Goal: Task Accomplishment & Management: Manage account settings

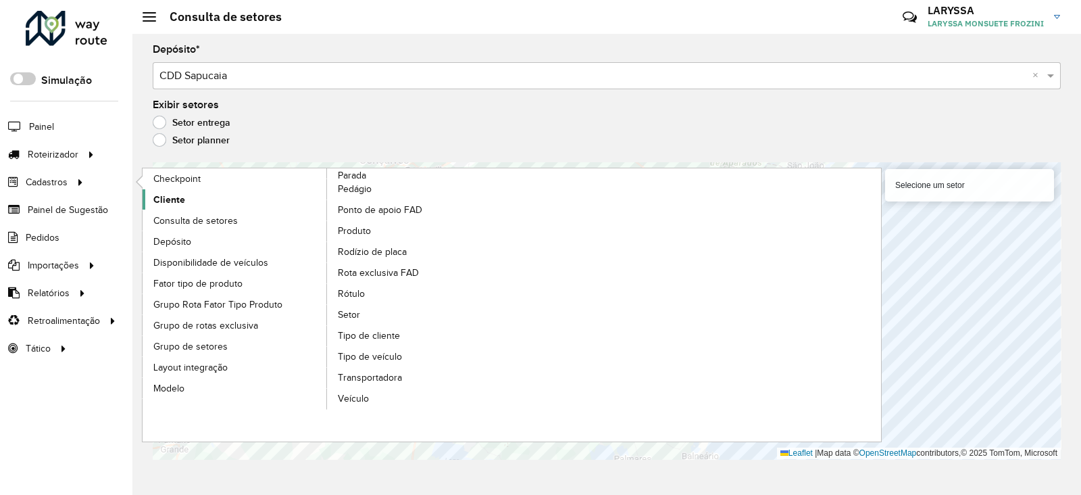
click at [189, 200] on link "Cliente" at bounding box center [235, 199] width 185 height 20
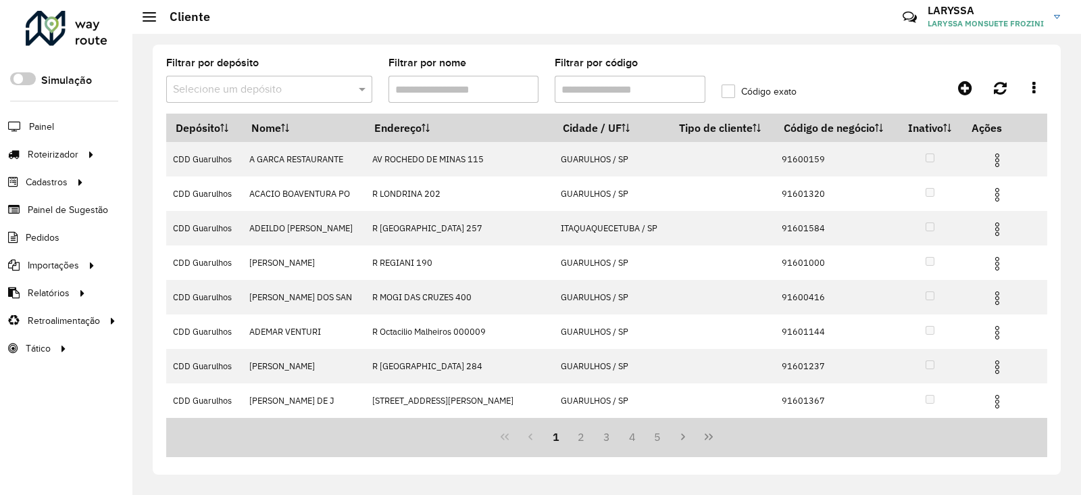
click at [221, 92] on input "text" at bounding box center [256, 90] width 166 height 16
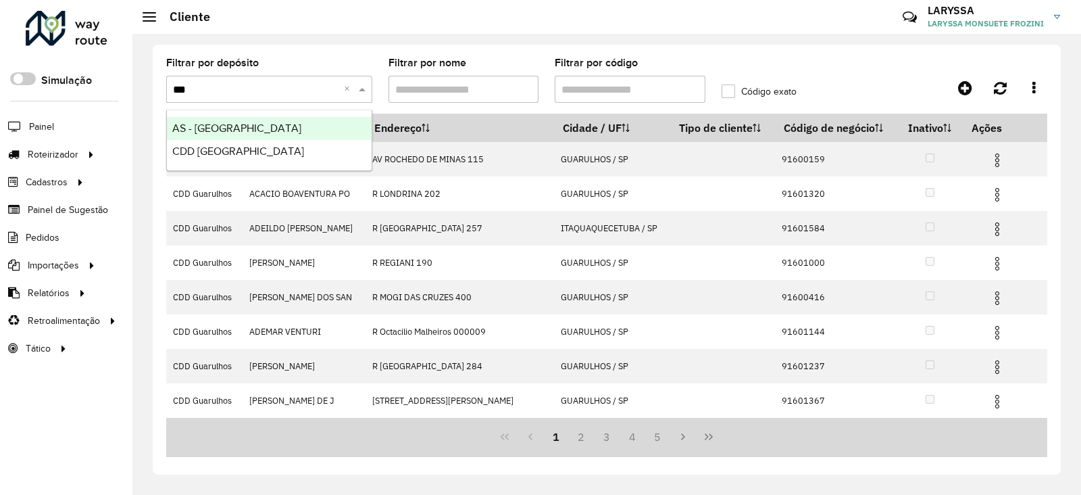
type input "****"
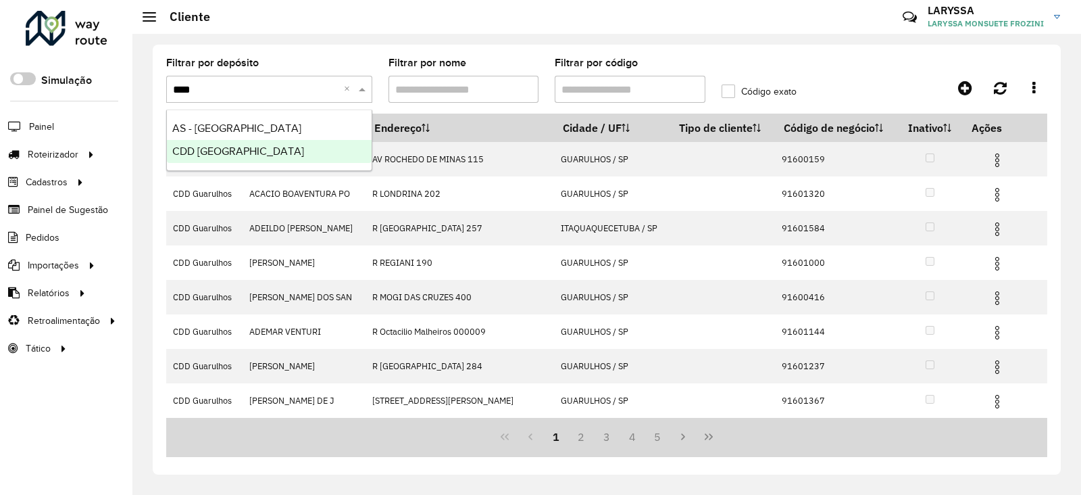
click at [216, 154] on span "CDD [GEOGRAPHIC_DATA]" at bounding box center [238, 150] width 132 height 11
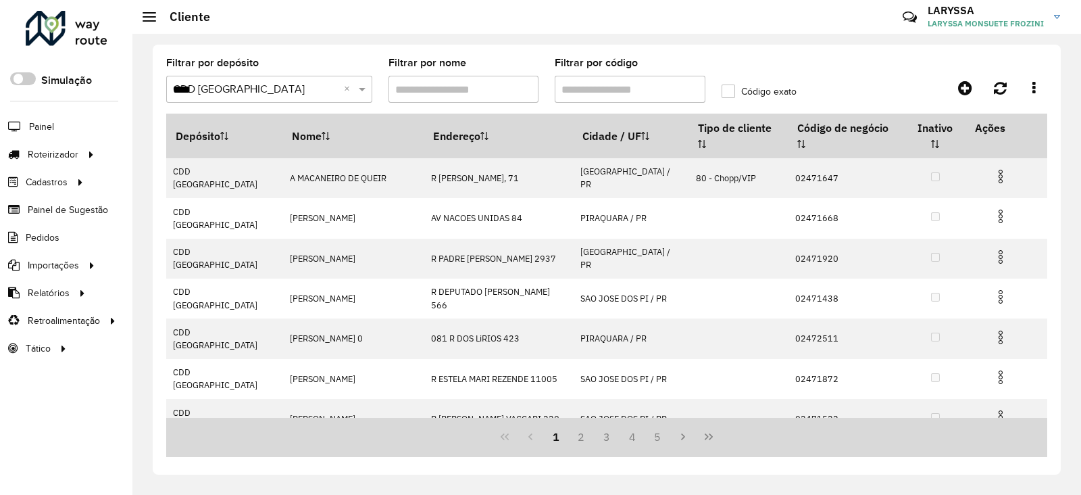
click at [618, 90] on input "Filtrar por código" at bounding box center [630, 89] width 151 height 27
paste input "*****"
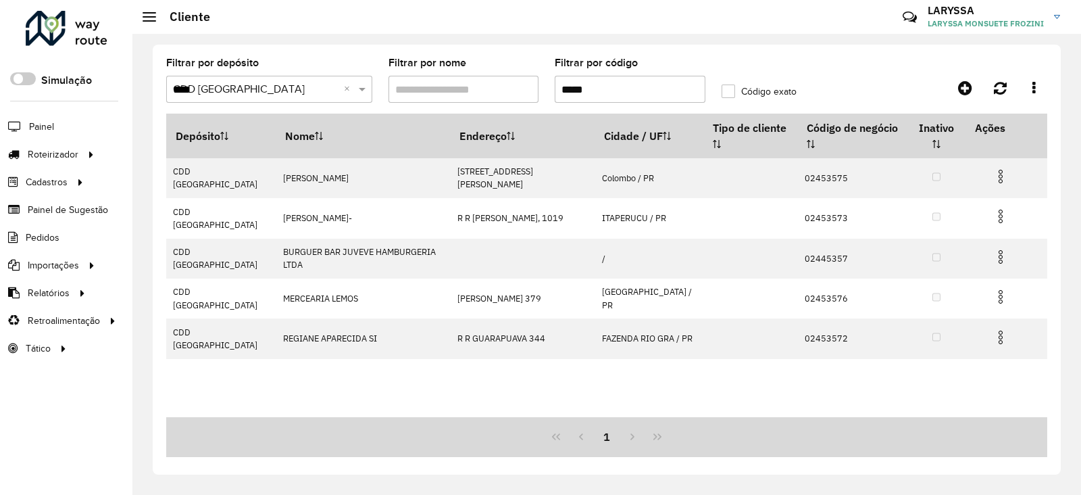
click at [566, 88] on input "*****" at bounding box center [630, 89] width 151 height 27
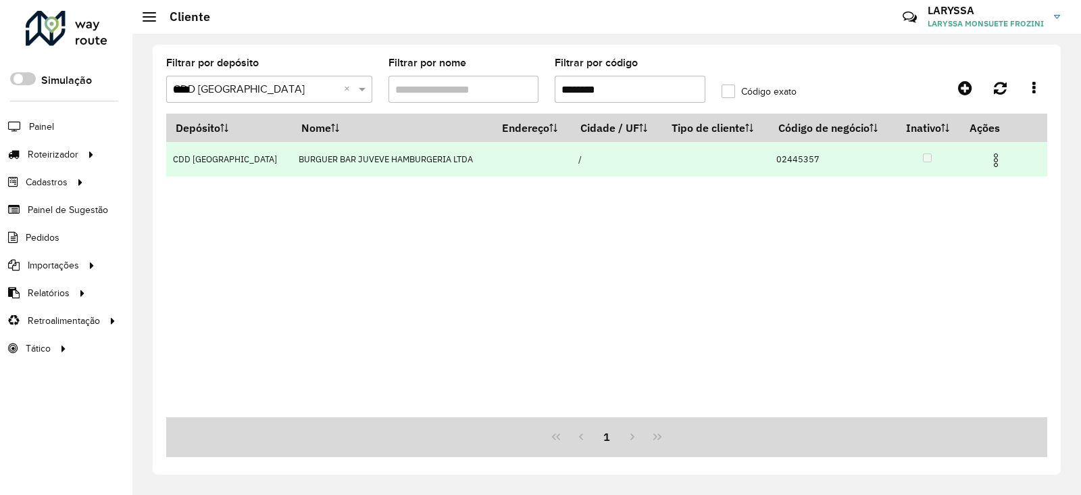
type input "********"
click at [989, 164] on img at bounding box center [996, 160] width 16 height 16
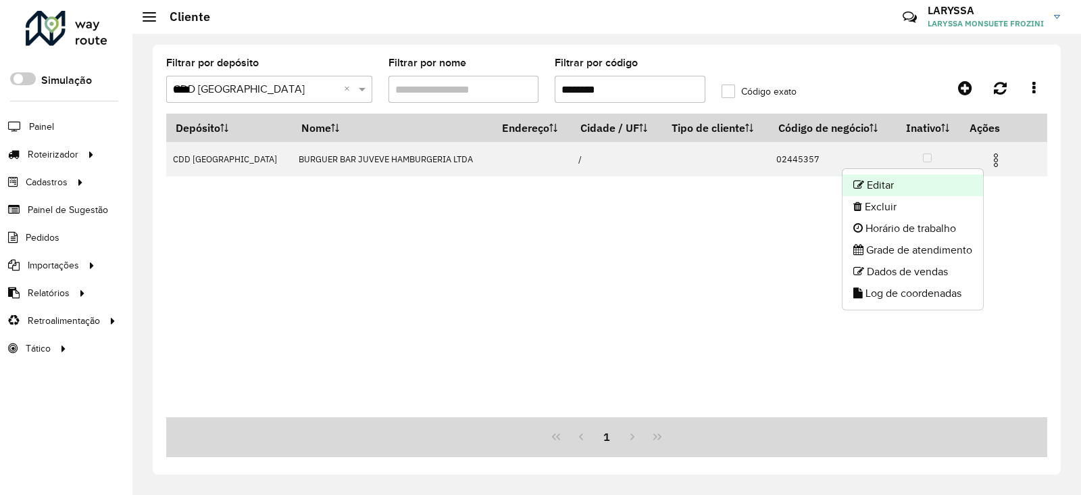
click at [938, 187] on li "Editar" at bounding box center [913, 185] width 141 height 22
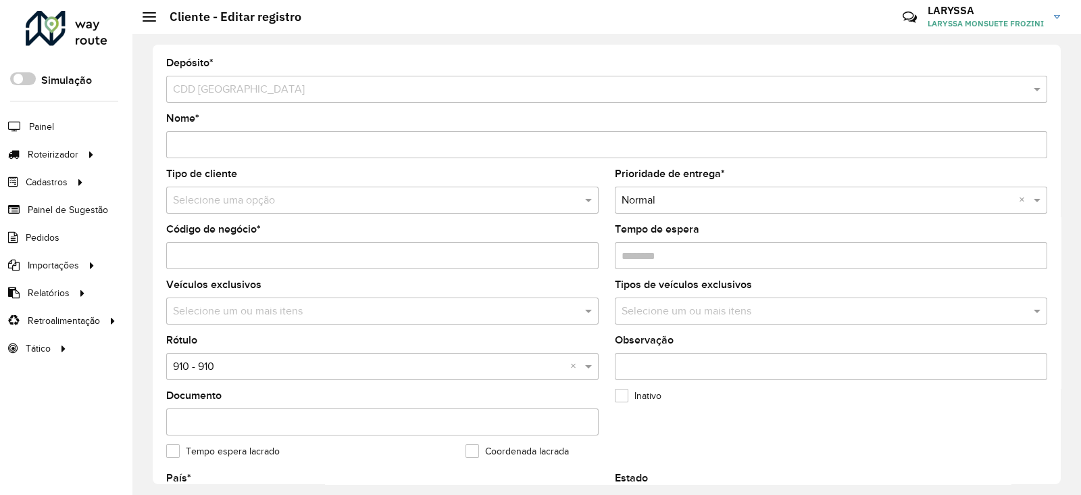
click at [304, 197] on input "text" at bounding box center [369, 201] width 392 height 16
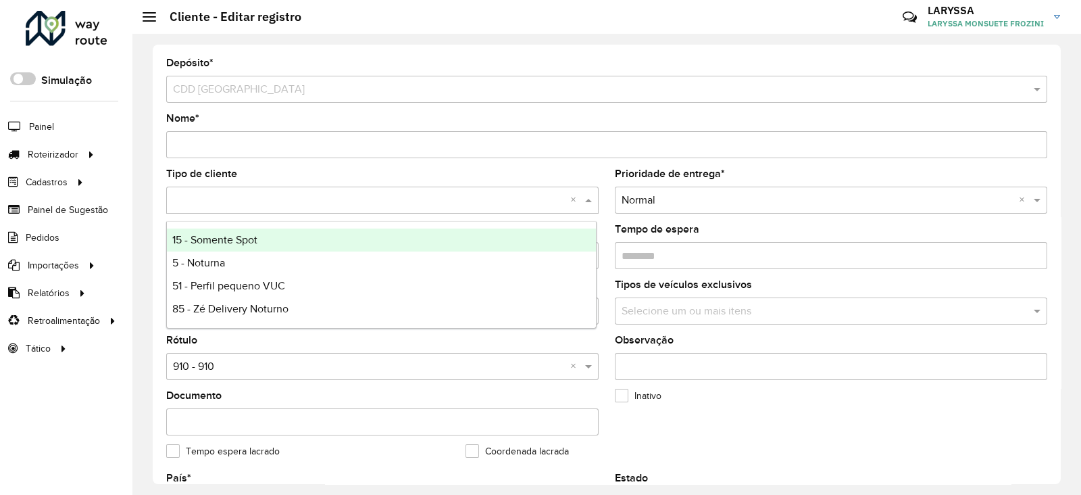
type input "*"
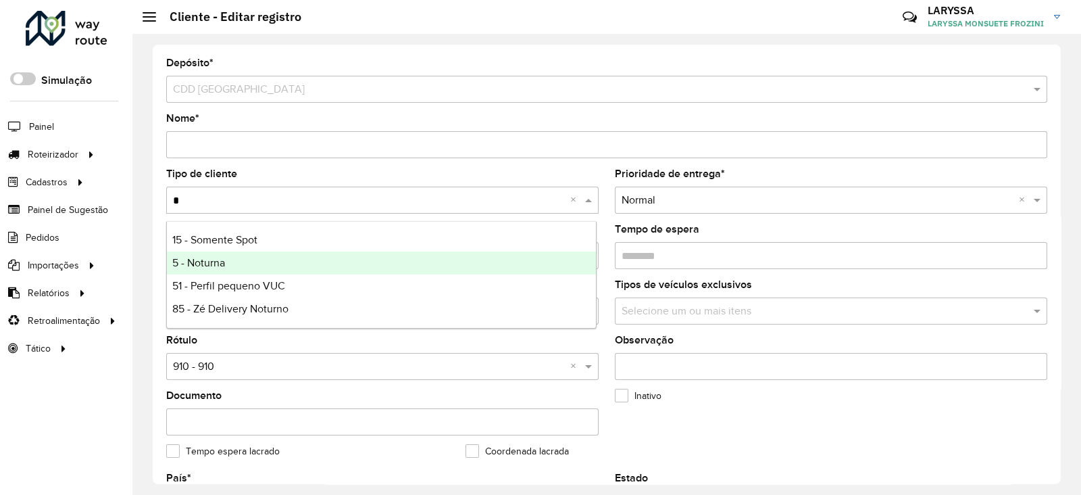
click at [191, 267] on span "5 - Noturna" at bounding box center [198, 262] width 53 height 11
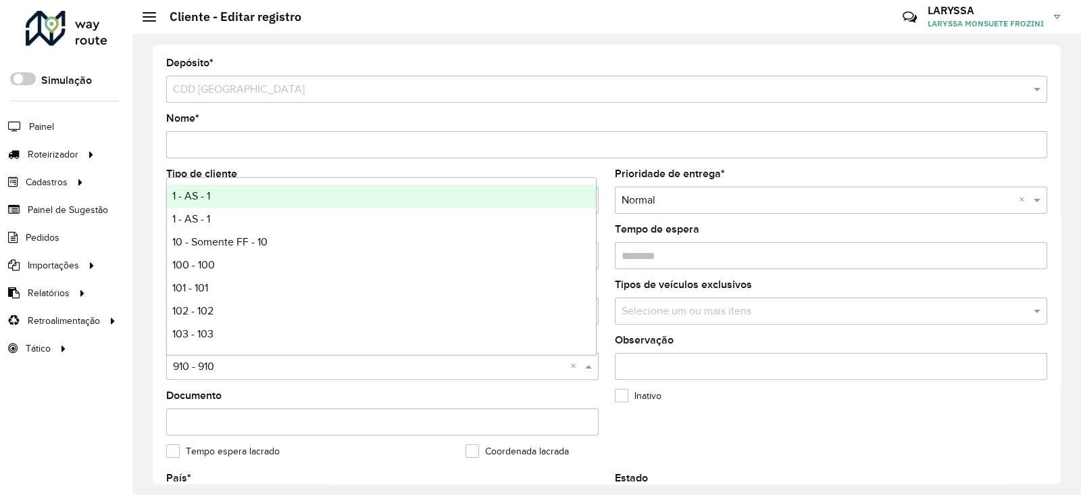
click at [254, 370] on input "text" at bounding box center [369, 367] width 392 height 16
type input "*"
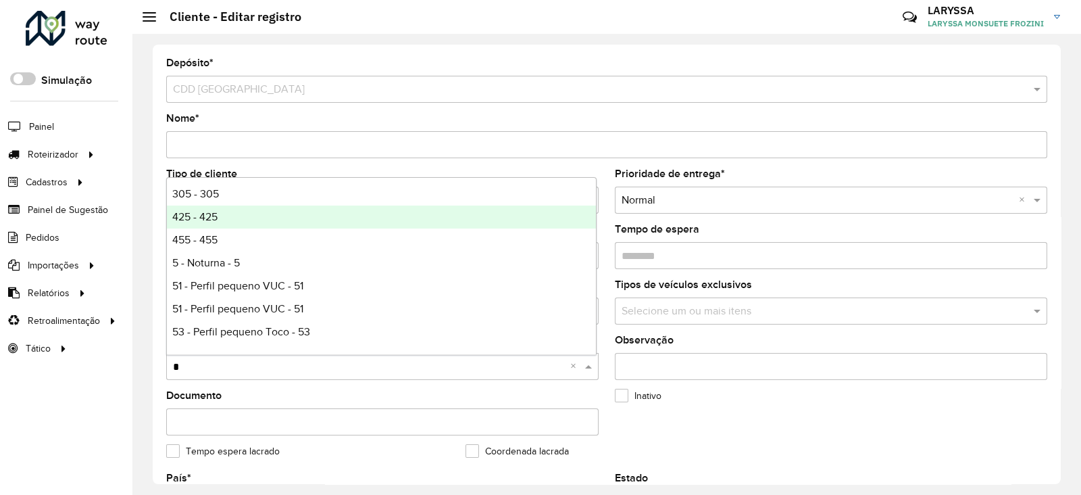
scroll to position [618, 0]
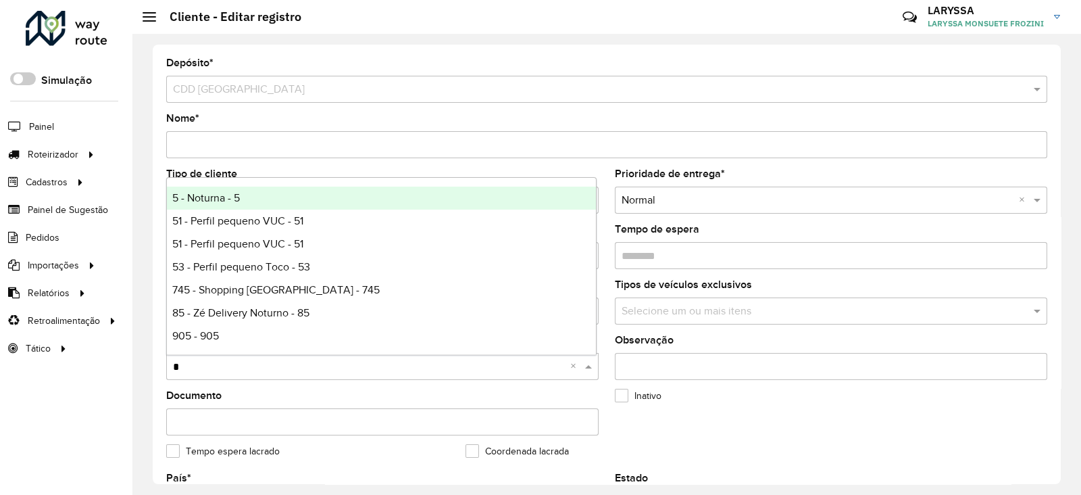
click at [233, 184] on div "455 - 455" at bounding box center [381, 175] width 429 height 23
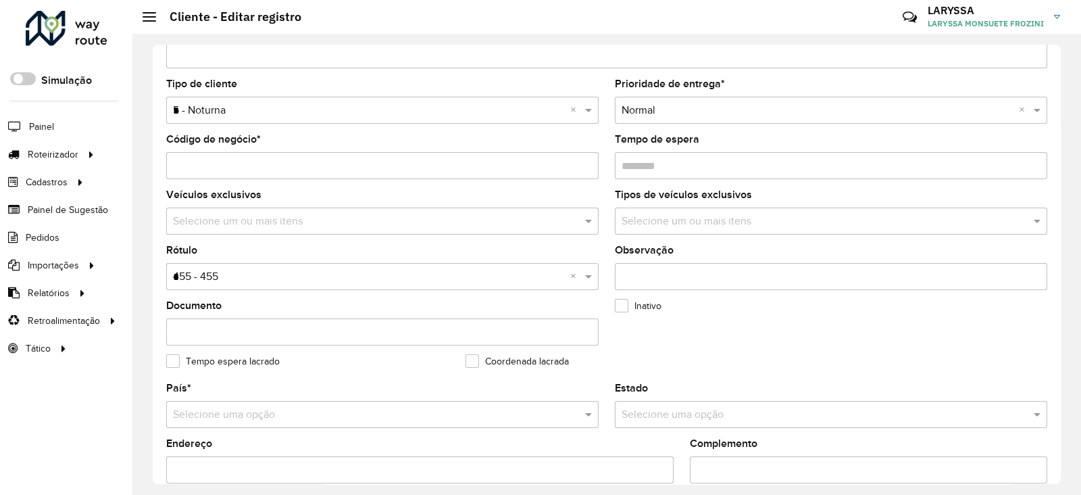
scroll to position [112, 0]
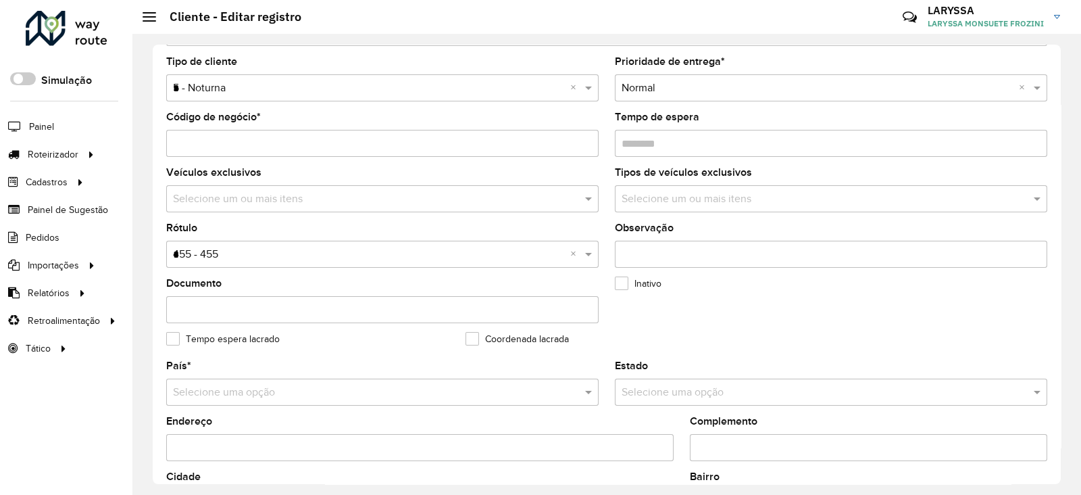
click at [233, 253] on input "*" at bounding box center [369, 255] width 392 height 16
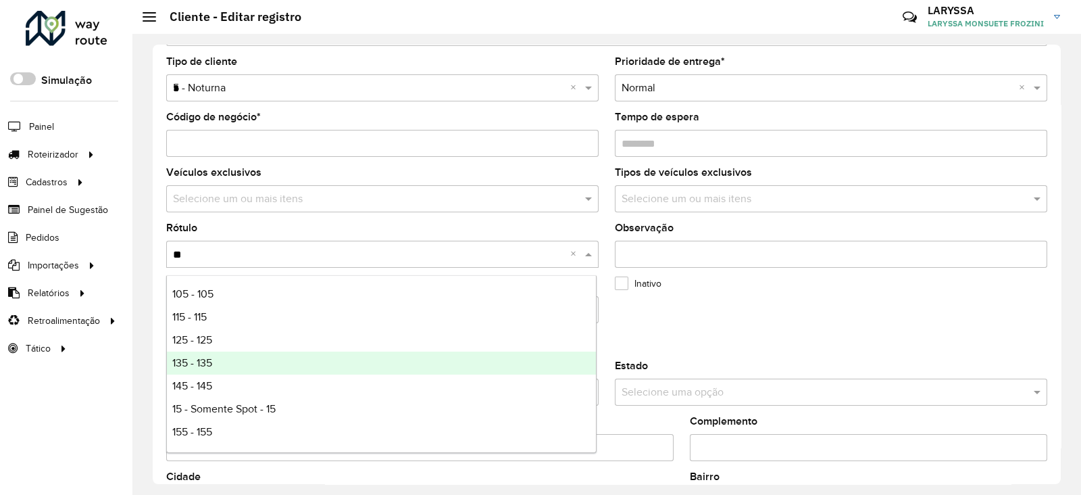
type input "***"
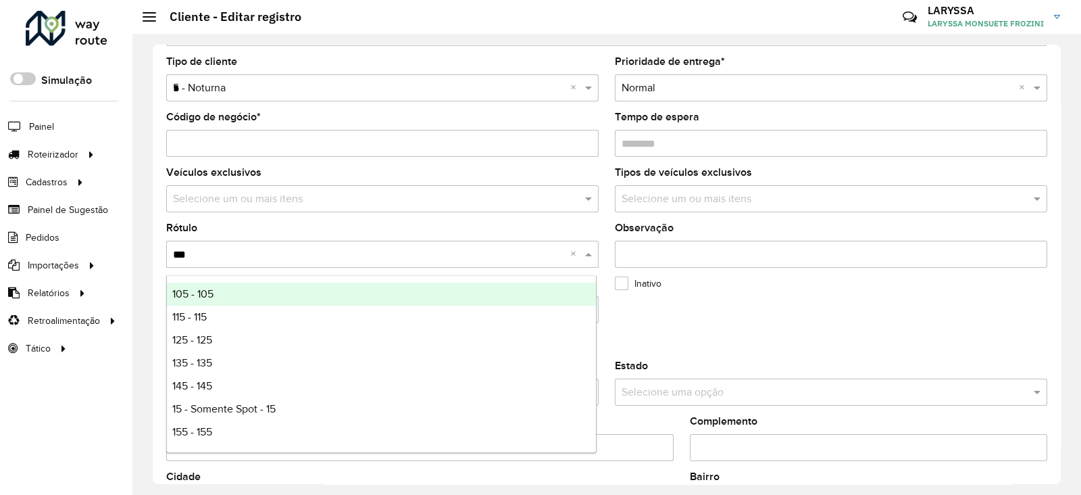
scroll to position [225, 0]
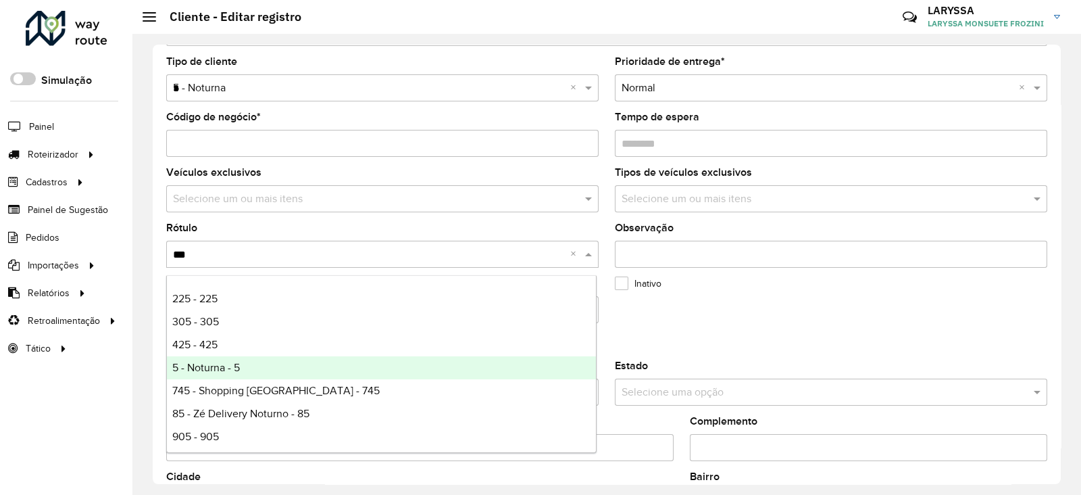
click at [210, 357] on div "5 - Noturna - 5" at bounding box center [381, 367] width 429 height 23
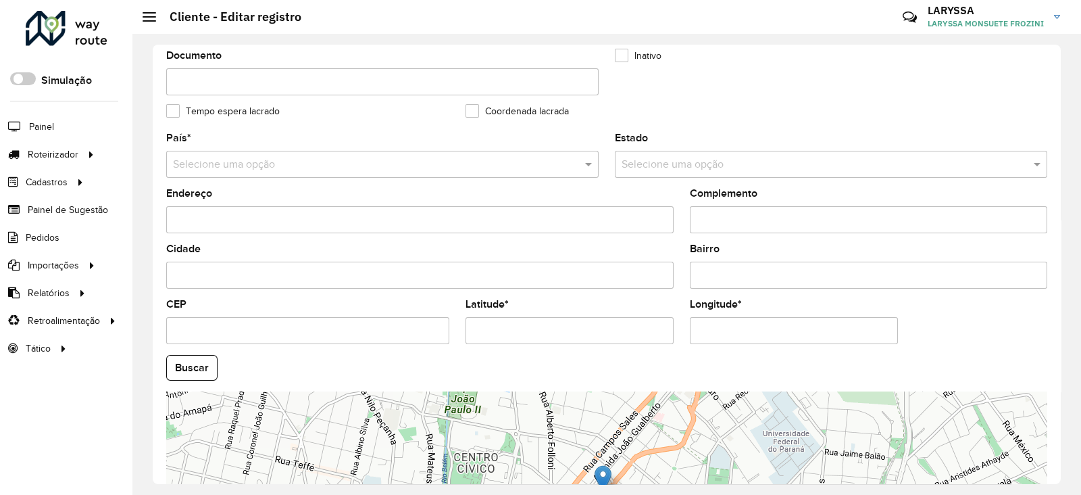
scroll to position [512, 0]
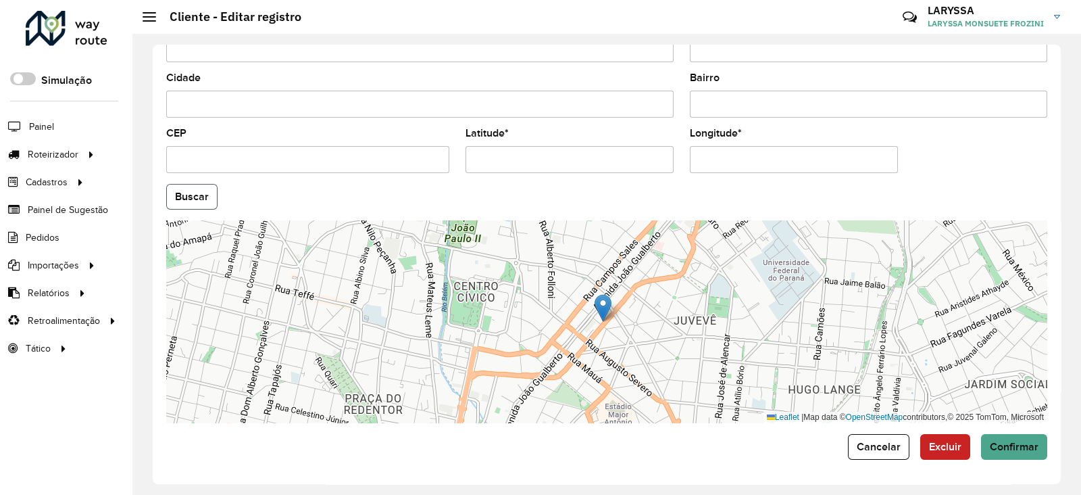
click at [193, 207] on button "Buscar" at bounding box center [191, 197] width 51 height 26
click at [1010, 442] on span "Confirmar" at bounding box center [1014, 446] width 49 height 11
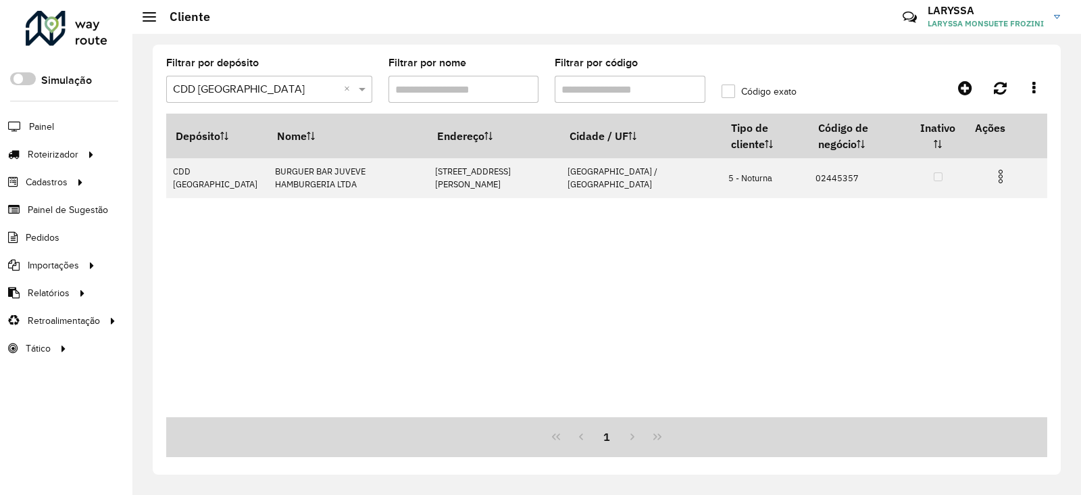
drag, startPoint x: 620, startPoint y: 89, endPoint x: 583, endPoint y: 90, distance: 36.5
click at [583, 90] on input "Filtrar por código" at bounding box center [630, 89] width 151 height 27
paste input "text"
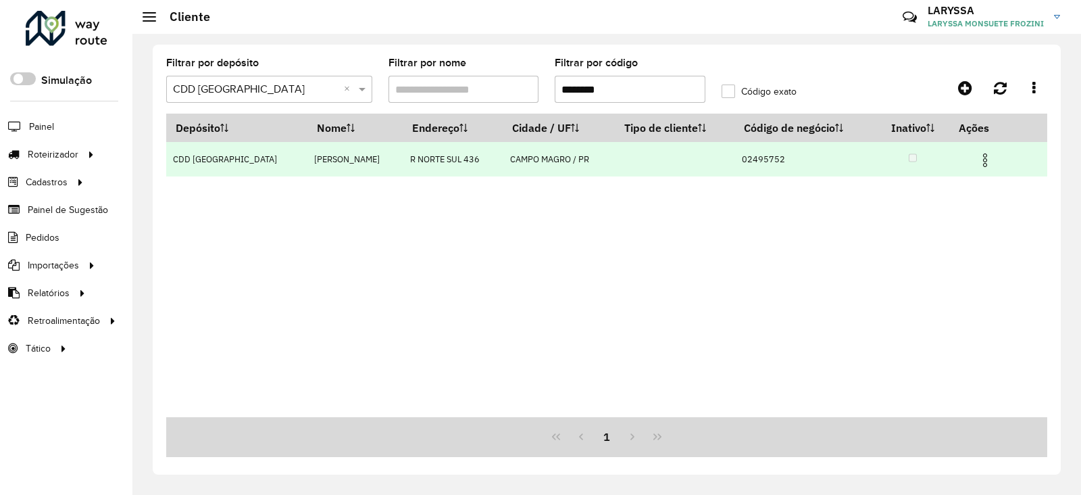
type input "********"
click at [980, 163] on img at bounding box center [985, 160] width 16 height 16
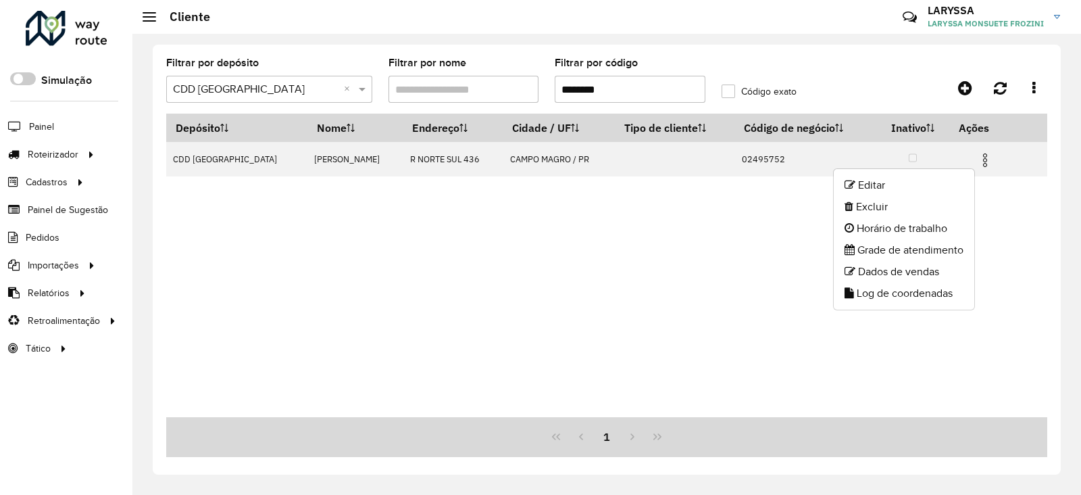
drag, startPoint x: 879, startPoint y: 178, endPoint x: 11, endPoint y: 401, distance: 895.9
click at [879, 178] on li "Editar" at bounding box center [904, 185] width 141 height 22
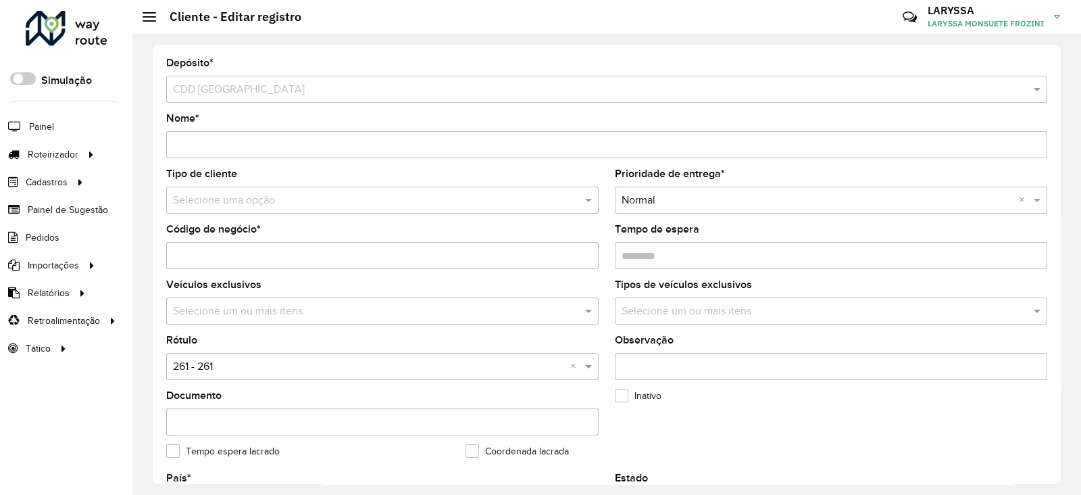
click at [223, 201] on input "text" at bounding box center [369, 201] width 392 height 16
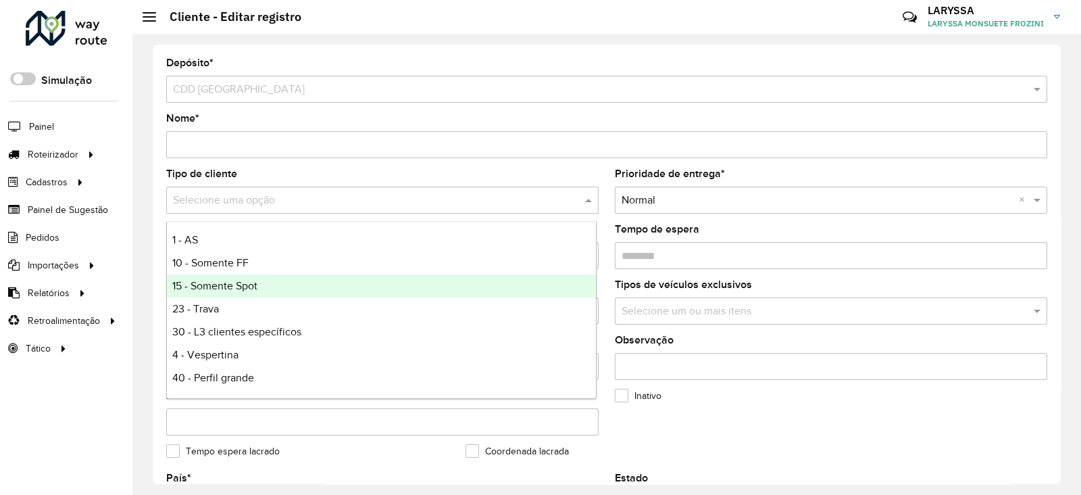
type input "*"
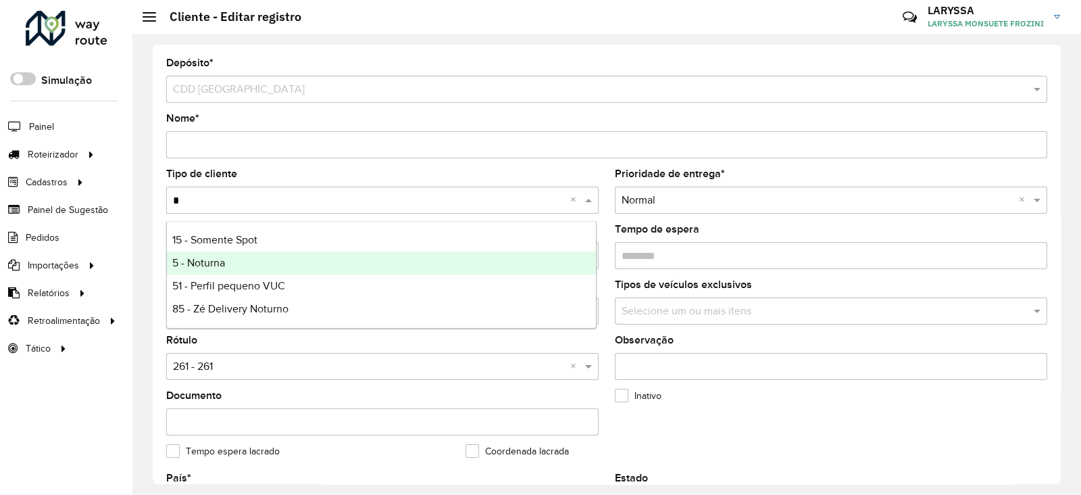
click at [220, 259] on span "5 - Noturna" at bounding box center [198, 262] width 53 height 11
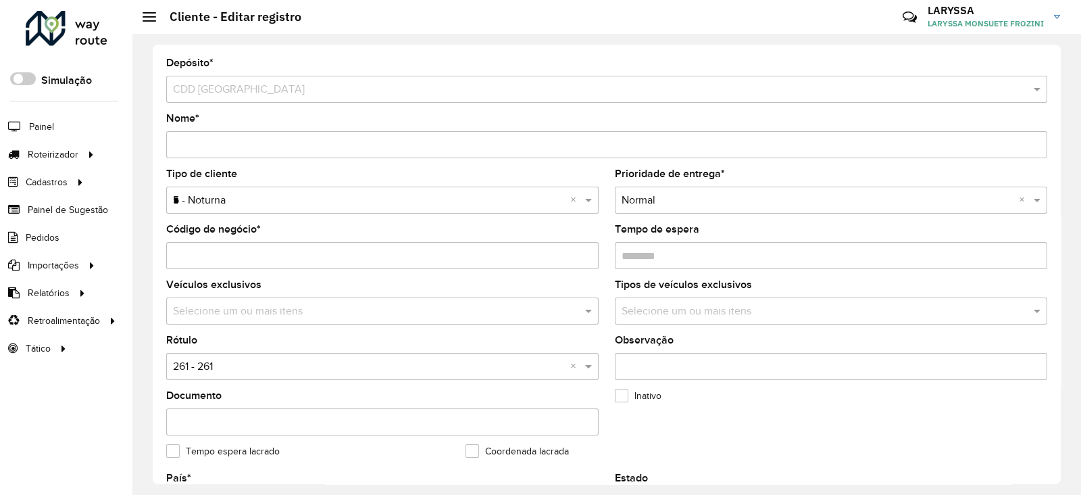
click at [232, 368] on input "text" at bounding box center [369, 367] width 392 height 16
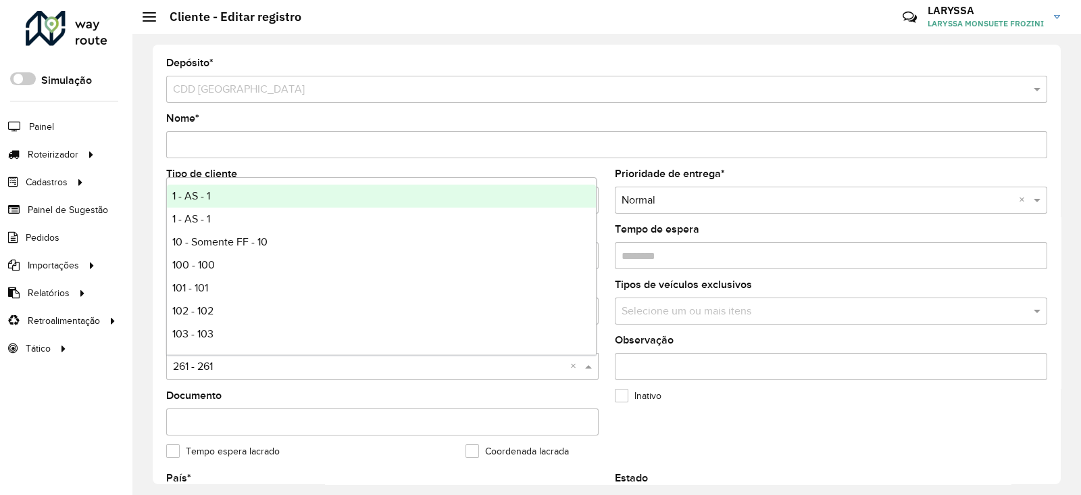
type input "*"
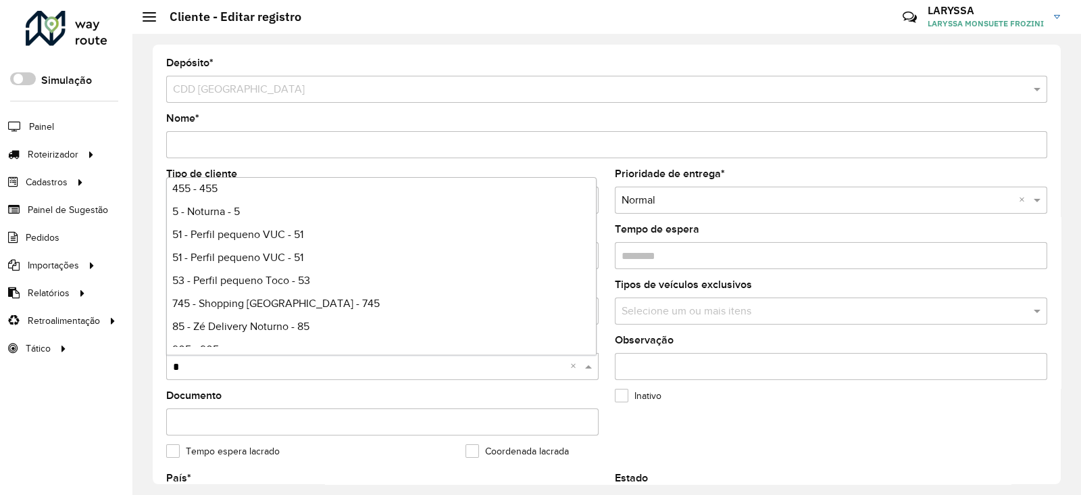
scroll to position [618, 0]
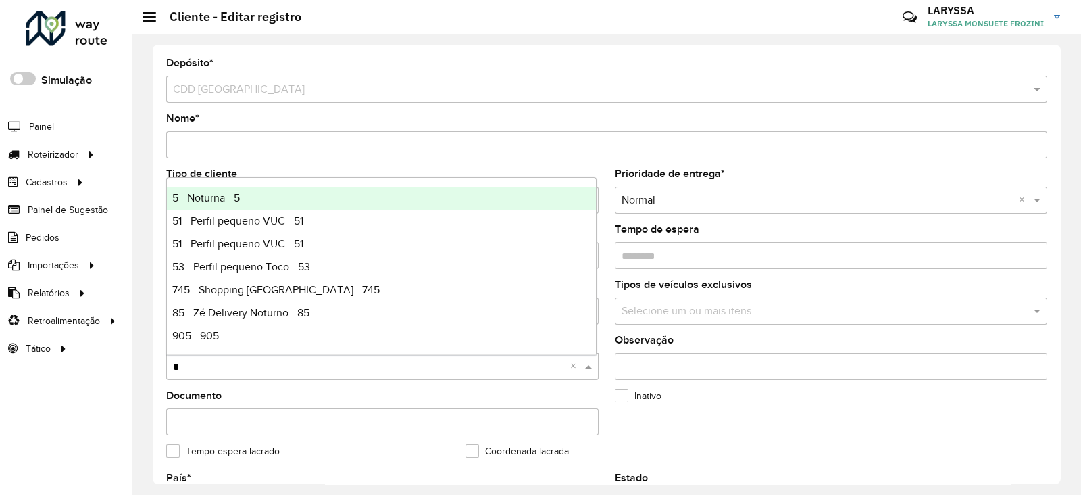
click at [182, 200] on span "5 - Noturna - 5" at bounding box center [206, 197] width 68 height 11
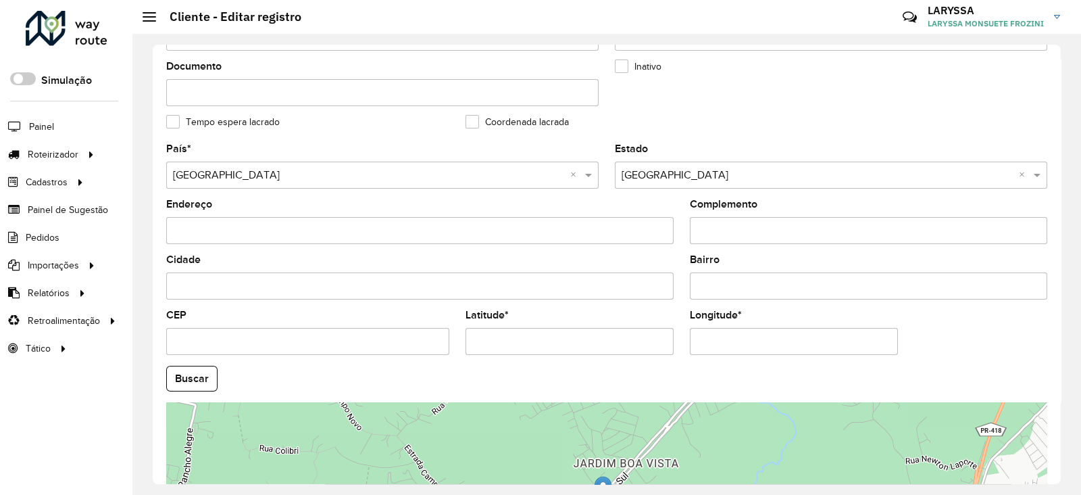
scroll to position [512, 0]
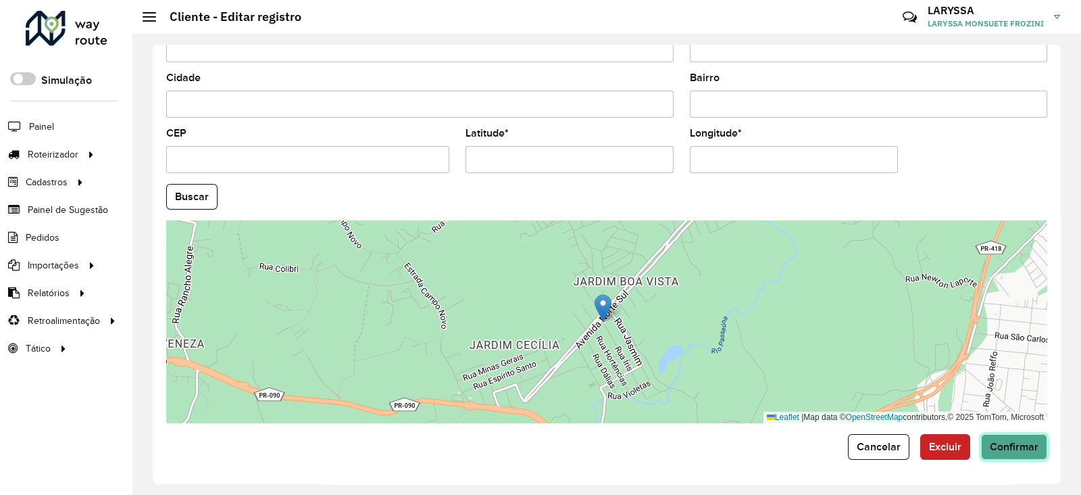
click at [1000, 445] on span "Confirmar" at bounding box center [1014, 446] width 49 height 11
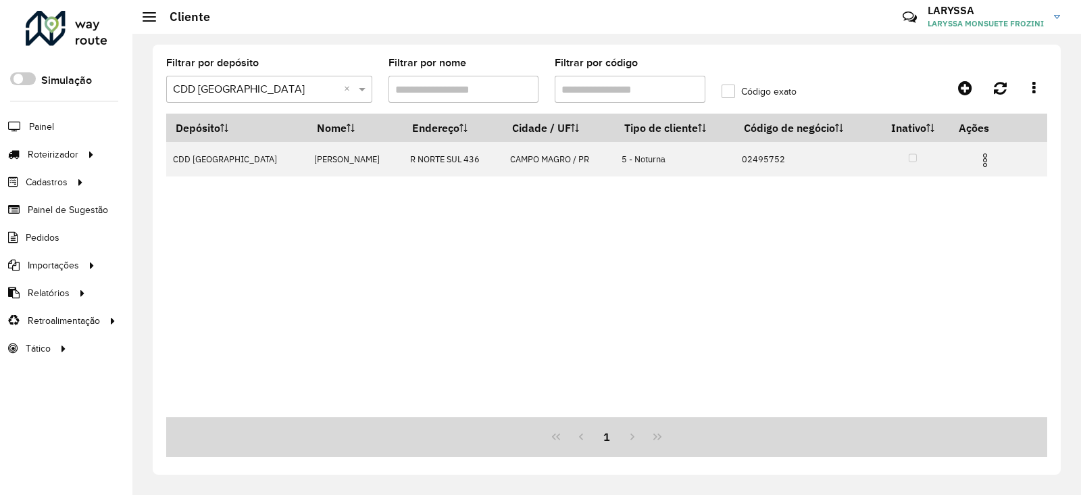
drag, startPoint x: 628, startPoint y: 95, endPoint x: 583, endPoint y: 99, distance: 44.8
click at [583, 99] on input "Filtrar por código" at bounding box center [630, 89] width 151 height 27
paste input "text"
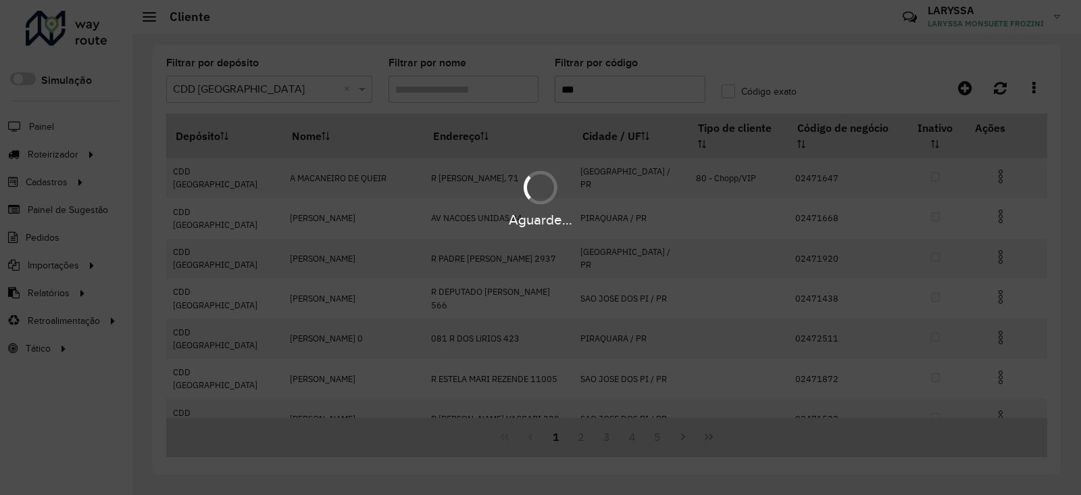
paste input "text"
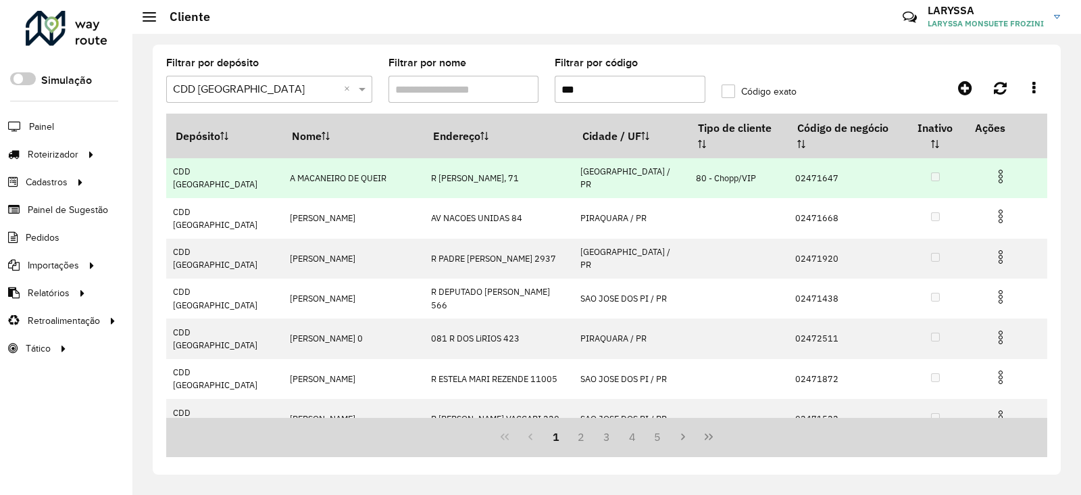
paste input "*****"
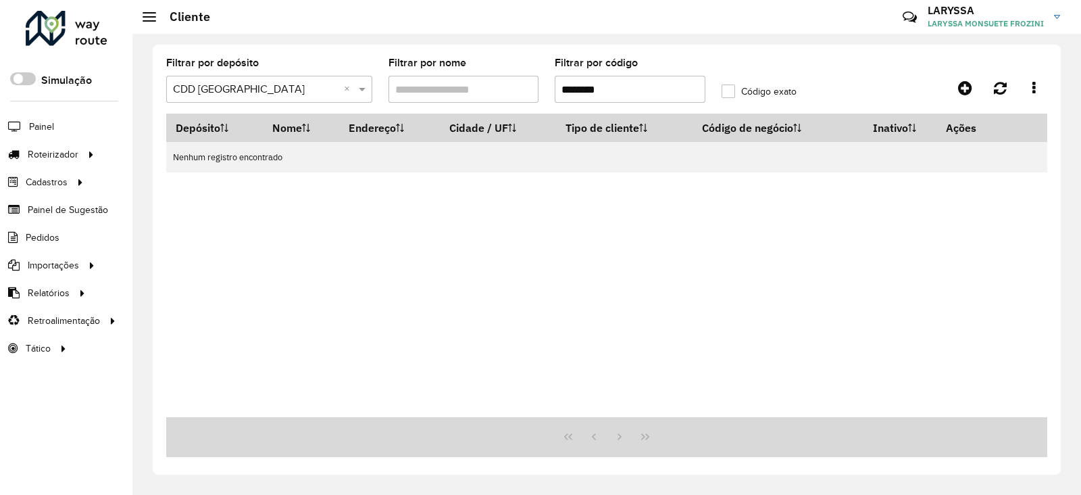
drag, startPoint x: 580, startPoint y: 86, endPoint x: 506, endPoint y: 89, distance: 74.4
click at [506, 89] on formly-group "Filtrar por depósito Selecione um depósito × CDD [GEOGRAPHIC_DATA] × Filtrar po…" at bounding box center [491, 85] width 666 height 55
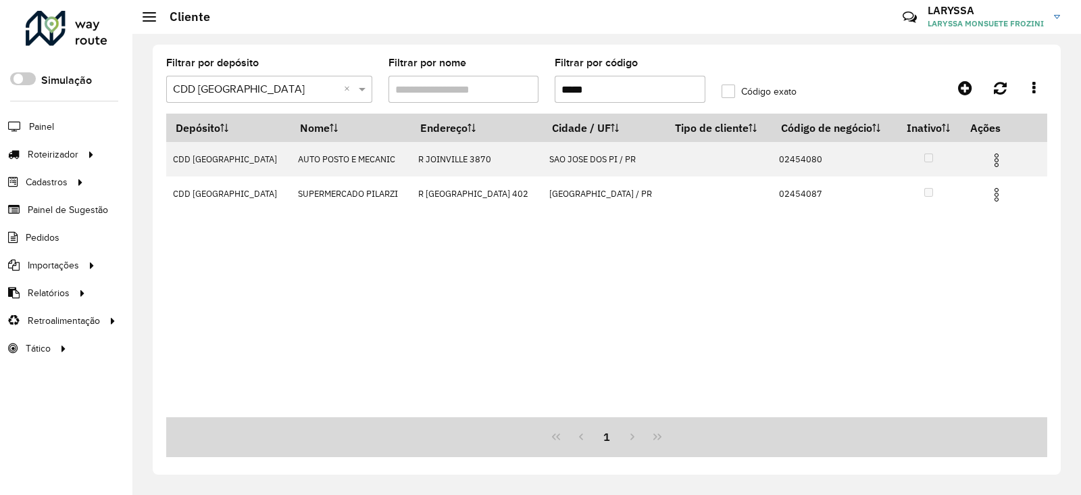
drag, startPoint x: 610, startPoint y: 90, endPoint x: 453, endPoint y: 96, distance: 156.2
click at [453, 96] on formly-group "Filtrar por depósito Selecione um depósito × CDD [GEOGRAPHIC_DATA] × Filtrar po…" at bounding box center [491, 85] width 666 height 55
paste input "text"
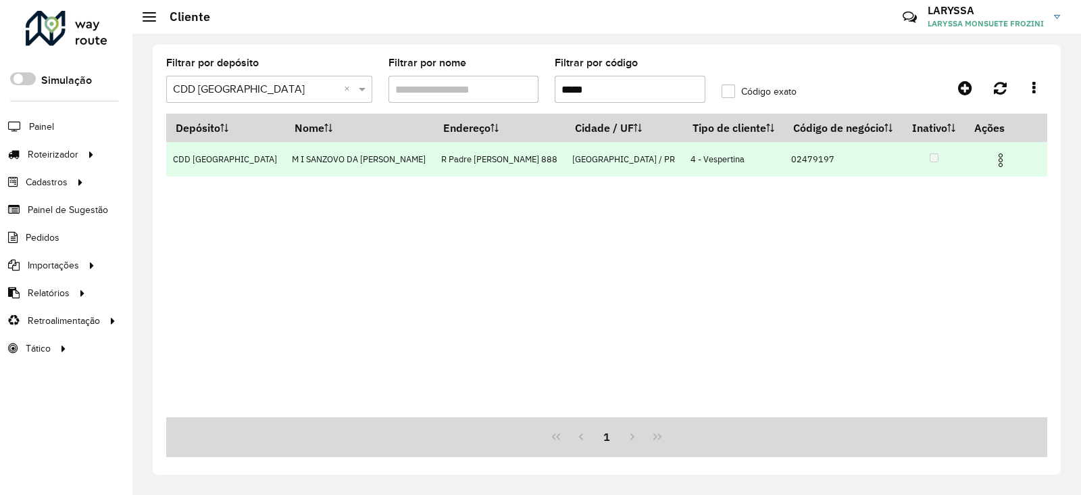
type input "*****"
click at [993, 160] on img at bounding box center [1001, 160] width 16 height 16
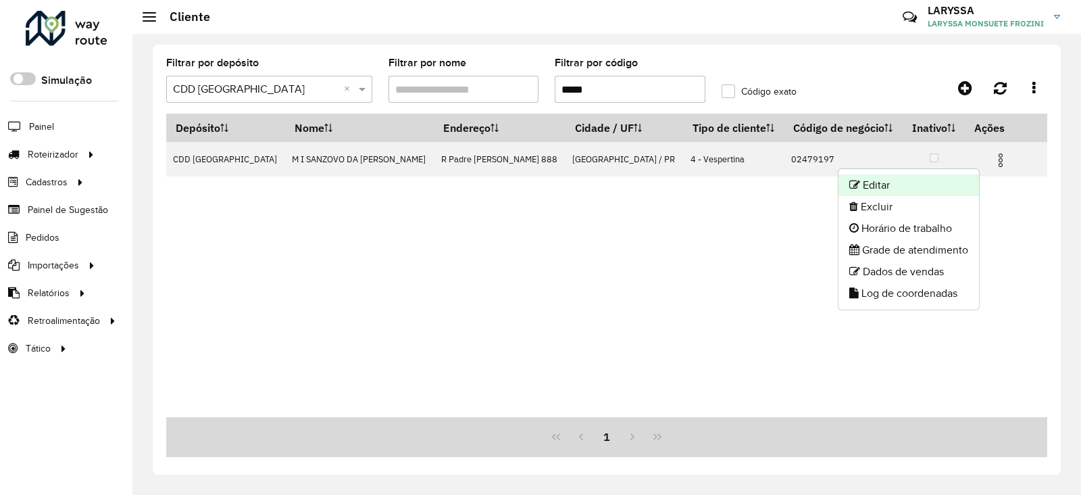
click at [910, 187] on li "Editar" at bounding box center [909, 185] width 141 height 22
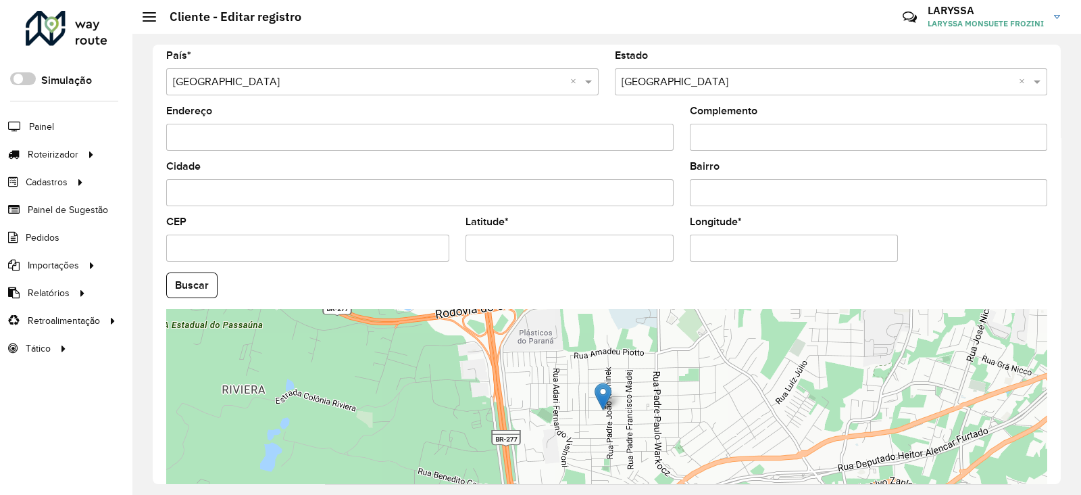
scroll to position [450, 0]
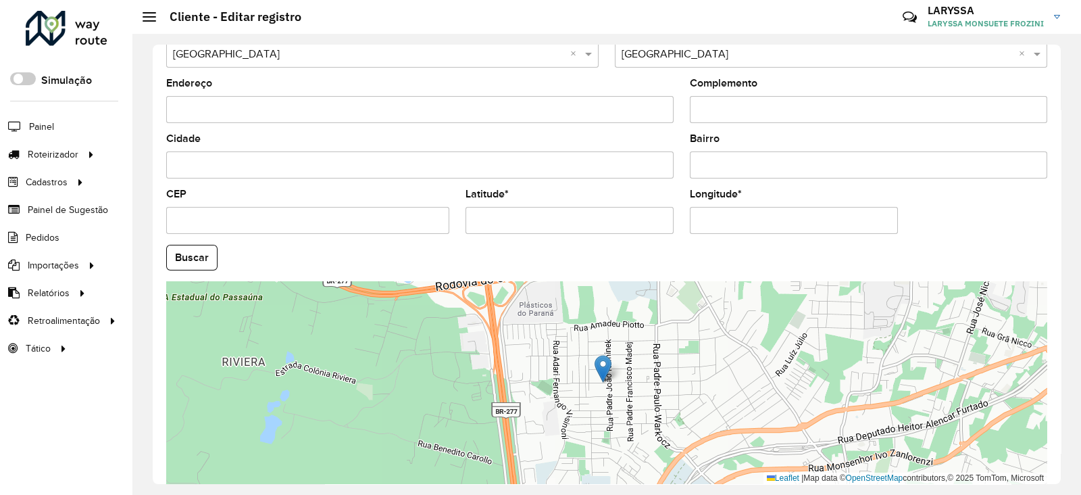
drag, startPoint x: 574, startPoint y: 220, endPoint x: 321, endPoint y: 222, distance: 252.7
click at [323, 222] on formly-group "País * Selecione uma opção × [GEOGRAPHIC_DATA] × Estado Selecione uma opção × […" at bounding box center [606, 253] width 897 height 461
paste input "**********"
drag, startPoint x: 589, startPoint y: 221, endPoint x: 530, endPoint y: 227, distance: 58.4
click at [530, 227] on input "**********" at bounding box center [570, 220] width 208 height 27
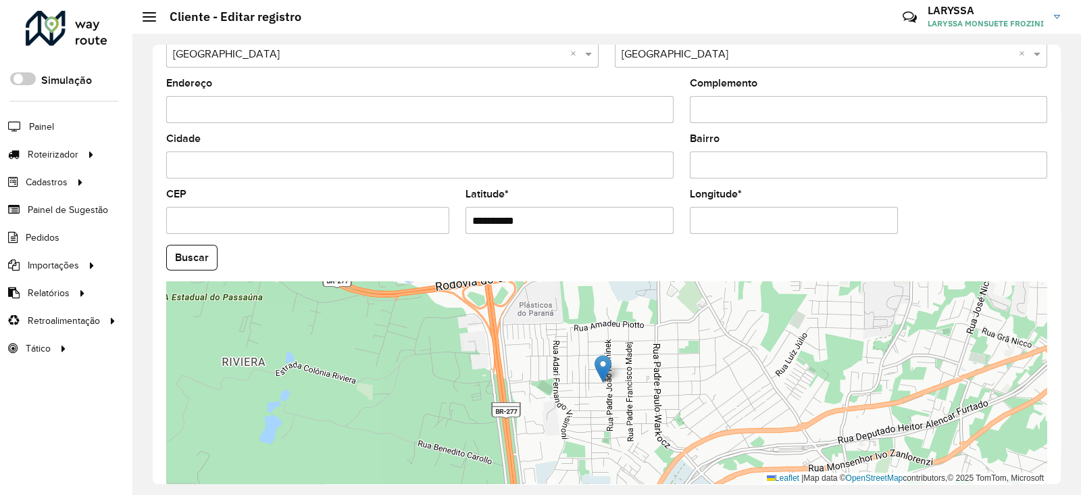
type input "**********"
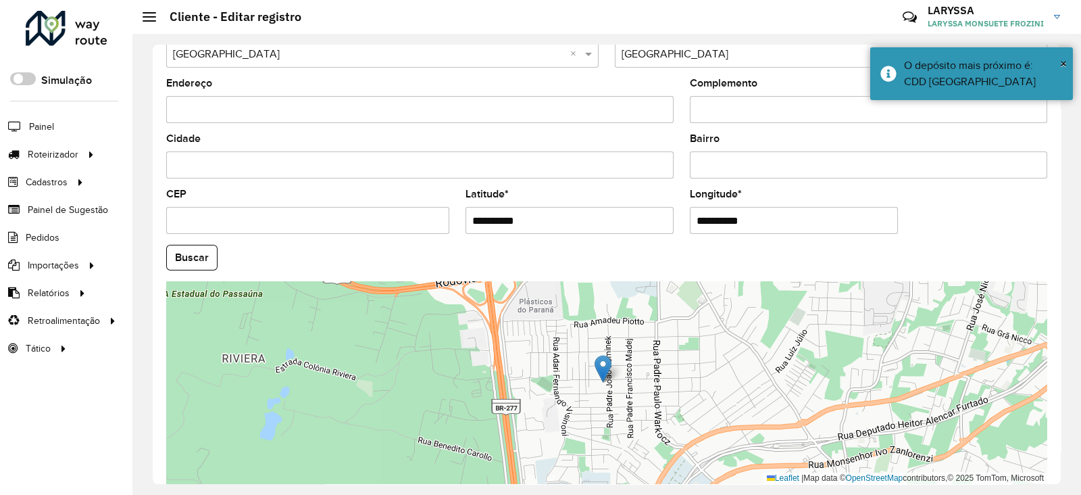
paste input "text"
type input "**********"
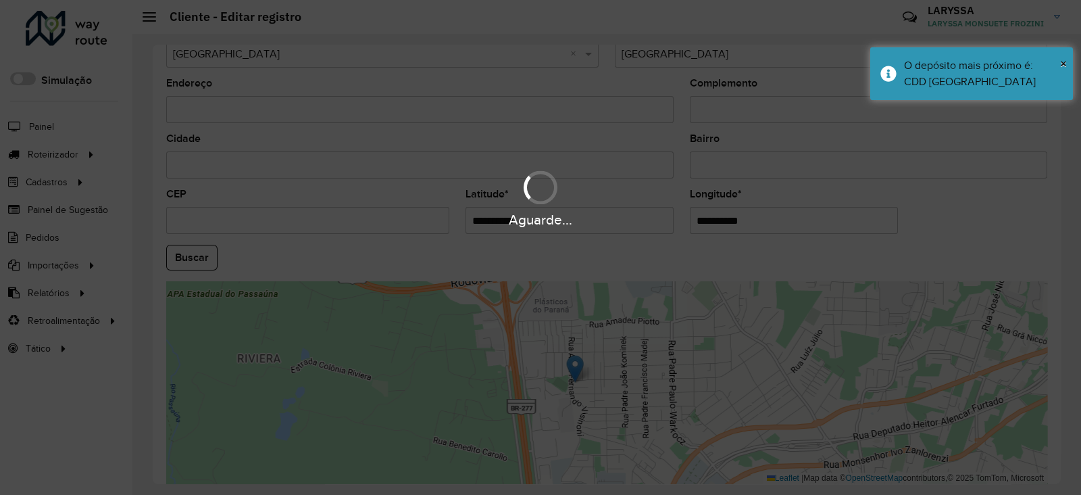
click at [189, 255] on hb-app "Aguarde... Pop-up bloqueado! Seu navegador bloqueou automáticamente a abertura …" at bounding box center [540, 247] width 1081 height 495
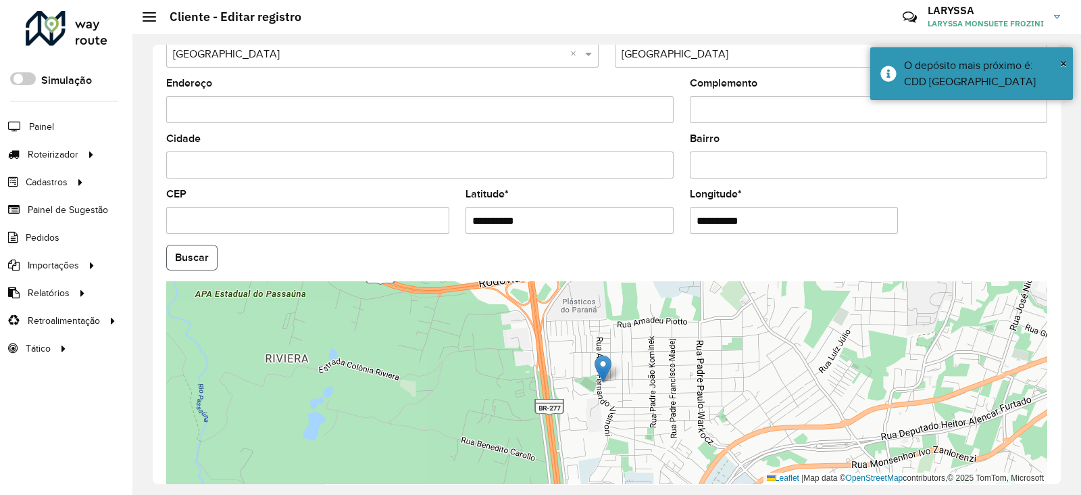
click at [189, 259] on button "Buscar" at bounding box center [191, 258] width 51 height 26
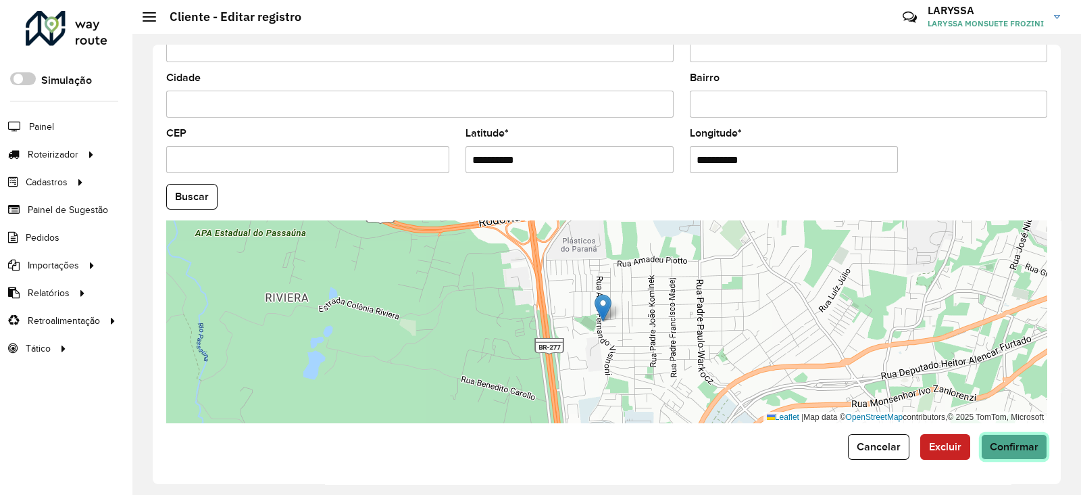
click at [1003, 445] on span "Confirmar" at bounding box center [1014, 446] width 49 height 11
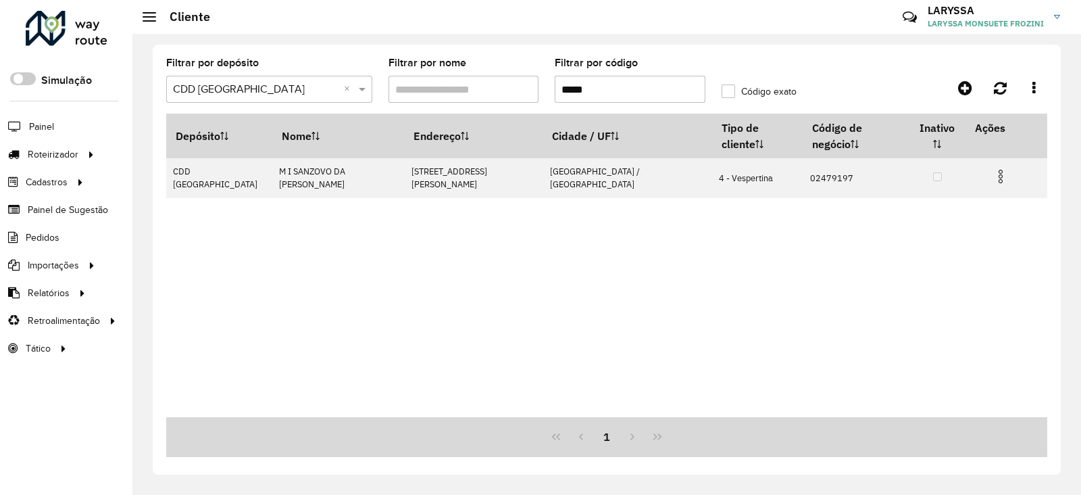
drag, startPoint x: 603, startPoint y: 95, endPoint x: 315, endPoint y: 99, distance: 287.9
click at [315, 99] on formly-group "Filtrar por depósito Selecione um depósito × CDD [GEOGRAPHIC_DATA] × Filtrar po…" at bounding box center [491, 85] width 666 height 55
paste input "text"
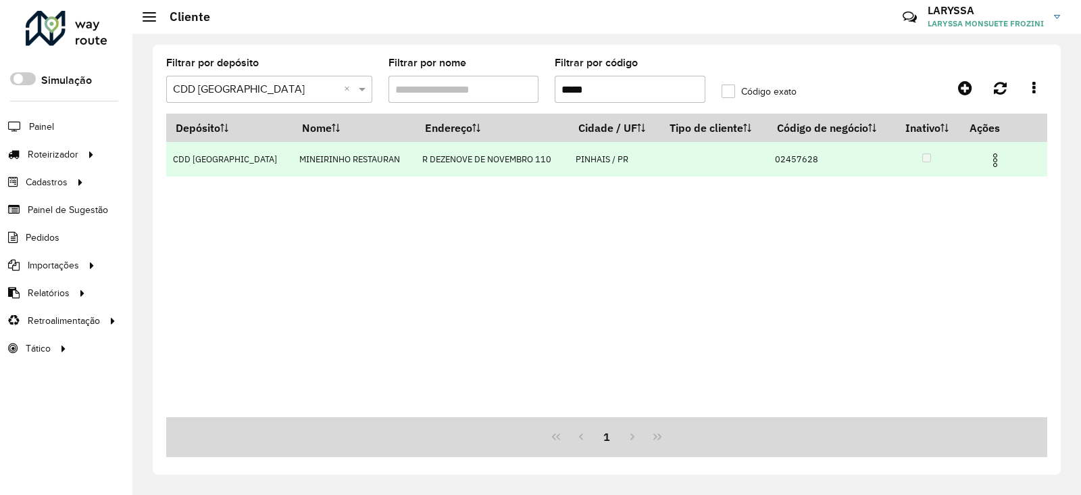
type input "*****"
click at [990, 164] on img at bounding box center [995, 160] width 16 height 16
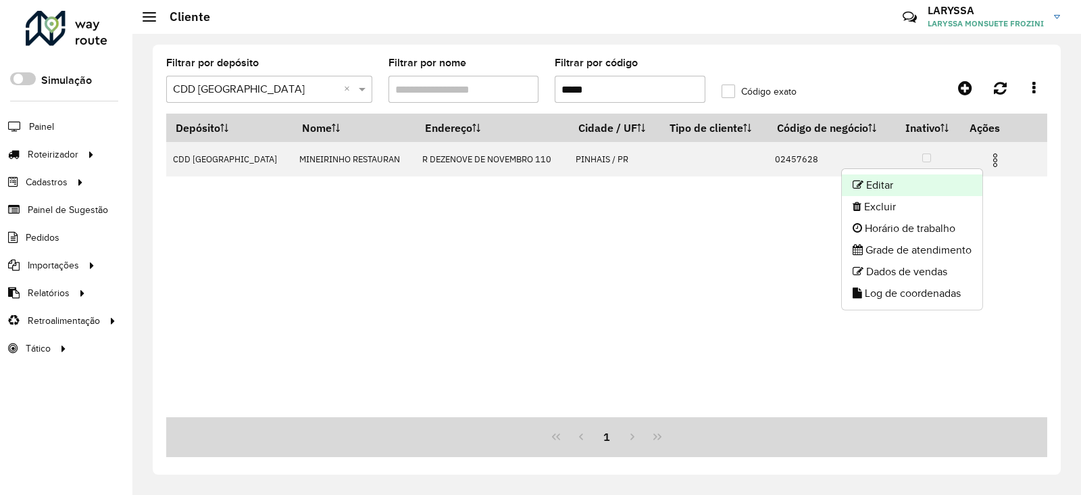
click at [884, 183] on li "Editar" at bounding box center [912, 185] width 141 height 22
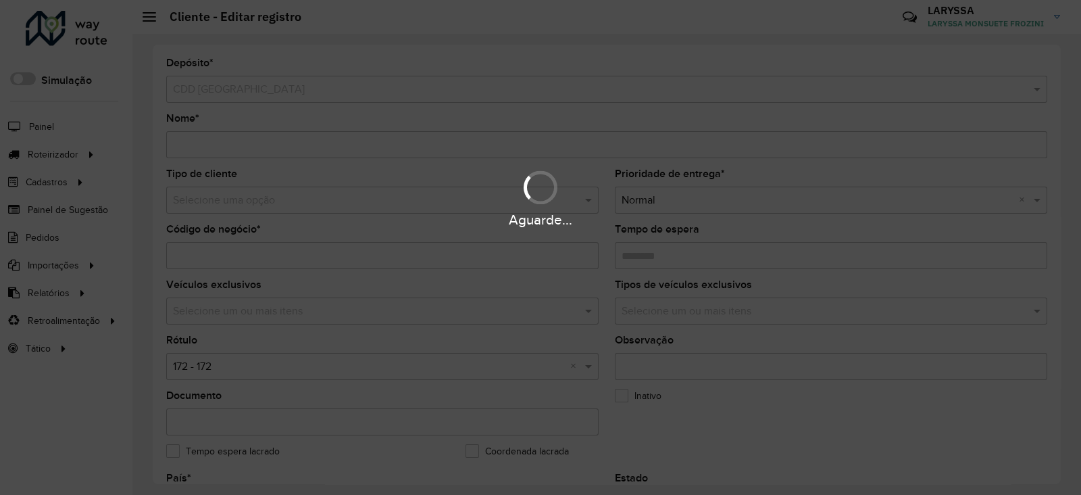
click at [236, 197] on input "text" at bounding box center [369, 201] width 392 height 16
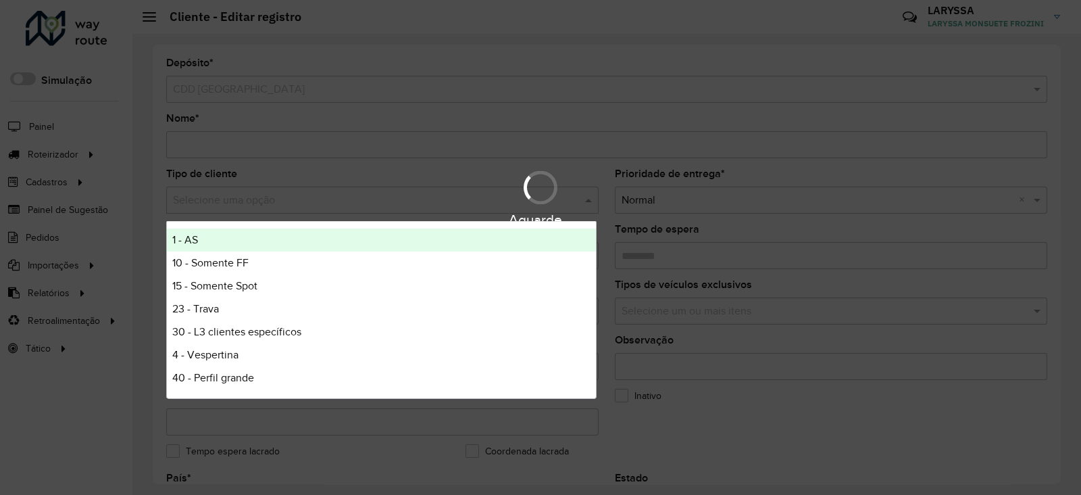
type input "*"
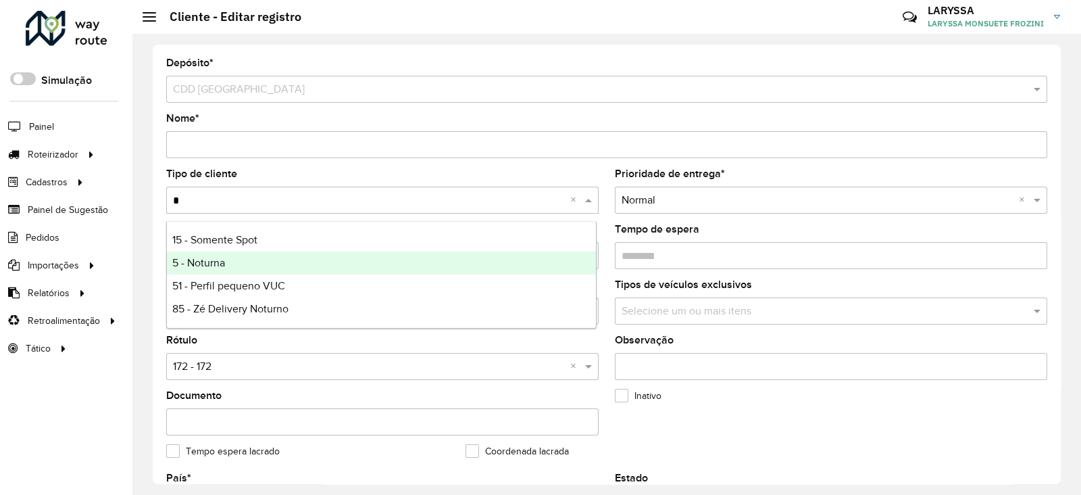
click at [214, 267] on span "5 - Noturna" at bounding box center [198, 262] width 53 height 11
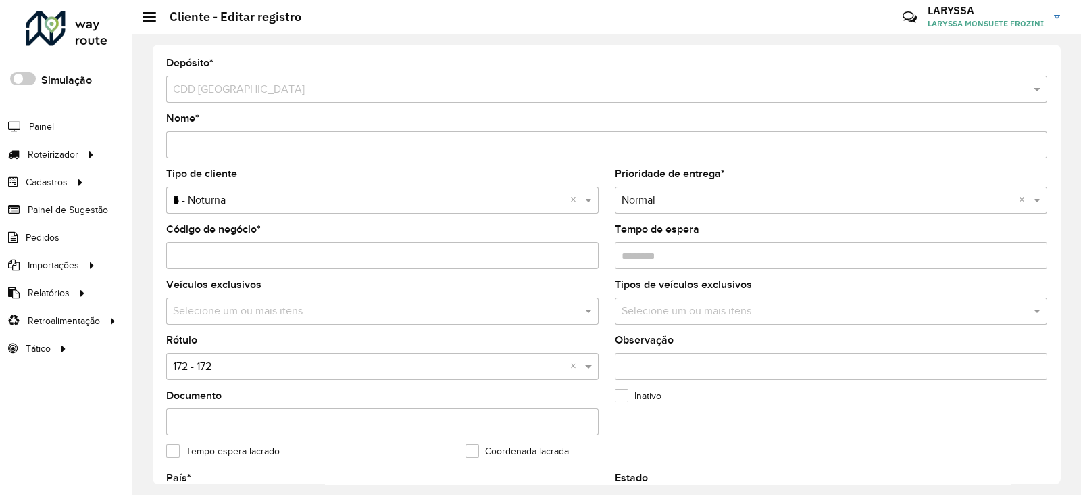
click at [216, 366] on input "text" at bounding box center [369, 367] width 392 height 16
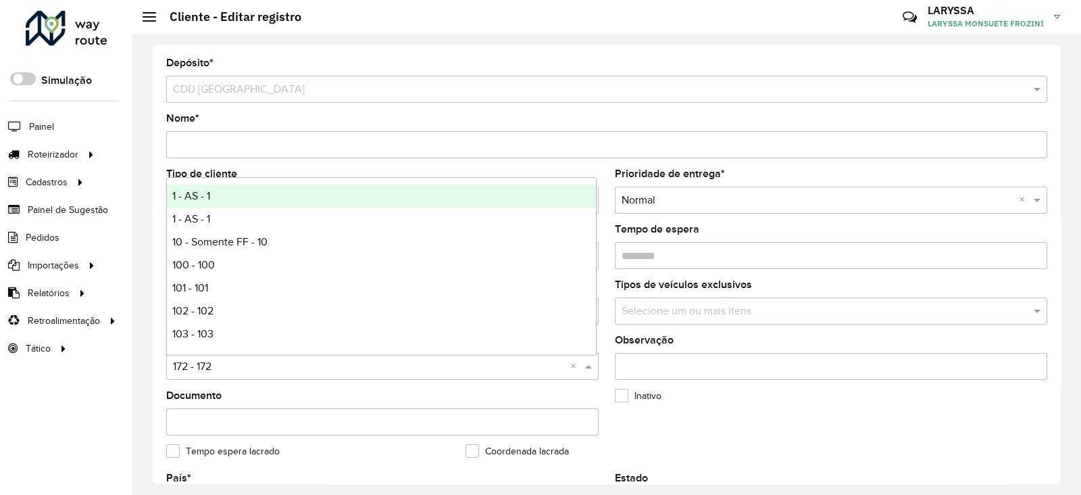
type input "*"
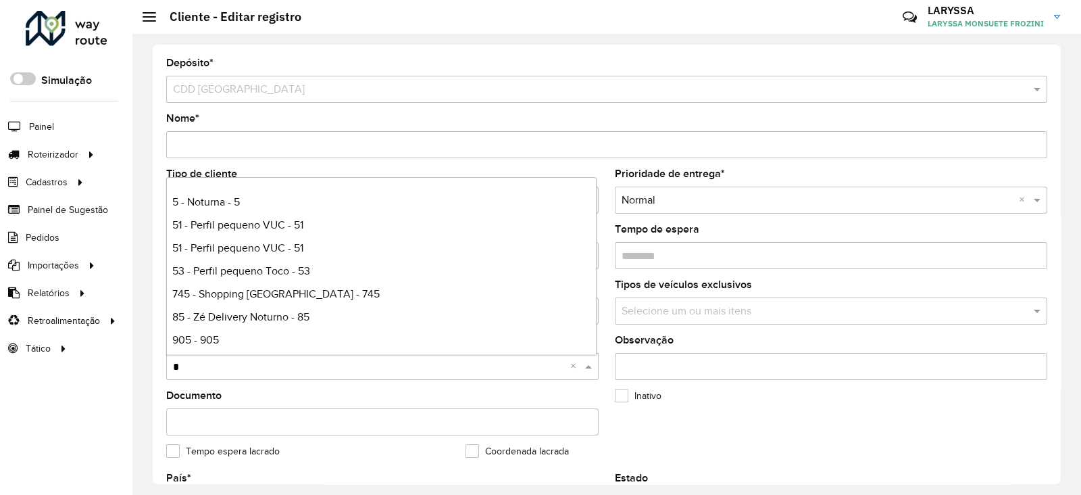
scroll to position [618, 0]
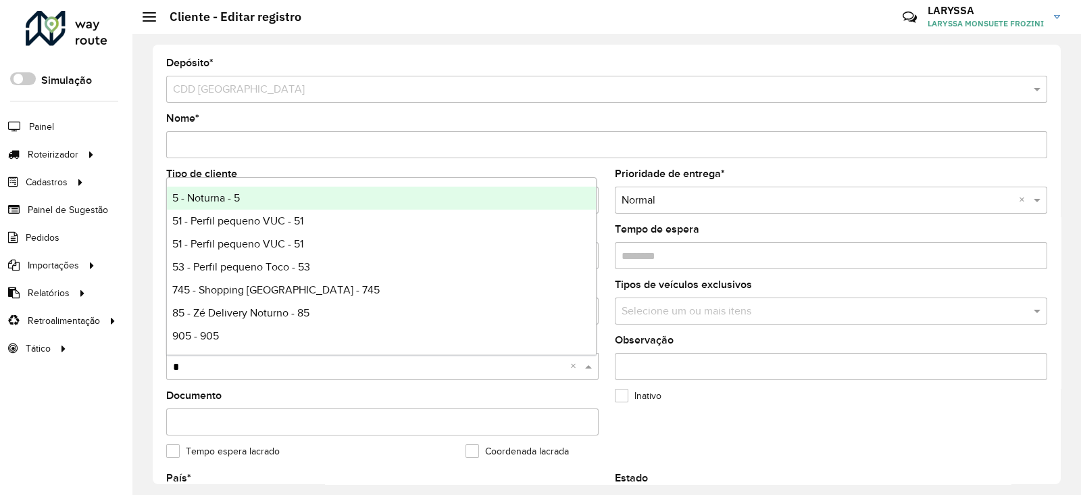
click at [251, 200] on div "5 - Noturna - 5" at bounding box center [381, 198] width 429 height 23
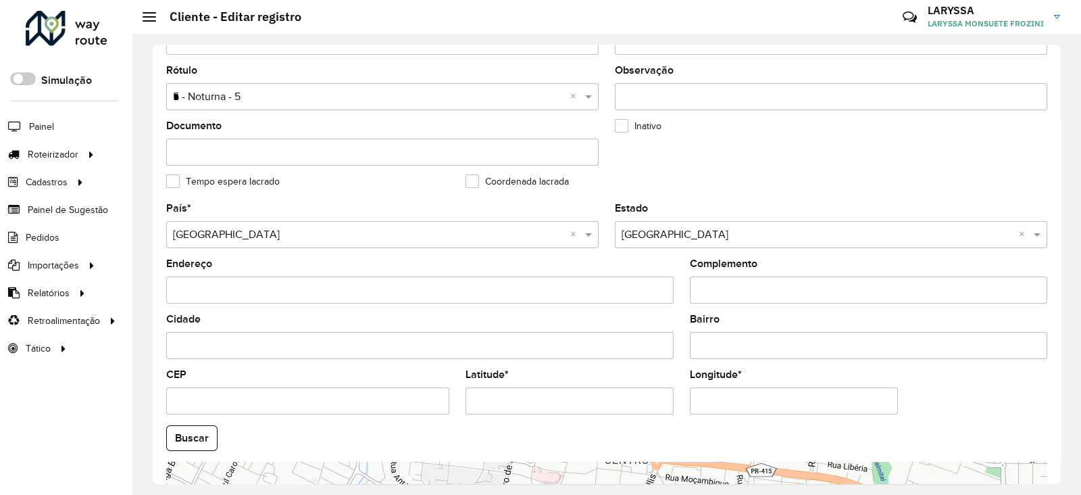
scroll to position [512, 0]
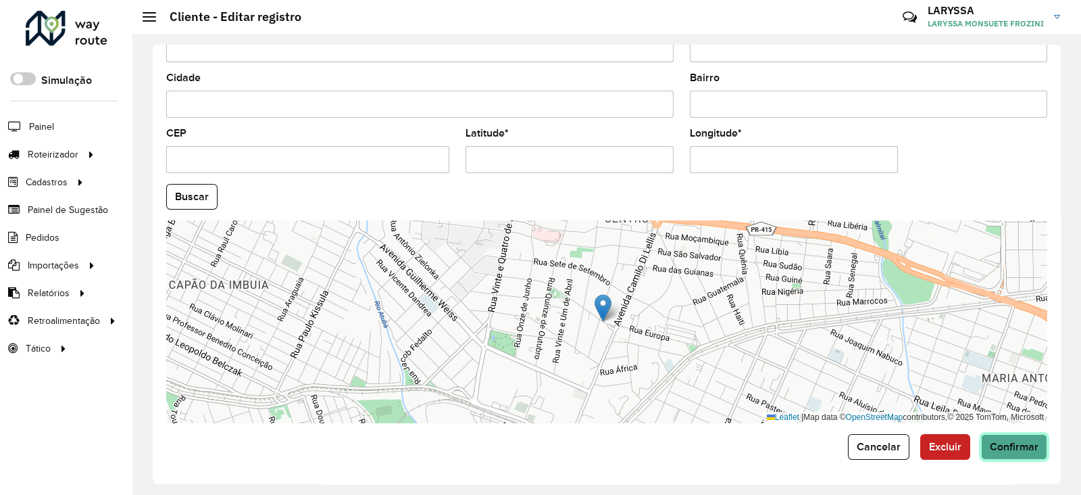
click at [1014, 450] on span "Confirmar" at bounding box center [1014, 446] width 49 height 11
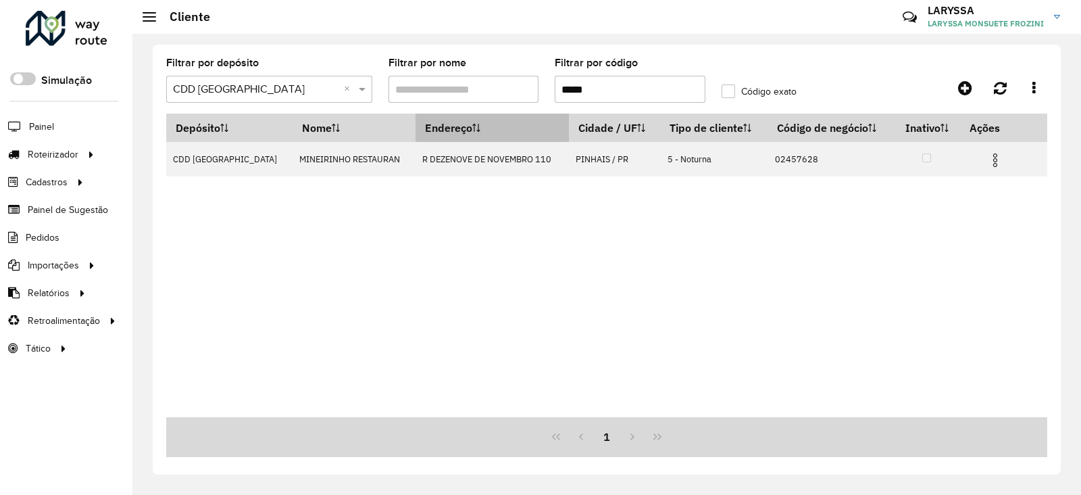
drag, startPoint x: 646, startPoint y: 93, endPoint x: 449, endPoint y: 123, distance: 198.9
click at [449, 123] on hb-list-container "Filtrar por depósito Selecione um depósito × CDD [GEOGRAPHIC_DATA] × Filtrar po…" at bounding box center [606, 257] width 881 height 399
paste input "text"
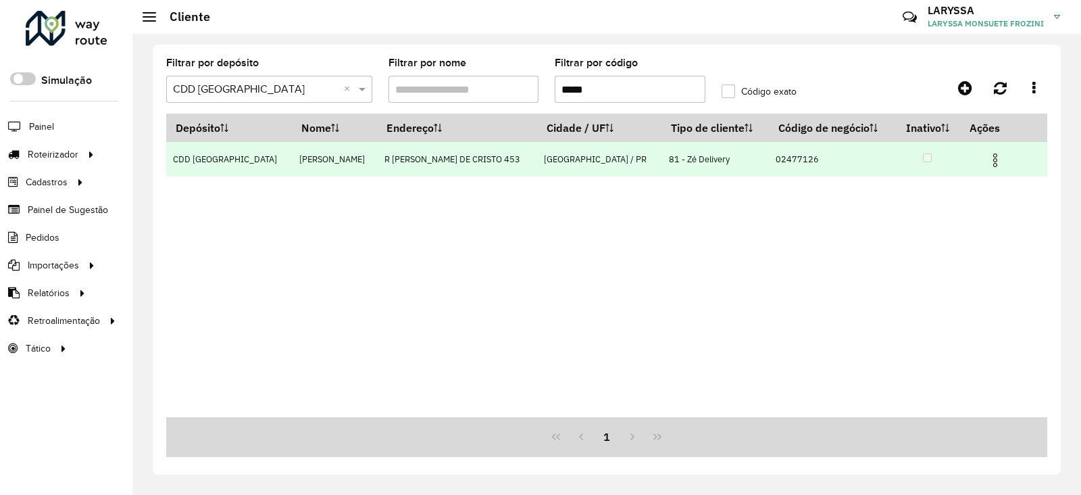
type input "*****"
click at [991, 161] on img at bounding box center [995, 160] width 16 height 16
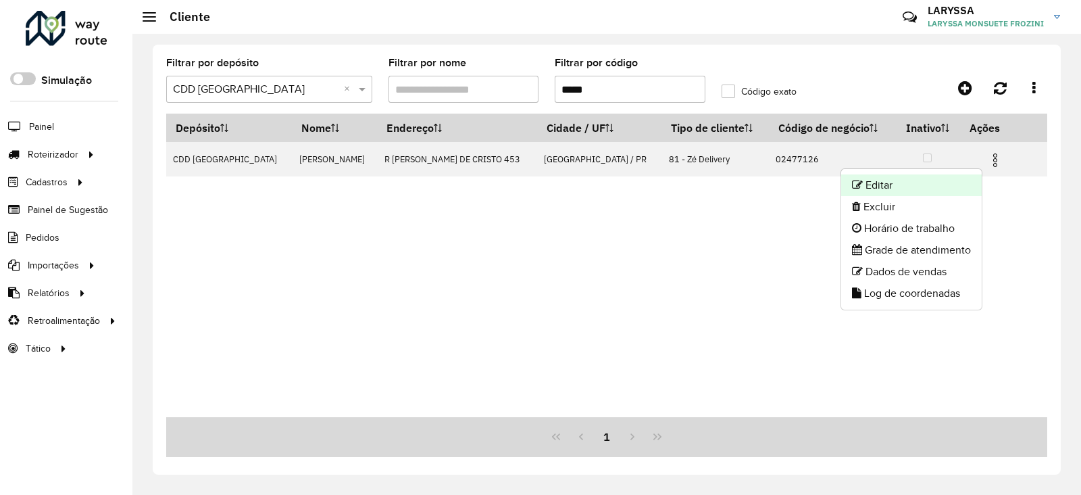
click at [901, 184] on li "Editar" at bounding box center [911, 185] width 141 height 22
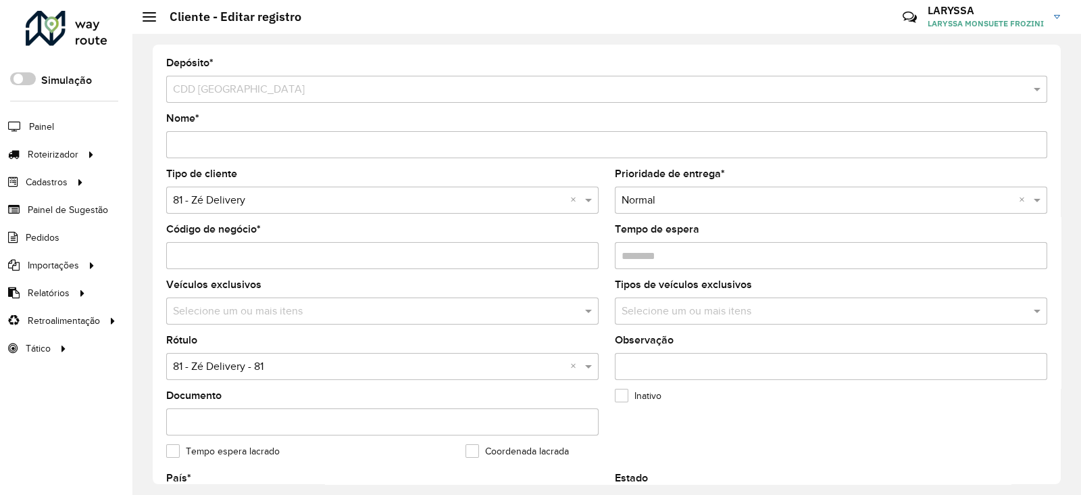
click at [259, 196] on input "text" at bounding box center [369, 201] width 392 height 16
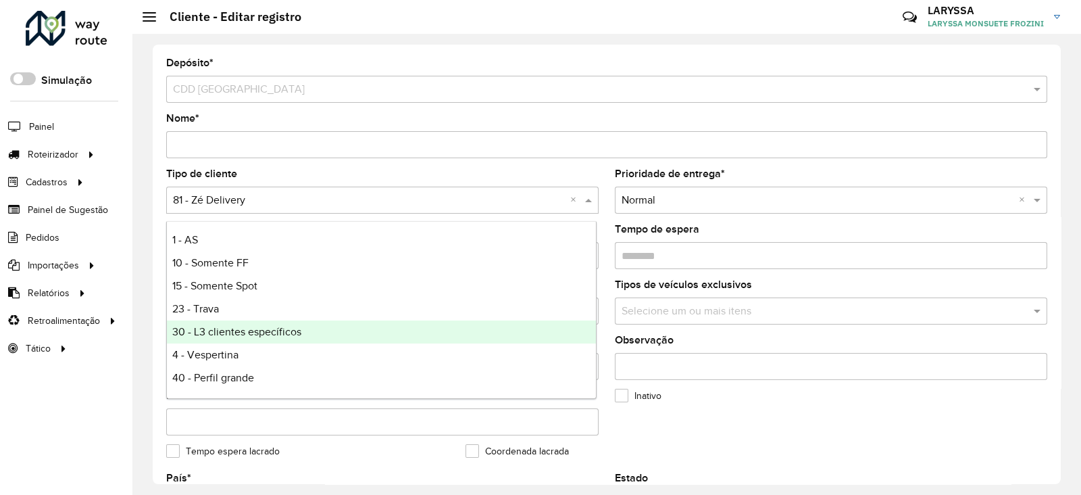
type input "*"
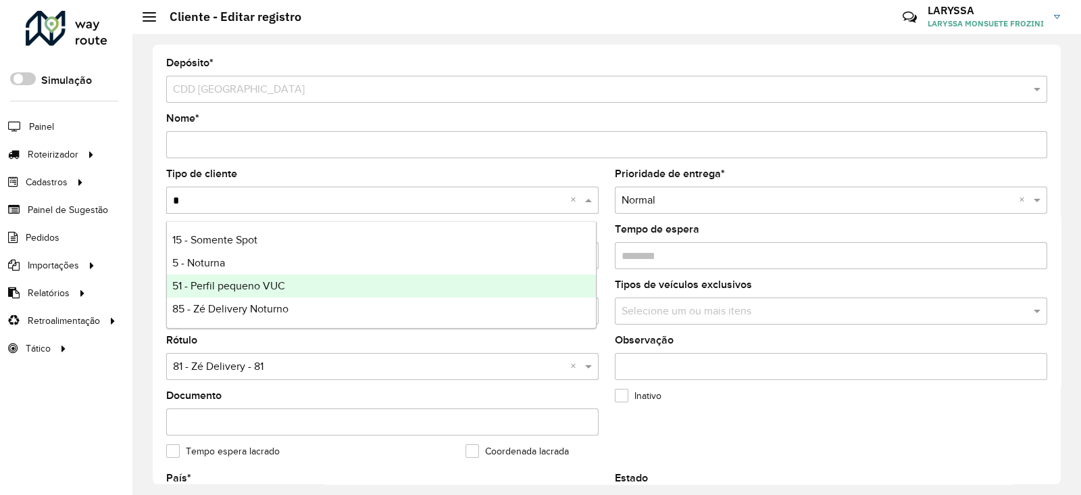
click at [276, 283] on span "51 - Perfil pequeno VUC" at bounding box center [228, 285] width 113 height 11
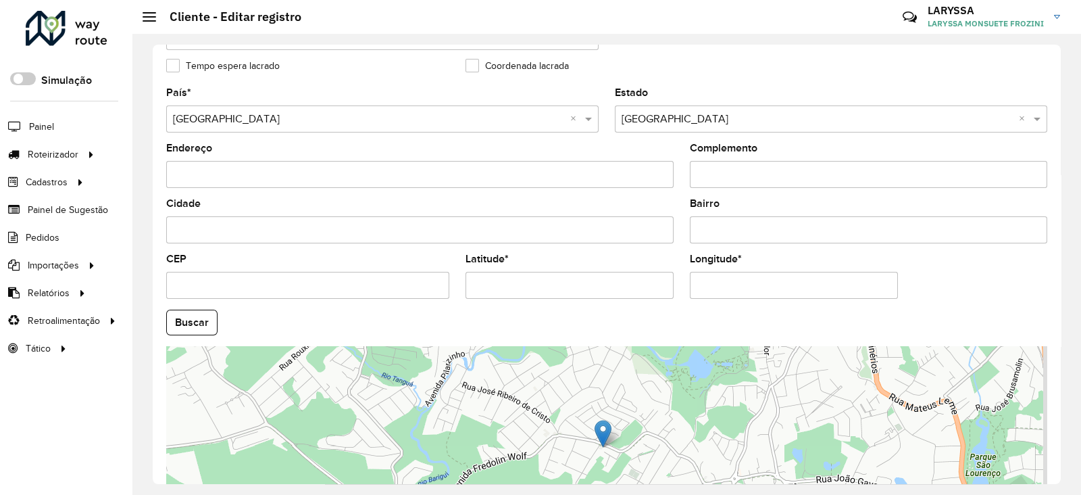
scroll to position [512, 0]
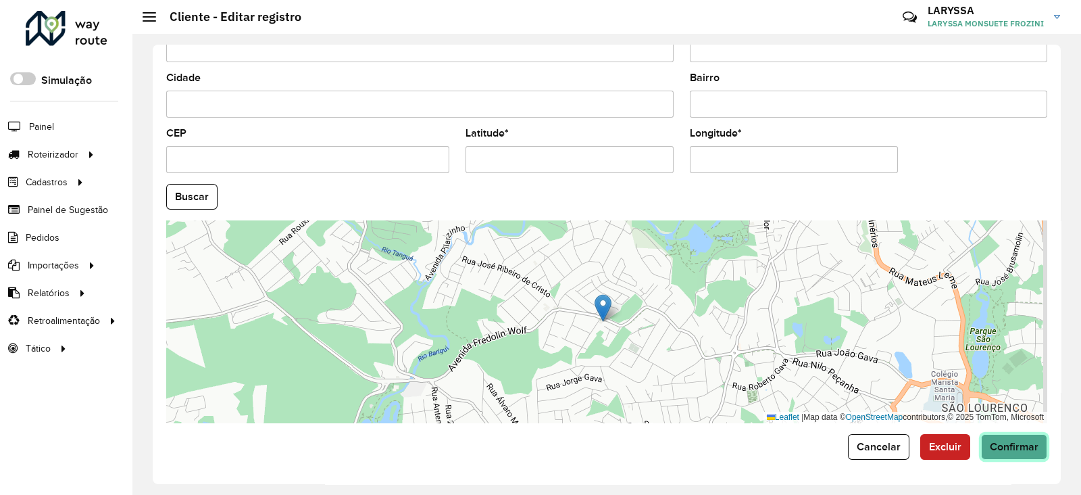
click at [1012, 449] on span "Confirmar" at bounding box center [1014, 446] width 49 height 11
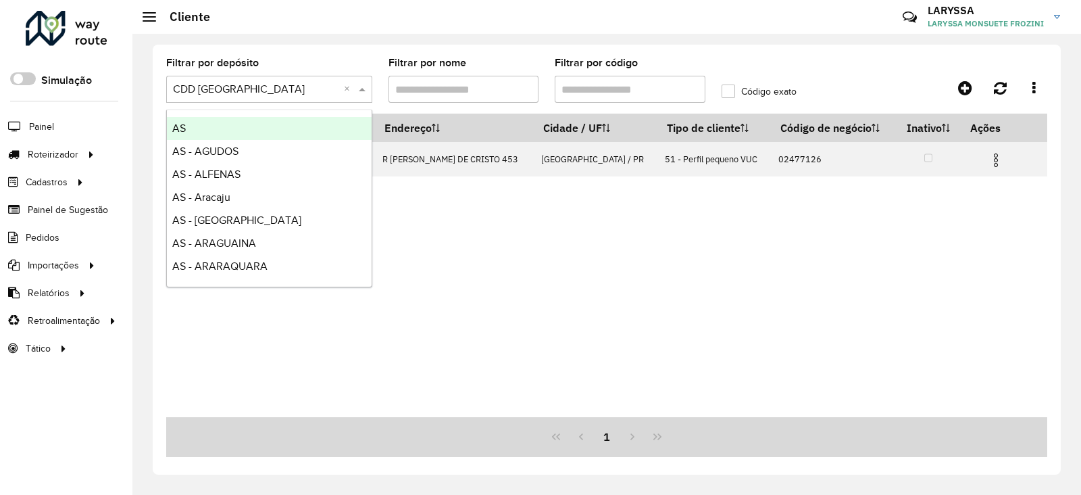
click at [257, 95] on input "text" at bounding box center [256, 90] width 166 height 16
type input "***"
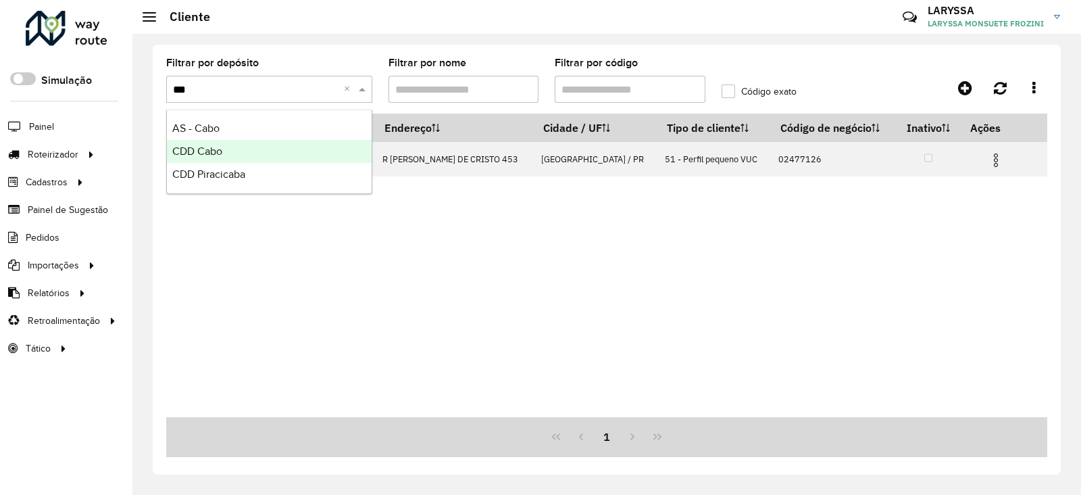
click at [247, 153] on div "CDD Cabo" at bounding box center [269, 151] width 205 height 23
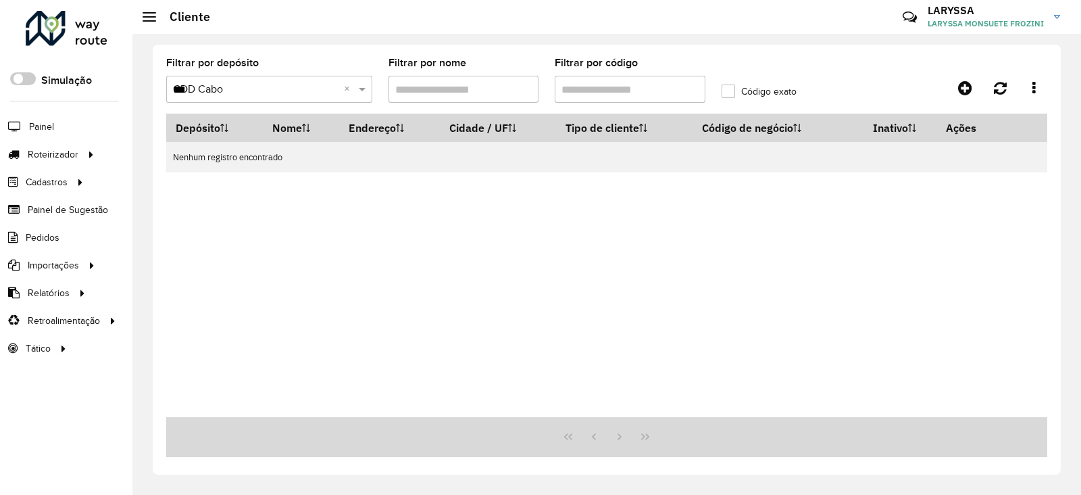
drag, startPoint x: 604, startPoint y: 89, endPoint x: 487, endPoint y: 96, distance: 117.8
click at [487, 96] on formly-group "Filtrar por depósito Selecione um depósito × CDD Cabo *** × Filtrar por nome Fi…" at bounding box center [491, 85] width 666 height 55
paste input "text"
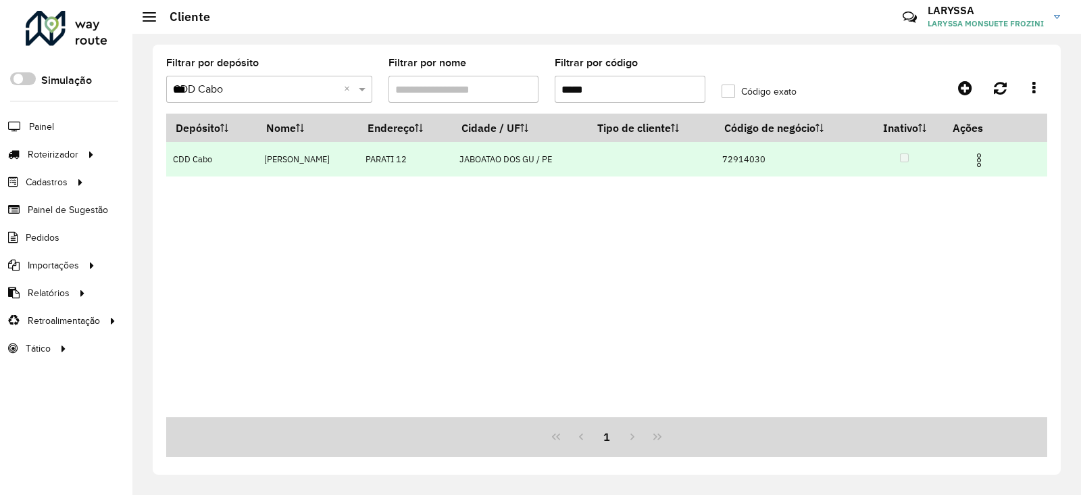
type input "*****"
click at [987, 164] on img at bounding box center [979, 160] width 16 height 16
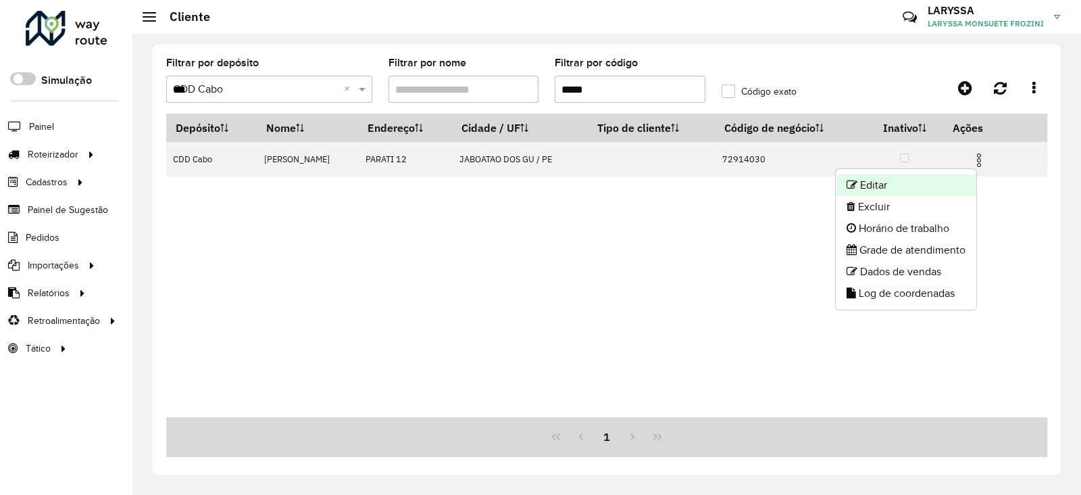
click at [903, 179] on li "Editar" at bounding box center [906, 185] width 141 height 22
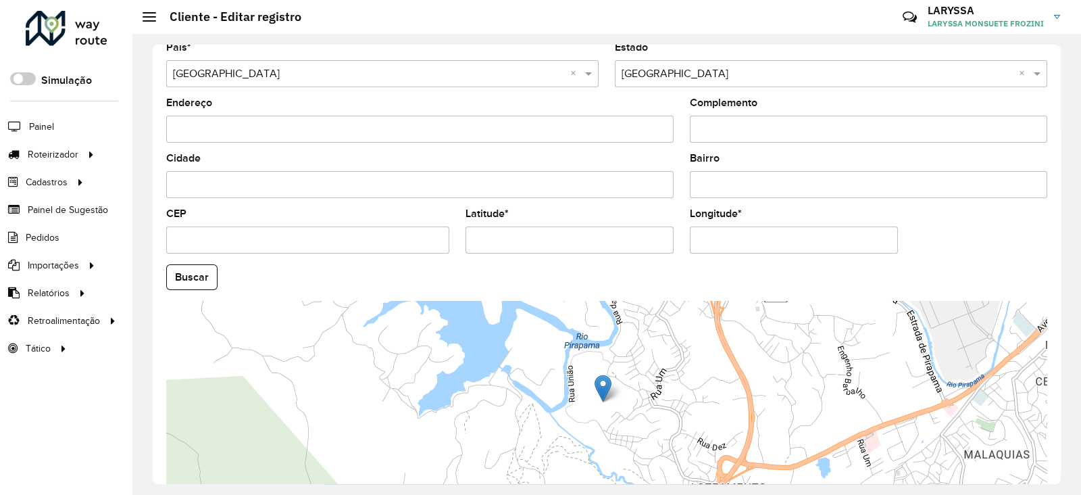
scroll to position [512, 0]
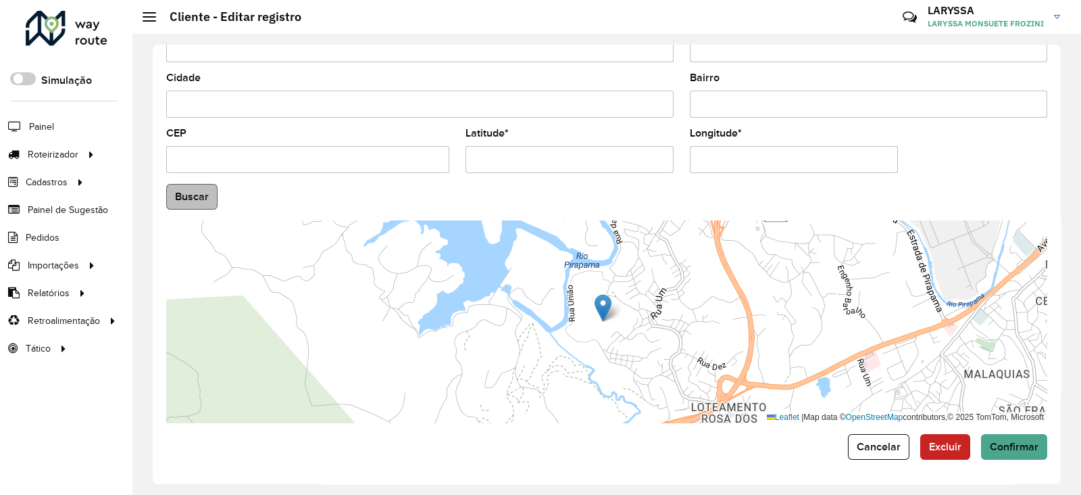
drag, startPoint x: 517, startPoint y: 172, endPoint x: 196, endPoint y: 187, distance: 321.3
click at [196, 187] on formly-group "País * Selecione uma opção × [GEOGRAPHIC_DATA] × Estado Selecione uma opção × […" at bounding box center [606, 192] width 897 height 461
paste input "text"
type input "********"
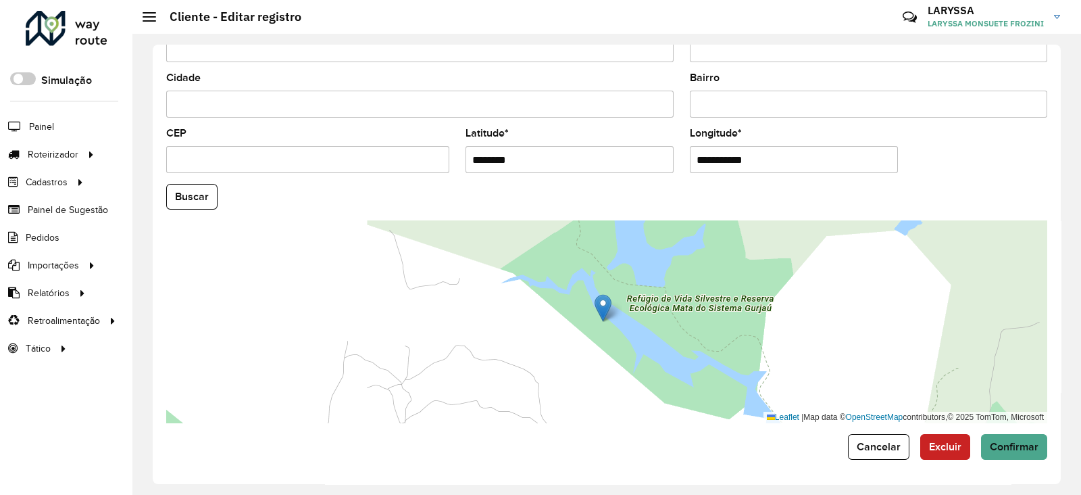
drag, startPoint x: 731, startPoint y: 165, endPoint x: 503, endPoint y: 172, distance: 228.5
click at [511, 177] on formly-group "**********" at bounding box center [606, 192] width 897 height 461
paste input "text"
type input "**********"
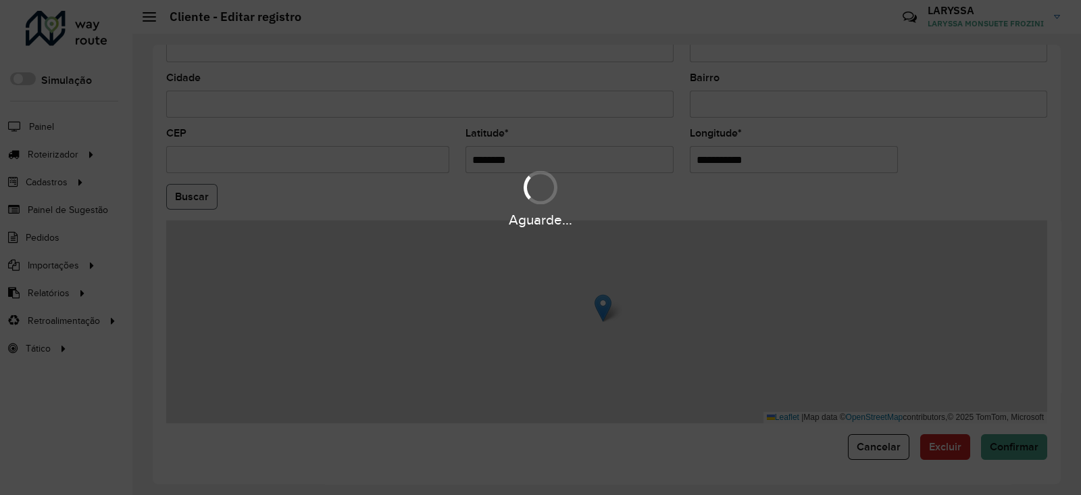
click at [194, 193] on hb-app "Aguarde... Pop-up bloqueado! Seu navegador bloqueou automáticamente a abertura …" at bounding box center [540, 247] width 1081 height 495
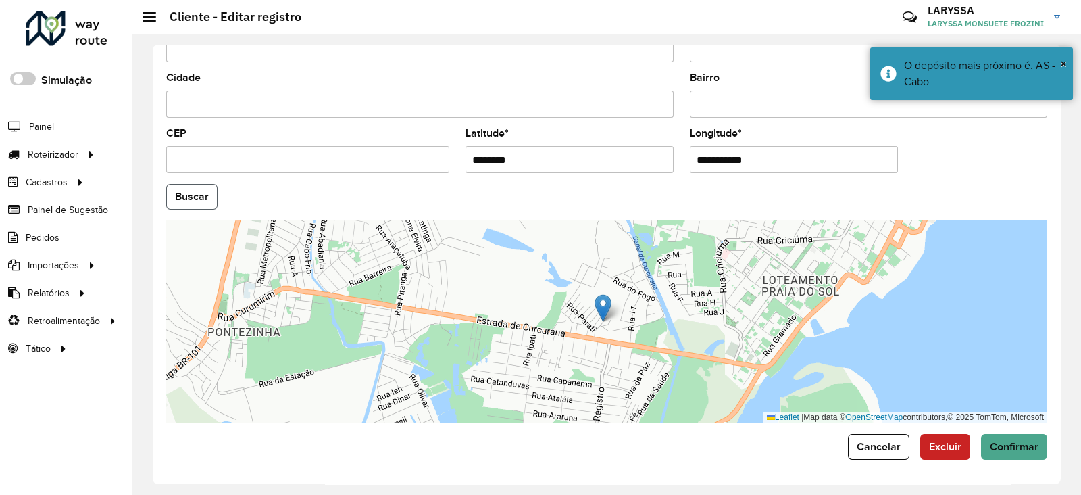
click at [194, 193] on button "Buscar" at bounding box center [191, 197] width 51 height 26
click at [1010, 446] on span "Confirmar" at bounding box center [1014, 446] width 49 height 11
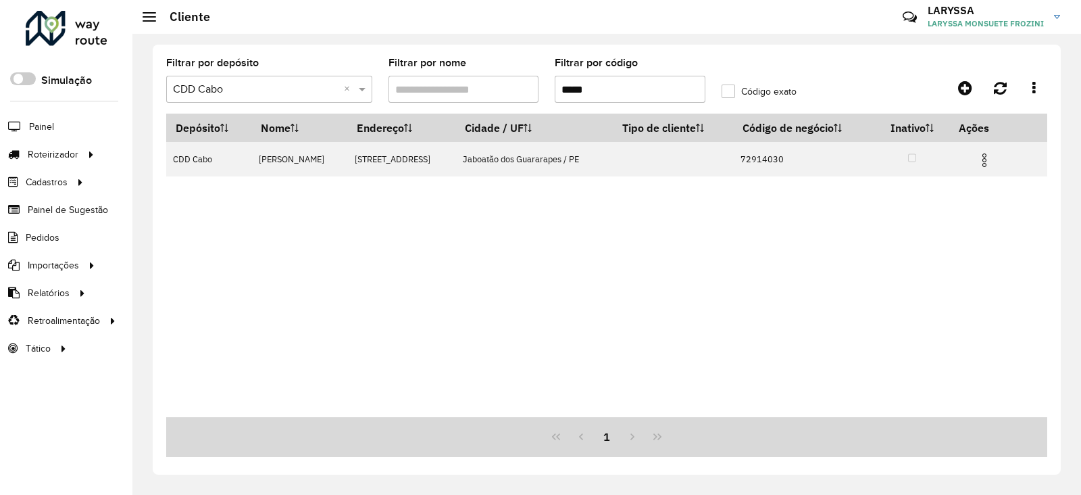
drag, startPoint x: 607, startPoint y: 89, endPoint x: 404, endPoint y: 109, distance: 203.7
click at [405, 109] on formly-group "Filtrar por depósito Selecione um depósito × CDD Cabo × Filtrar por nome Filtra…" at bounding box center [491, 85] width 666 height 55
paste input "text"
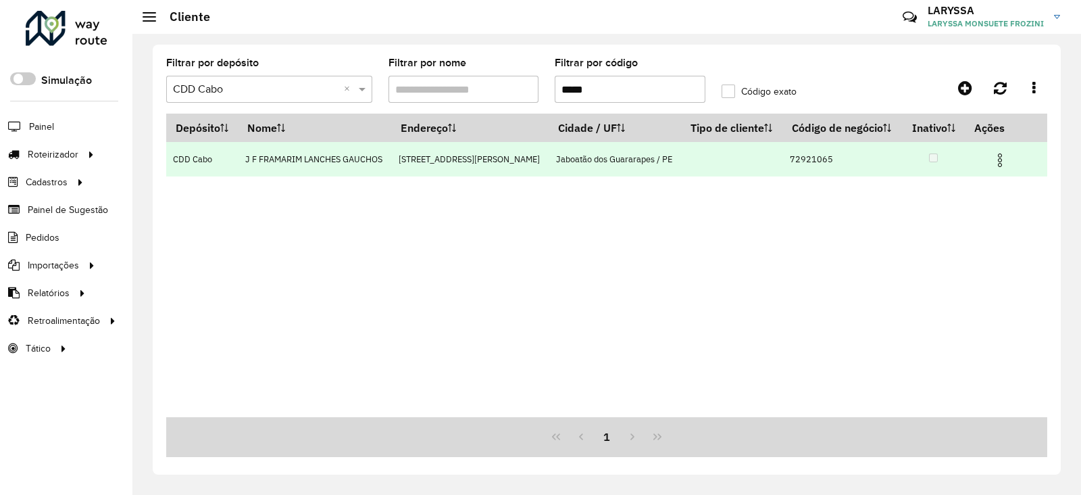
type input "*****"
click at [1001, 156] on img at bounding box center [1000, 160] width 16 height 16
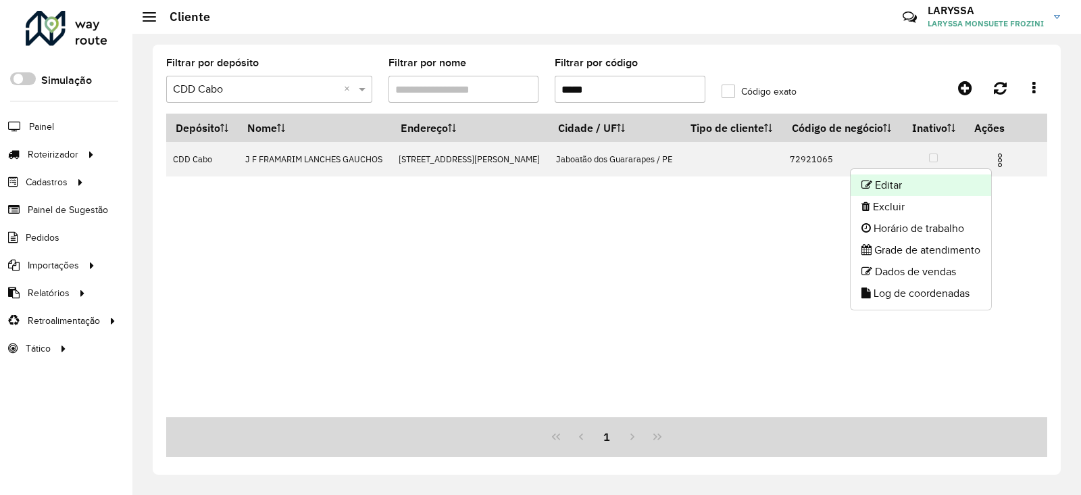
click at [921, 189] on li "Editar" at bounding box center [921, 185] width 141 height 22
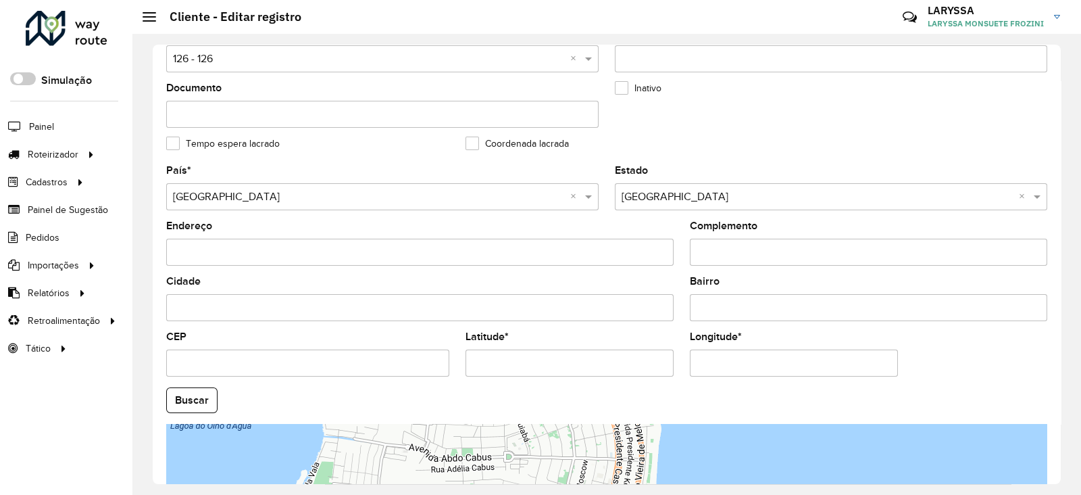
scroll to position [337, 0]
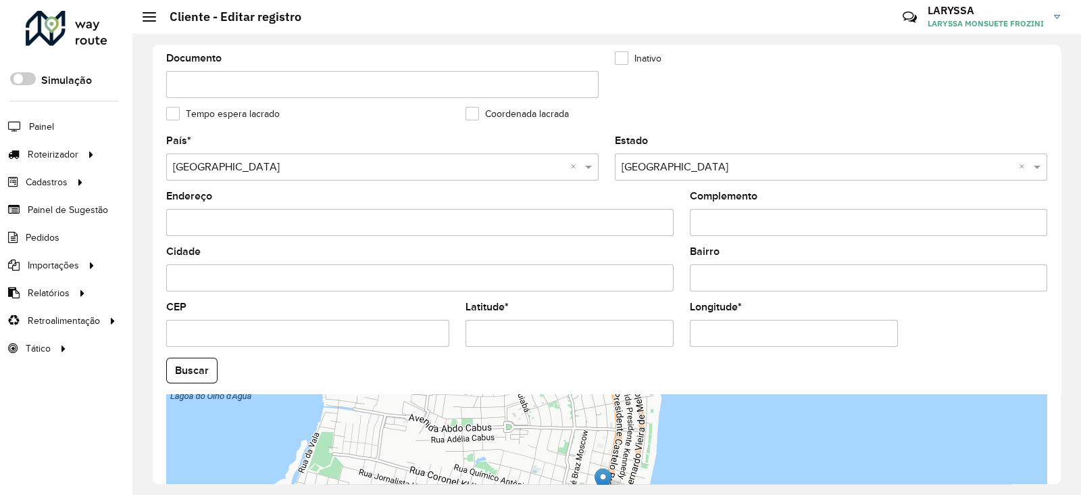
click at [563, 334] on input "Latitude *" at bounding box center [570, 333] width 208 height 27
paste input "**********"
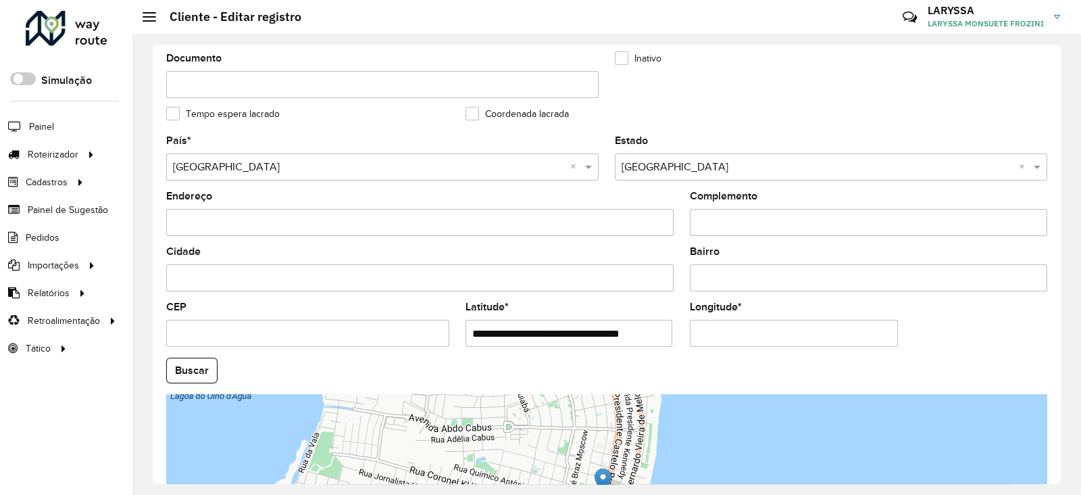
drag, startPoint x: 567, startPoint y: 337, endPoint x: 703, endPoint y: 337, distance: 135.8
click at [703, 337] on formly-group "**********" at bounding box center [606, 366] width 897 height 461
type input "**********"
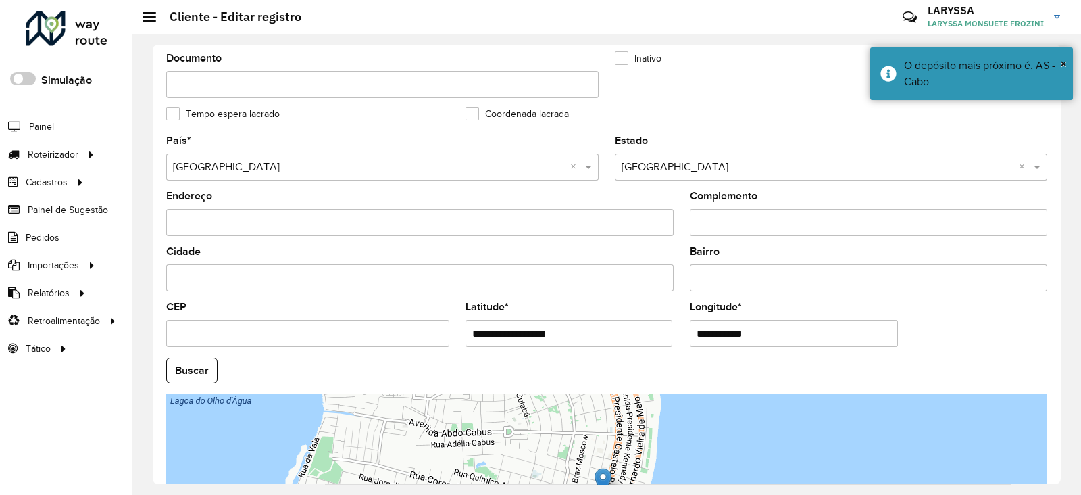
paste input "******"
type input "**********"
click at [182, 366] on hb-app "Aguarde... Pop-up bloqueado! Seu navegador bloqueou automáticamente a abertura …" at bounding box center [540, 247] width 1081 height 495
click at [182, 366] on button "Buscar" at bounding box center [191, 370] width 51 height 26
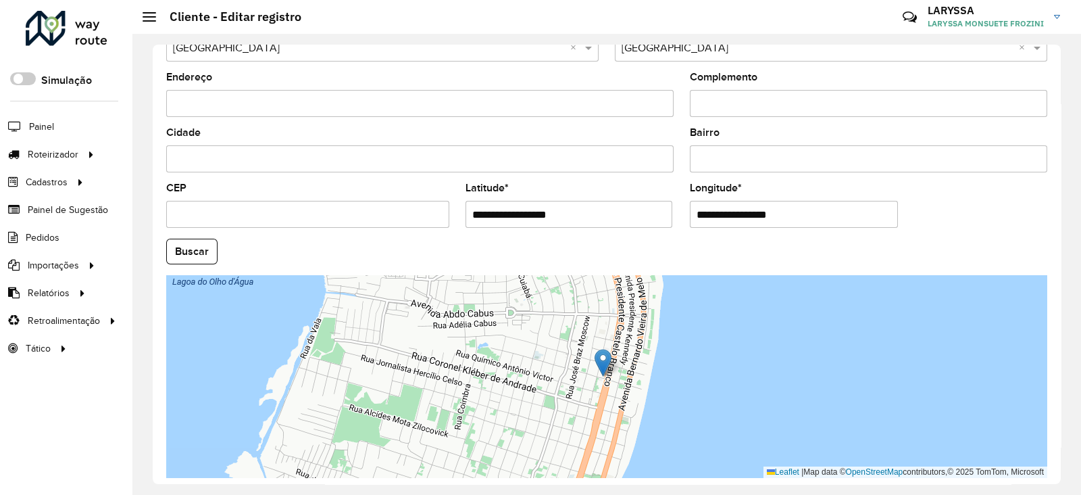
scroll to position [512, 0]
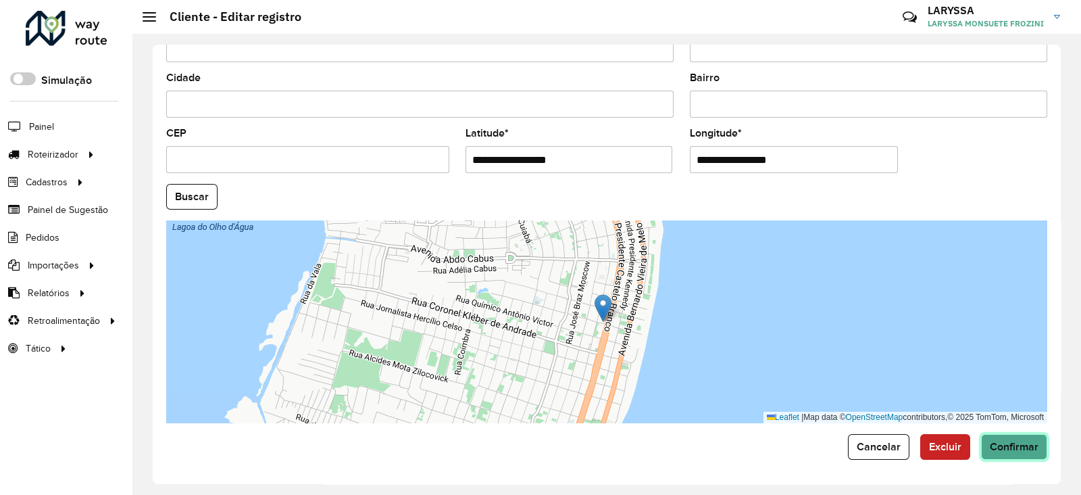
click at [1020, 445] on span "Confirmar" at bounding box center [1014, 446] width 49 height 11
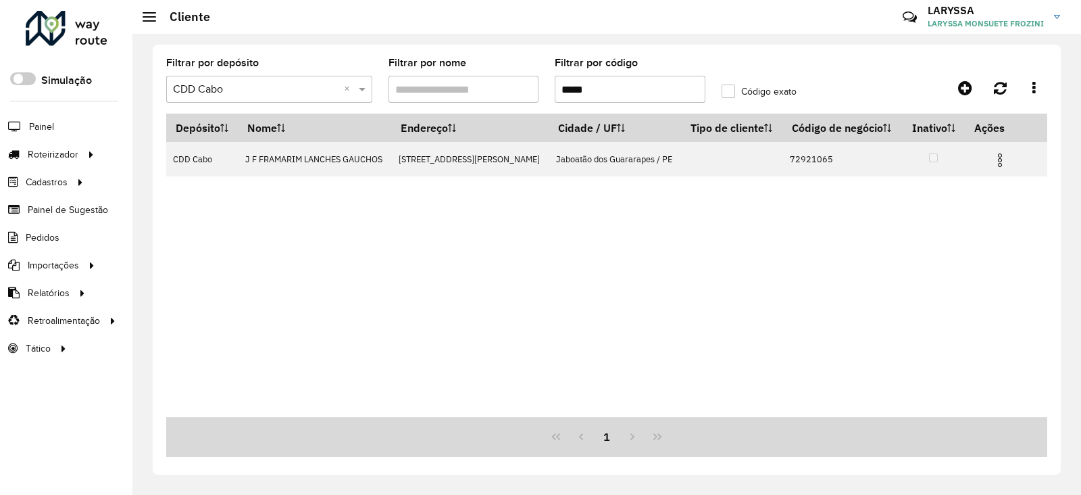
drag, startPoint x: 622, startPoint y: 82, endPoint x: 379, endPoint y: 84, distance: 242.6
click at [379, 84] on formly-group "Filtrar por depósito Selecione um depósito × CDD Cabo × Filtrar por nome Filtra…" at bounding box center [491, 85] width 666 height 55
paste input "text"
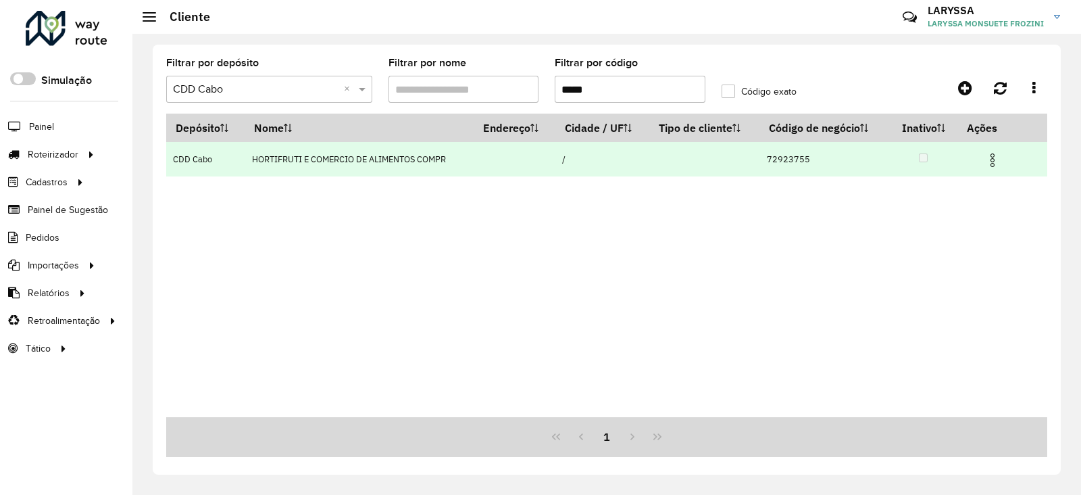
type input "*****"
click at [994, 158] on img at bounding box center [993, 160] width 16 height 16
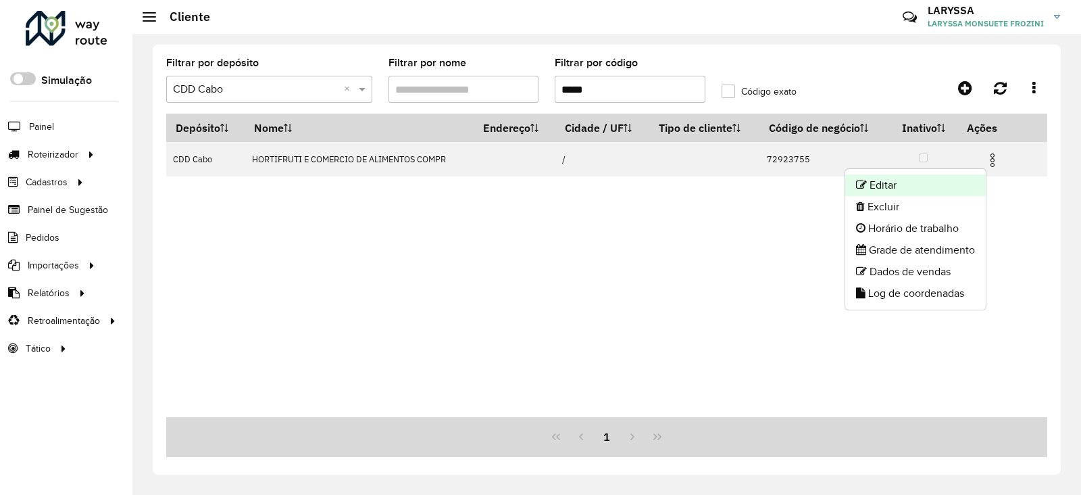
click at [927, 180] on li "Editar" at bounding box center [915, 185] width 141 height 22
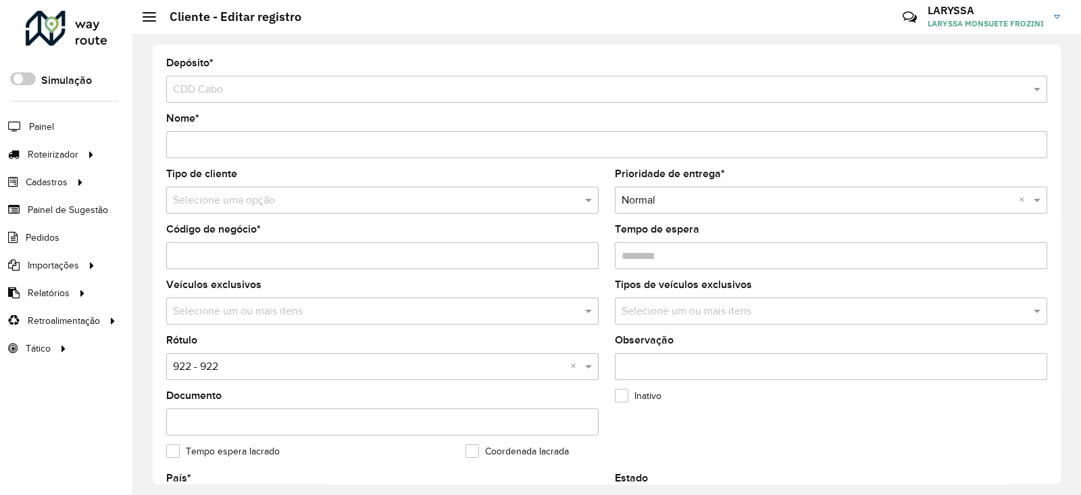
scroll to position [450, 0]
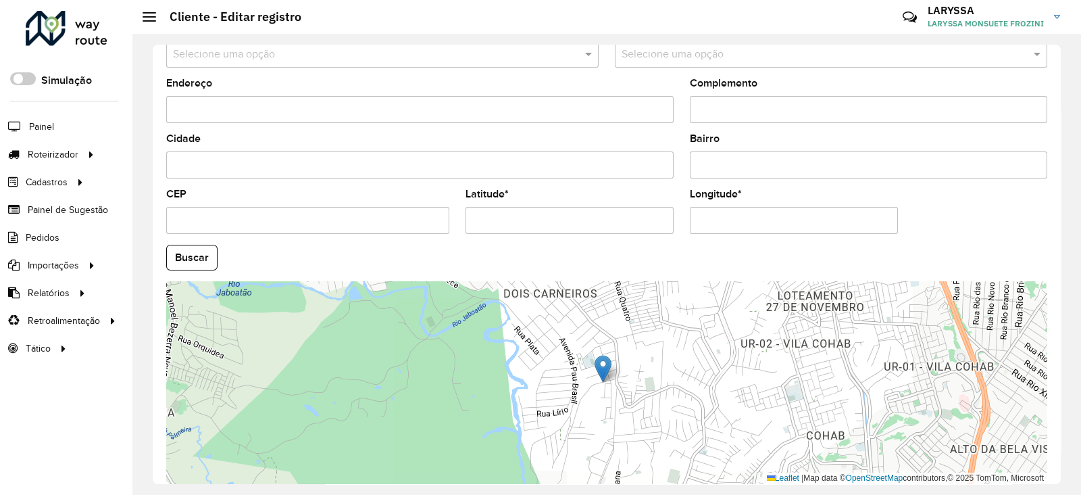
drag, startPoint x: 533, startPoint y: 224, endPoint x: 300, endPoint y: 225, distance: 233.1
click at [300, 225] on formly-group "País * Selecione uma opção Estado Selecione uma opção Endereço Complemento Cida…" at bounding box center [606, 253] width 897 height 461
paste input "**********"
drag, startPoint x: 595, startPoint y: 221, endPoint x: 516, endPoint y: 230, distance: 79.0
click at [516, 230] on input "**********" at bounding box center [570, 220] width 208 height 27
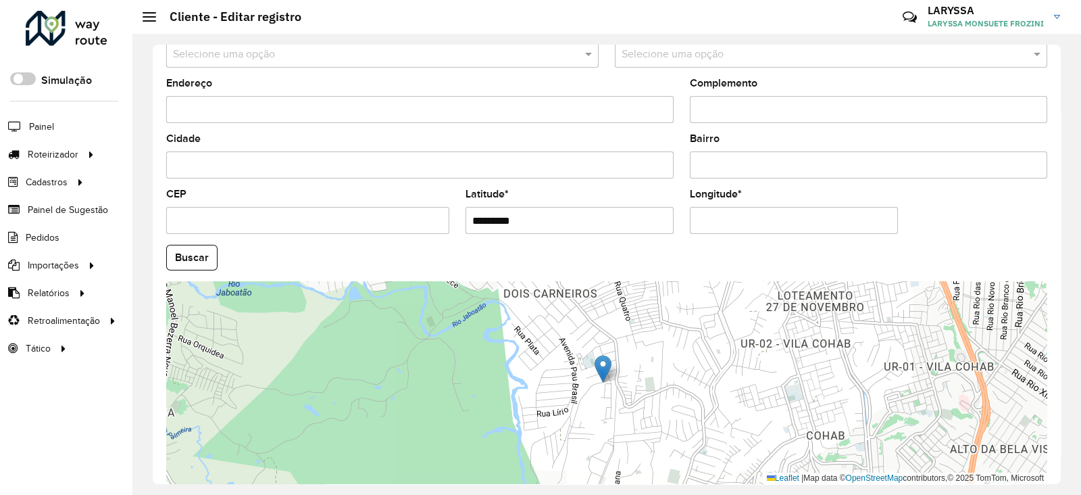
type input "*********"
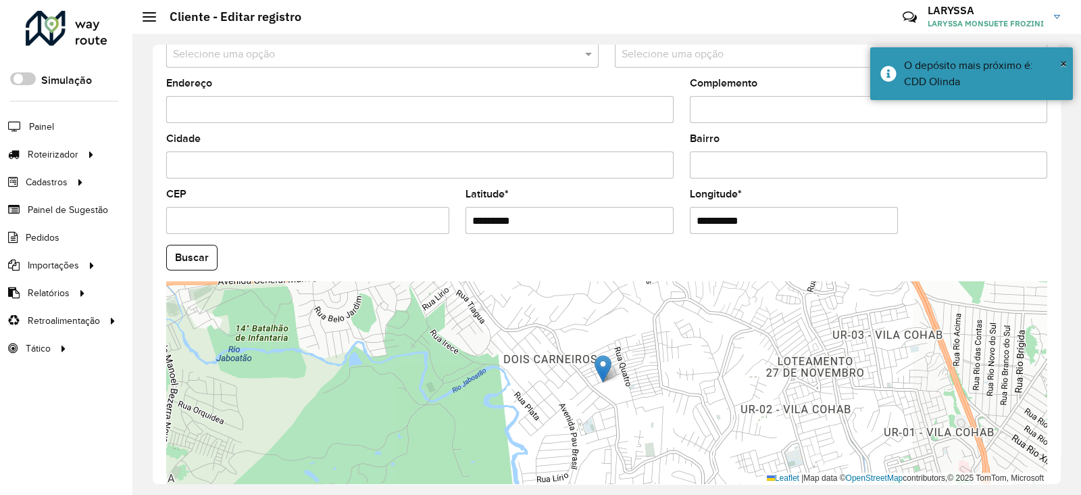
paste input "text"
type input "**********"
click at [194, 266] on hb-app "Aguarde... Pop-up bloqueado! Seu navegador bloqueou automáticamente a abertura …" at bounding box center [540, 247] width 1081 height 495
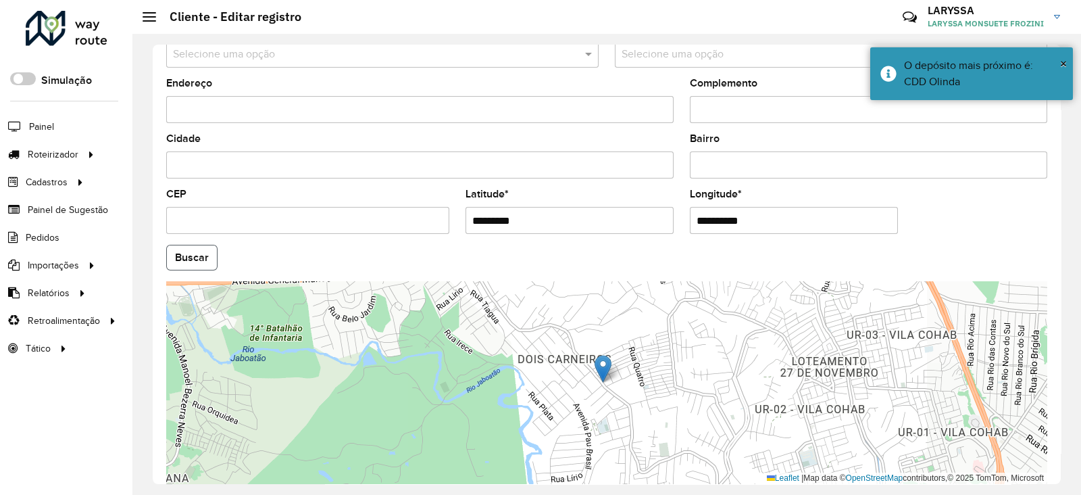
click at [196, 258] on button "Buscar" at bounding box center [191, 258] width 51 height 26
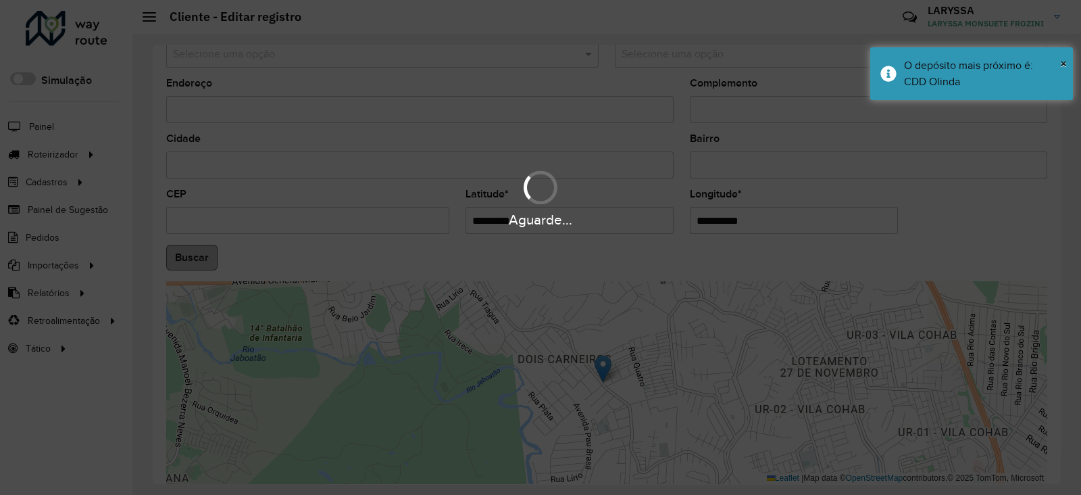
click at [196, 258] on div "Aguarde..." at bounding box center [540, 247] width 1081 height 495
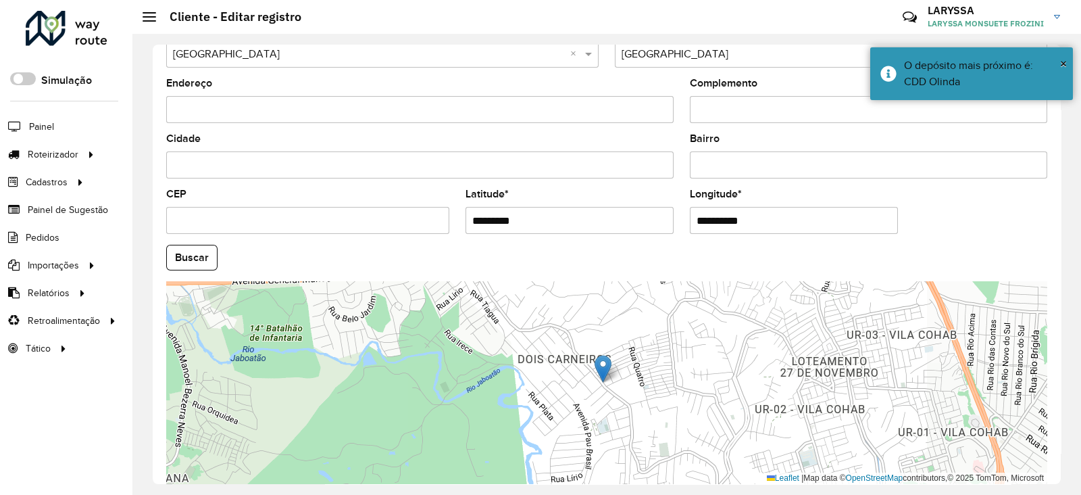
scroll to position [512, 0]
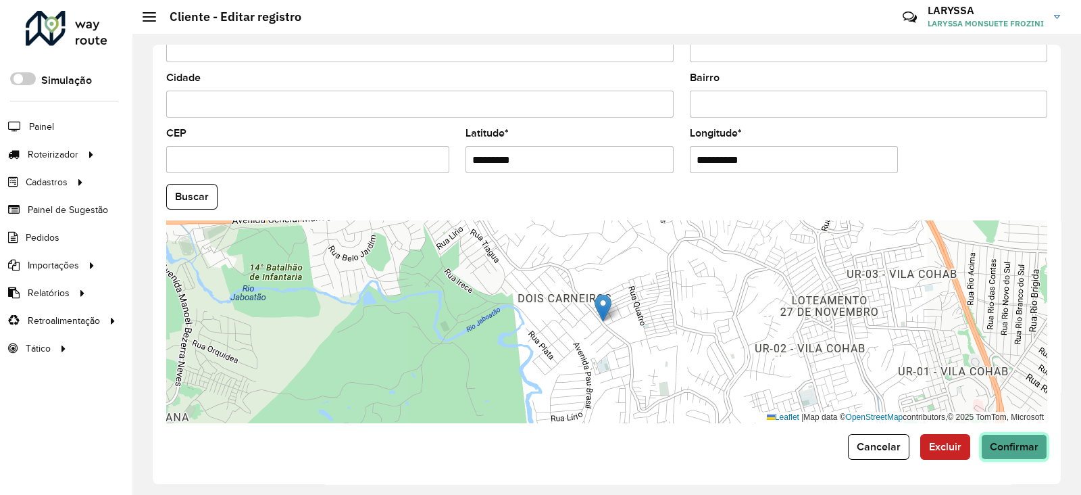
click at [997, 444] on span "Confirmar" at bounding box center [1014, 446] width 49 height 11
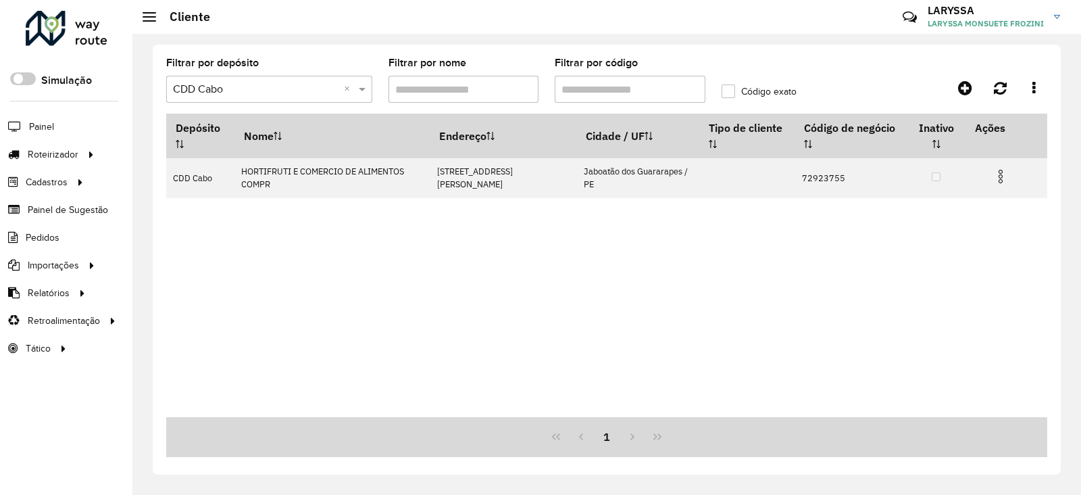
drag, startPoint x: 620, startPoint y: 74, endPoint x: 347, endPoint y: 83, distance: 273.2
click at [348, 83] on formly-group "Filtrar por depósito Selecione um depósito × CDD Cabo × Filtrar por nome Filtra…" at bounding box center [491, 85] width 666 height 55
click at [605, 78] on input "Filtrar por código" at bounding box center [630, 89] width 151 height 27
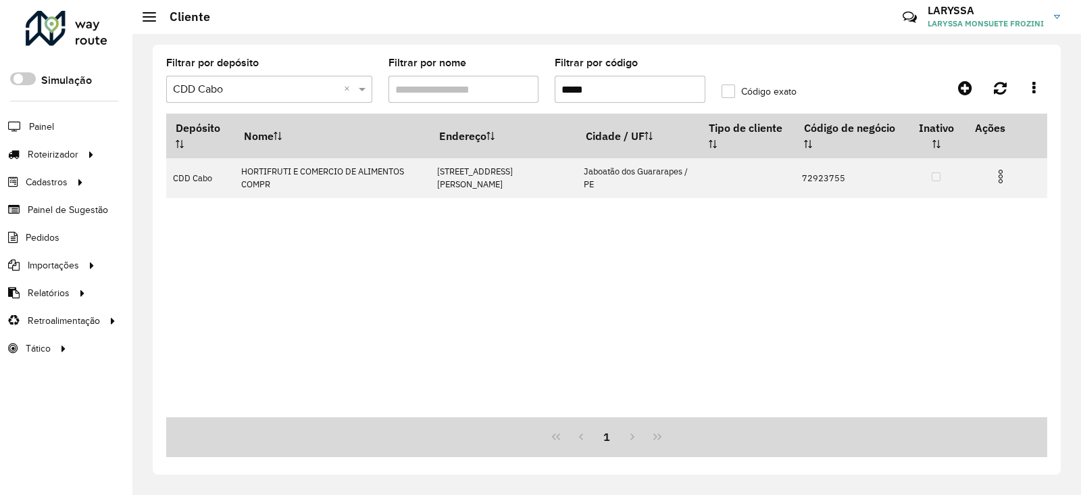
paste input "text"
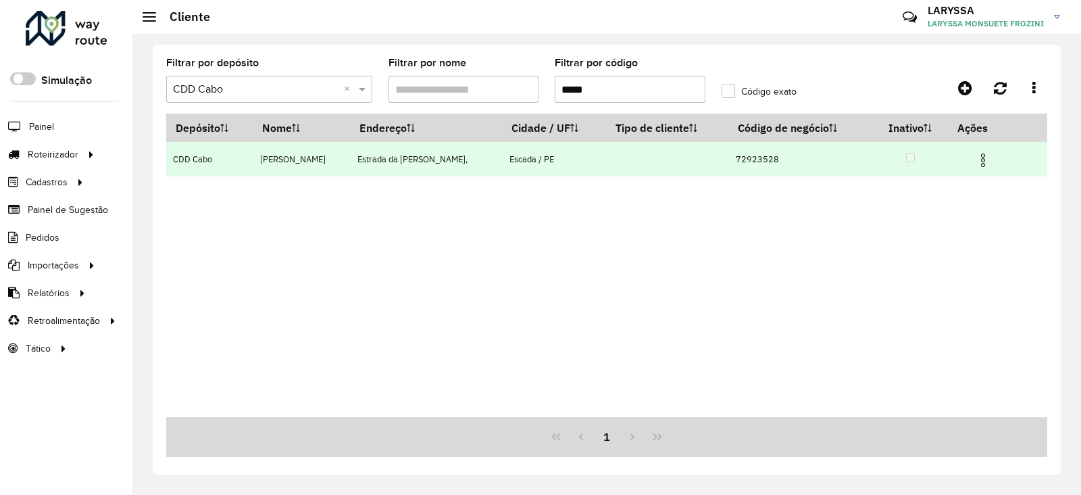
type input "*****"
click at [991, 157] on img at bounding box center [983, 160] width 16 height 16
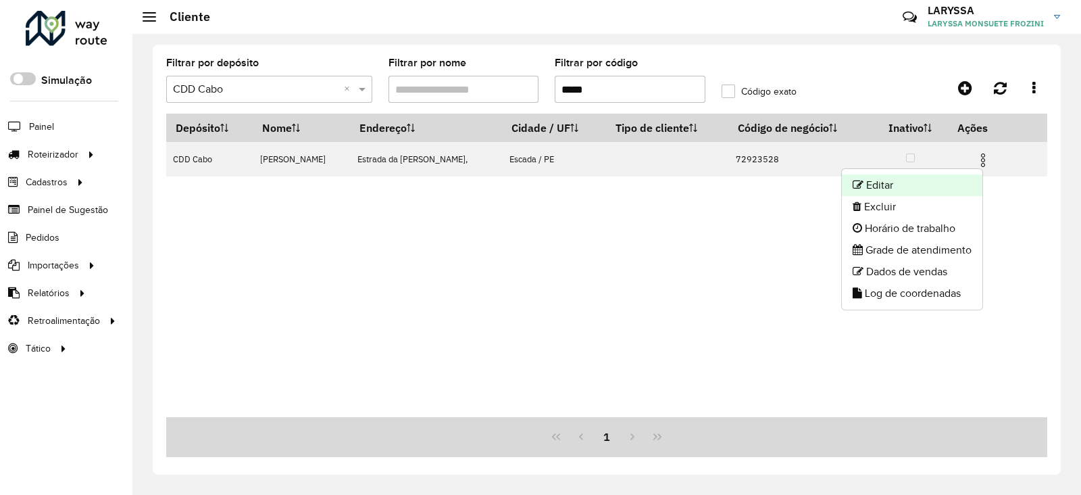
click at [885, 189] on li "Editar" at bounding box center [912, 185] width 141 height 22
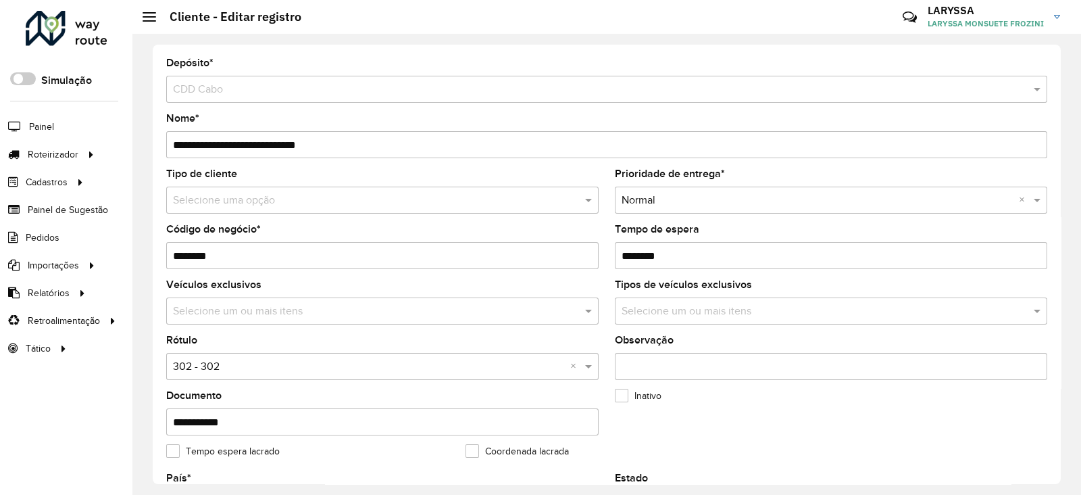
scroll to position [337, 0]
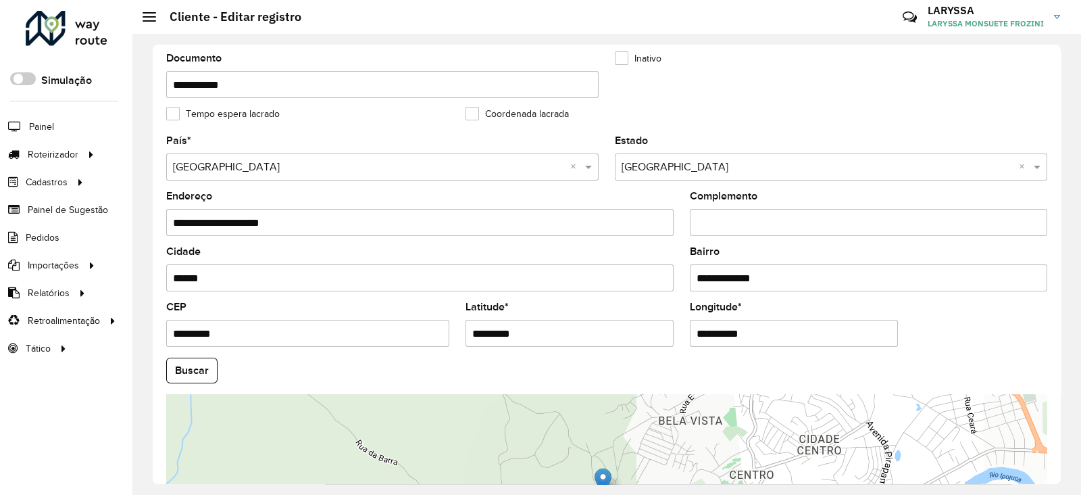
drag, startPoint x: 541, startPoint y: 332, endPoint x: 374, endPoint y: 337, distance: 167.0
click at [374, 337] on formly-group "**********" at bounding box center [606, 366] width 897 height 461
paste input "**********"
drag, startPoint x: 597, startPoint y: 330, endPoint x: 518, endPoint y: 336, distance: 78.6
click at [518, 336] on input "**********" at bounding box center [570, 333] width 208 height 27
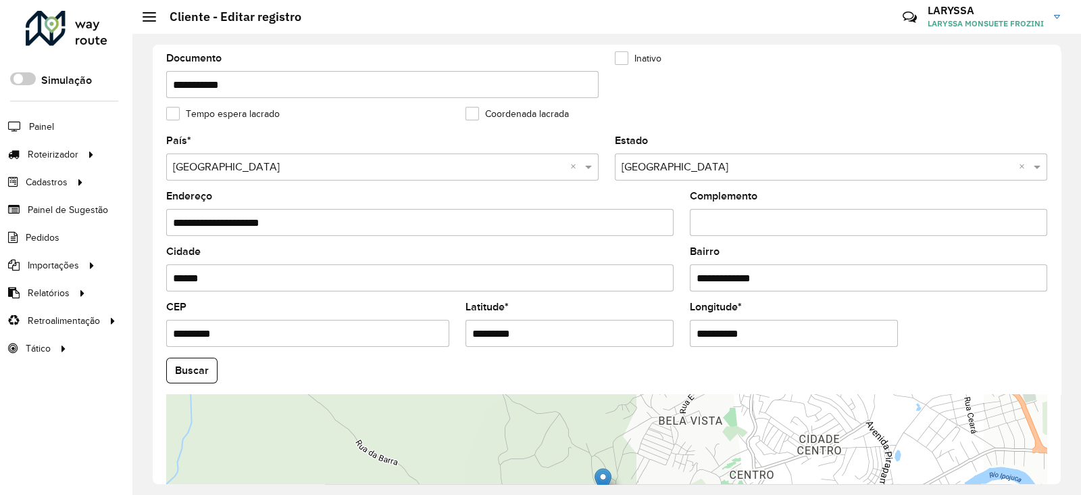
type input "*********"
drag, startPoint x: 791, startPoint y: 331, endPoint x: 562, endPoint y: 342, distance: 229.3
click at [562, 342] on formly-group "**********" at bounding box center [606, 366] width 897 height 461
paste input "*"
type input "**********"
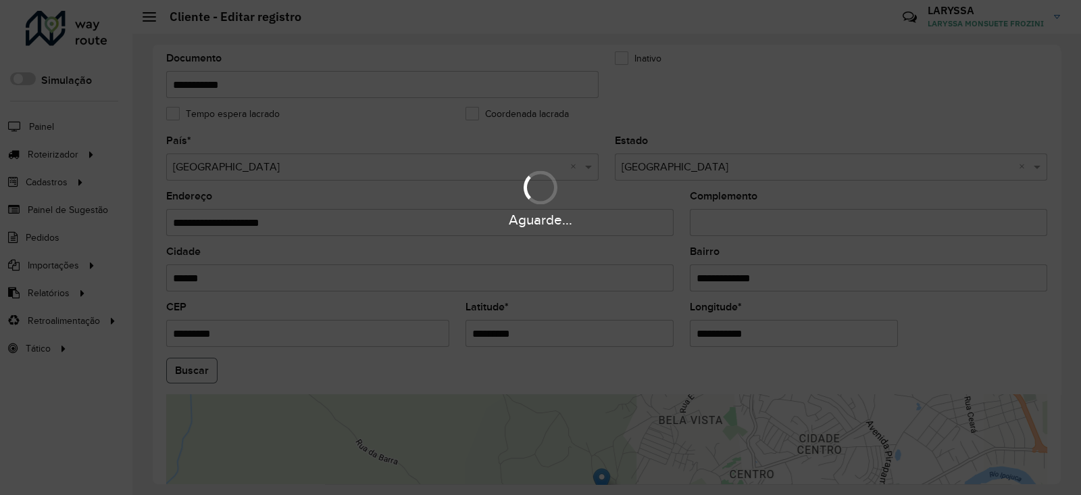
click at [176, 372] on hb-app "Aguarde... Pop-up bloqueado! Seu navegador bloqueou automáticamente a abertura …" at bounding box center [540, 247] width 1081 height 495
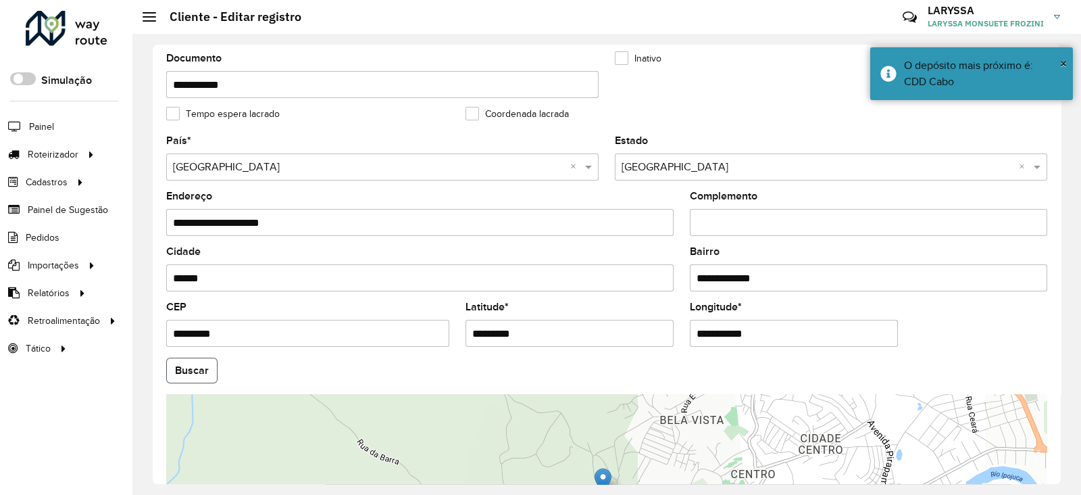
click at [180, 372] on button "Buscar" at bounding box center [191, 370] width 51 height 26
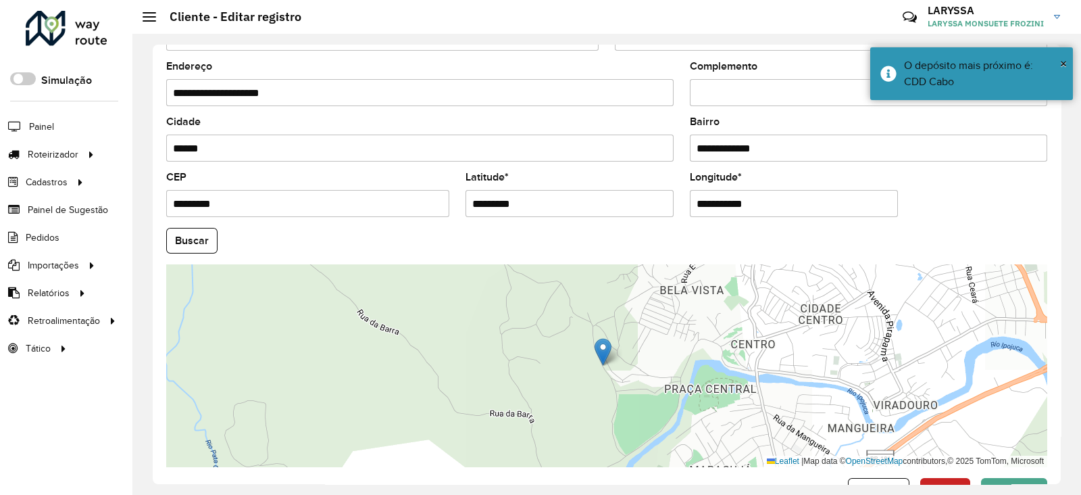
scroll to position [512, 0]
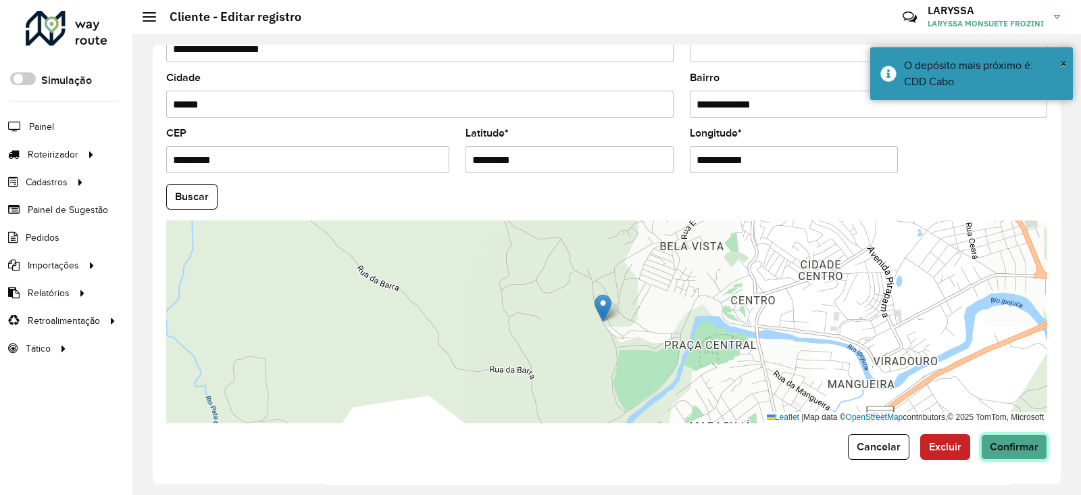
click at [1015, 448] on span "Confirmar" at bounding box center [1014, 446] width 49 height 11
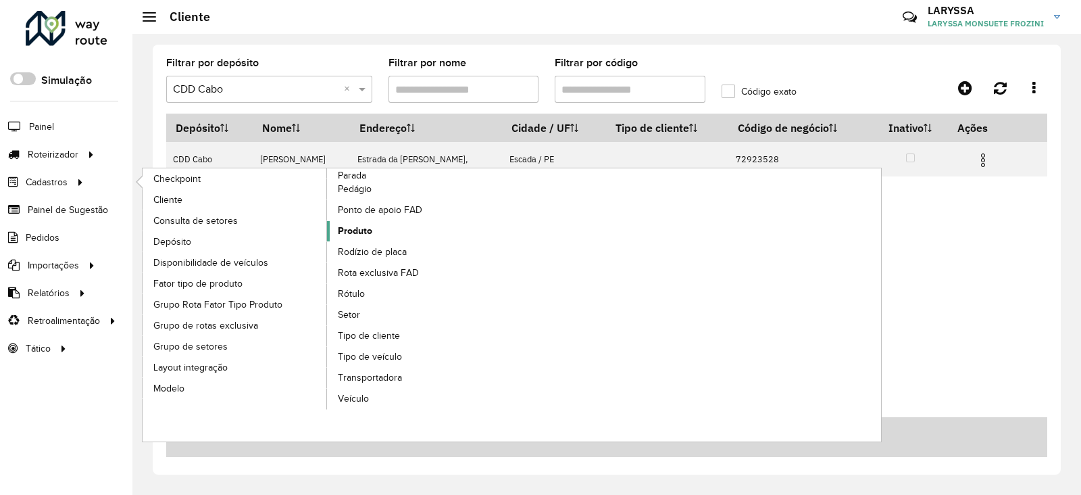
click at [348, 234] on span "Produto" at bounding box center [355, 231] width 34 height 14
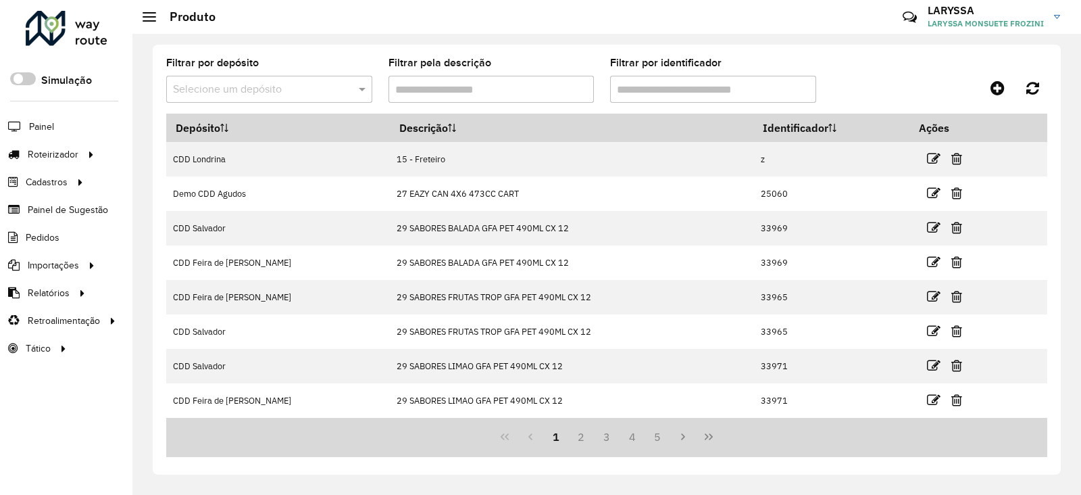
click at [257, 70] on label "Filtrar por depósito" at bounding box center [212, 63] width 93 height 16
click at [255, 82] on input "text" at bounding box center [256, 90] width 166 height 16
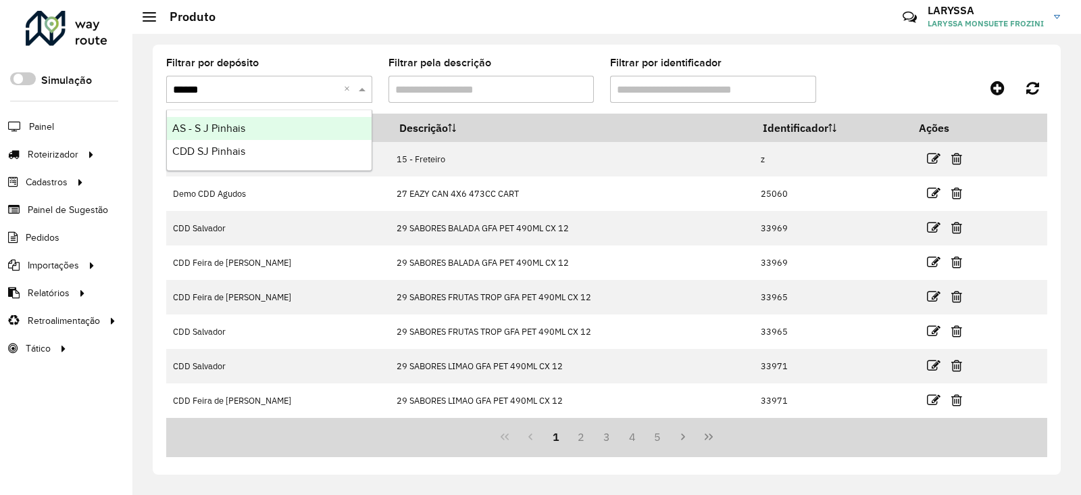
type input "*******"
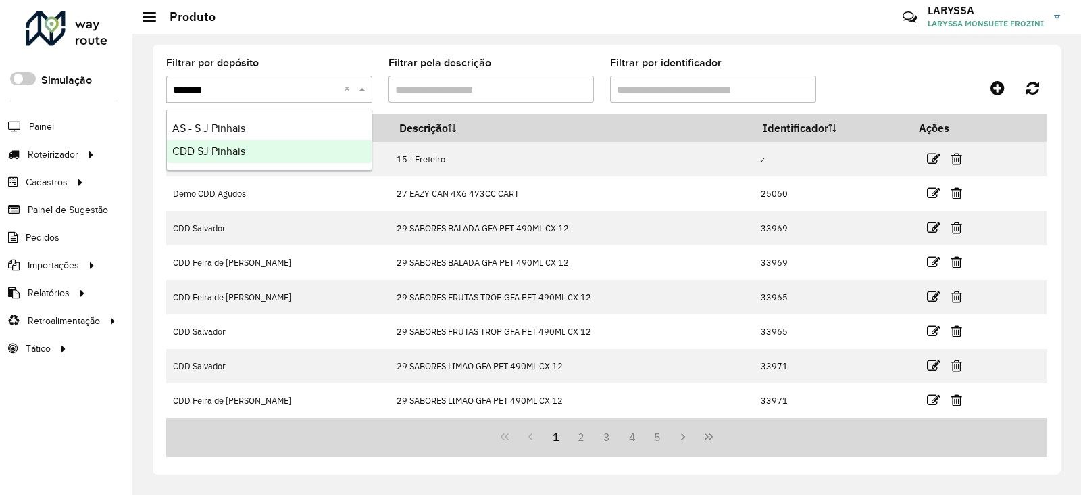
click at [229, 149] on span "CDD SJ Pinhais" at bounding box center [208, 150] width 73 height 11
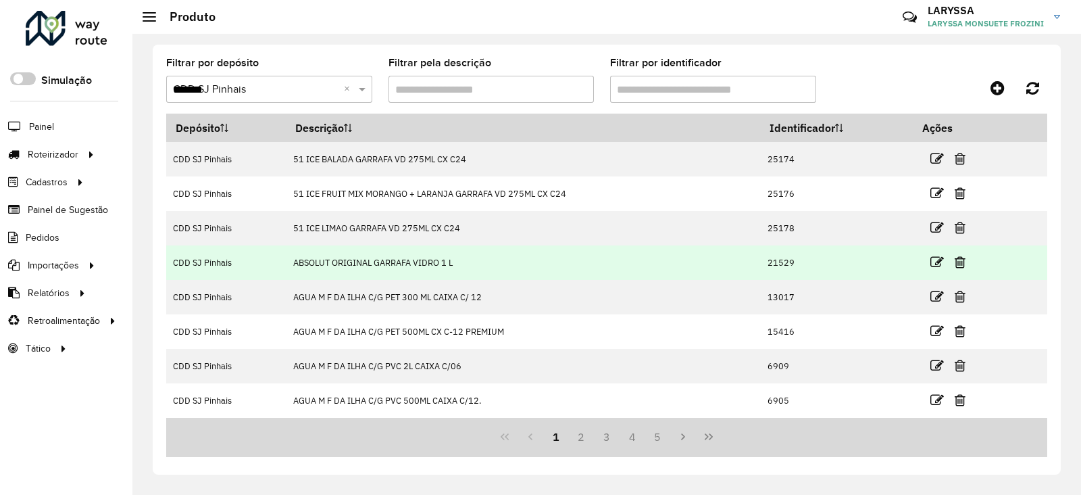
scroll to position [137, 0]
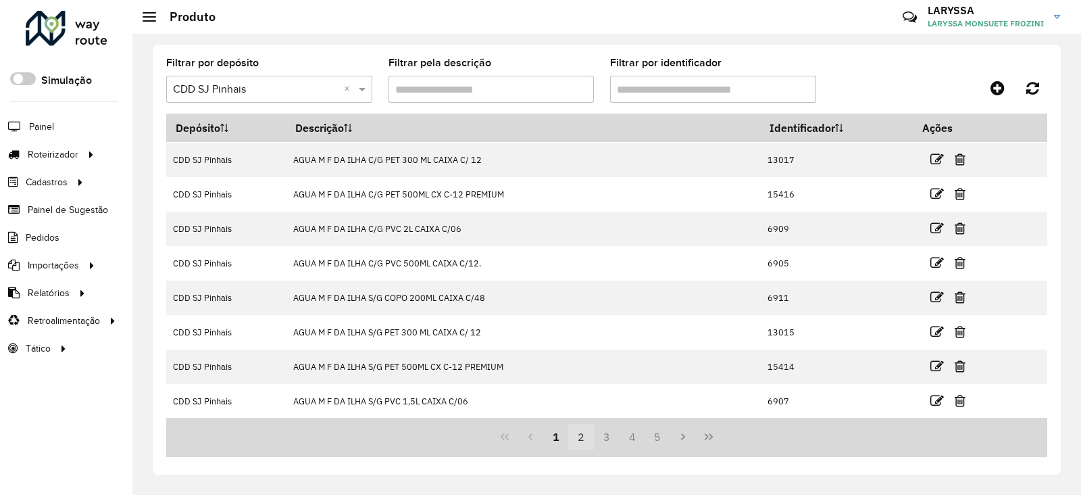
click at [575, 437] on button "2" at bounding box center [581, 437] width 26 height 26
click at [603, 439] on button "3" at bounding box center [607, 437] width 26 height 26
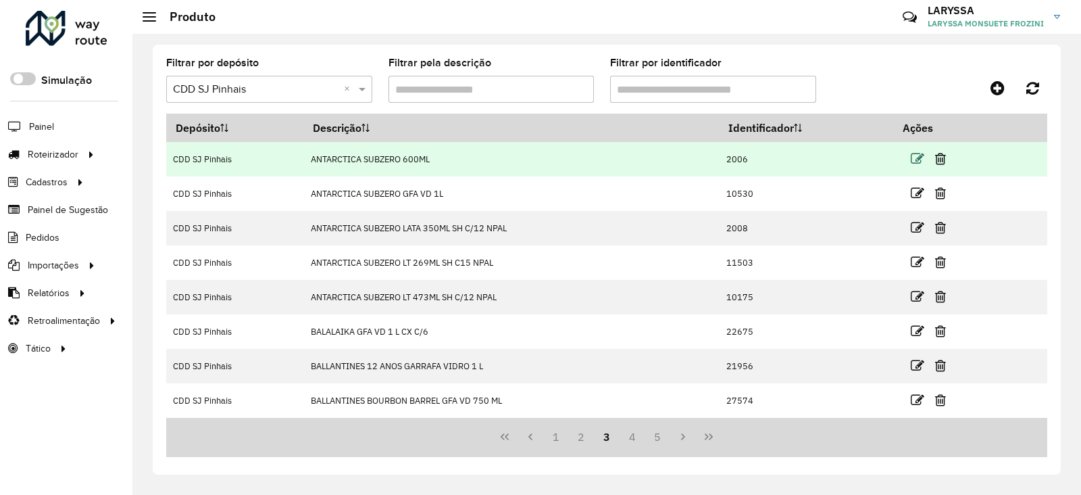
click at [912, 160] on icon at bounding box center [918, 159] width 14 height 14
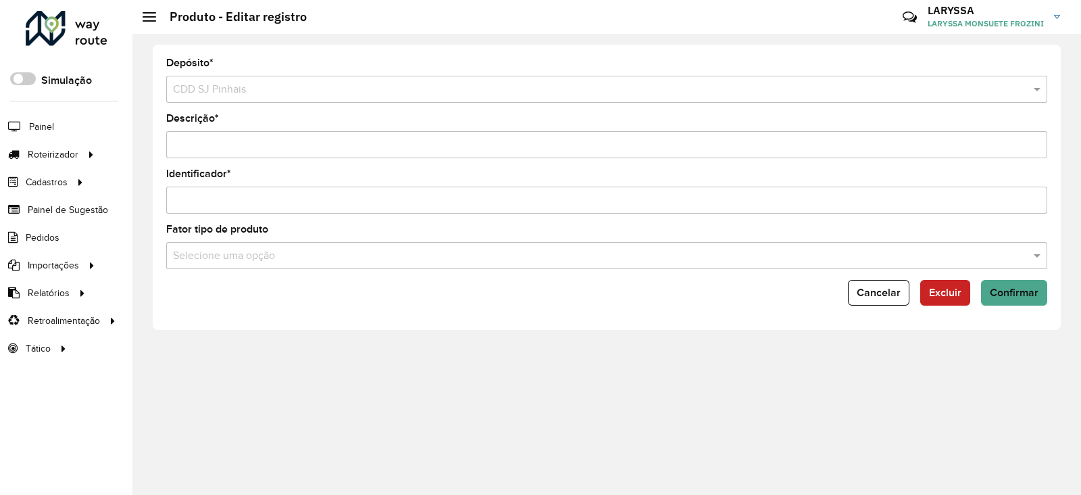
click at [276, 255] on input "text" at bounding box center [593, 256] width 841 height 16
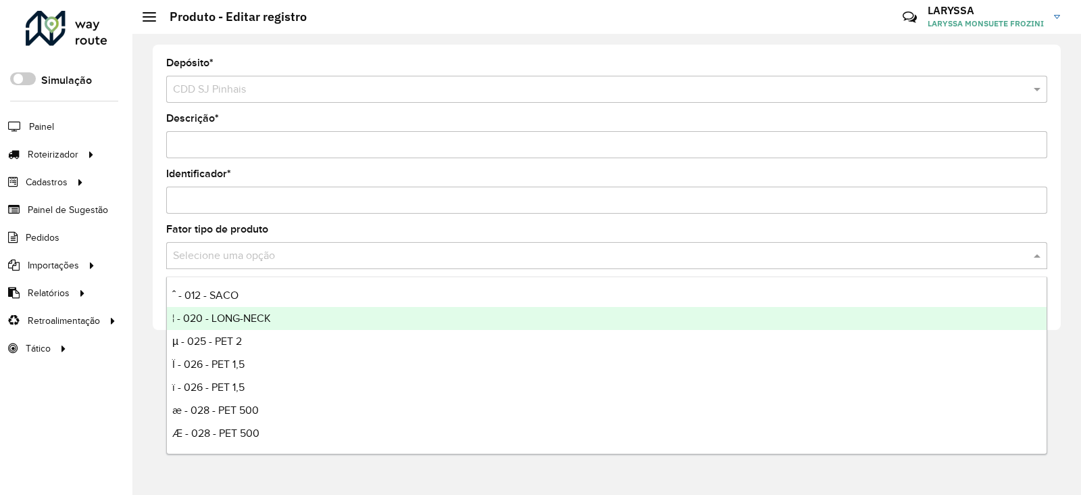
click at [476, 53] on div "Depósito * Selecione um depósito × CDD SJ Pinhais Descrição * Identificador * F…" at bounding box center [607, 187] width 908 height 285
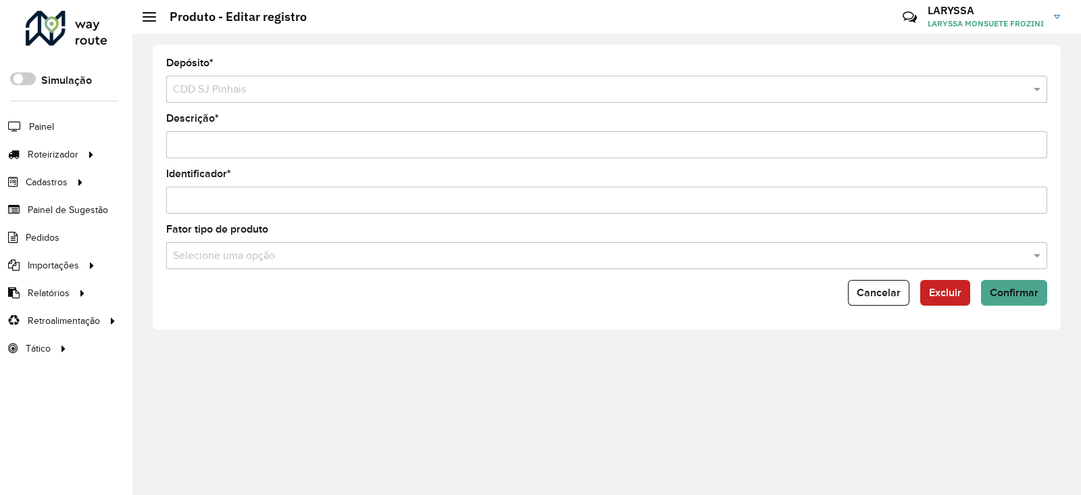
click at [64, 23] on div at bounding box center [67, 28] width 82 height 35
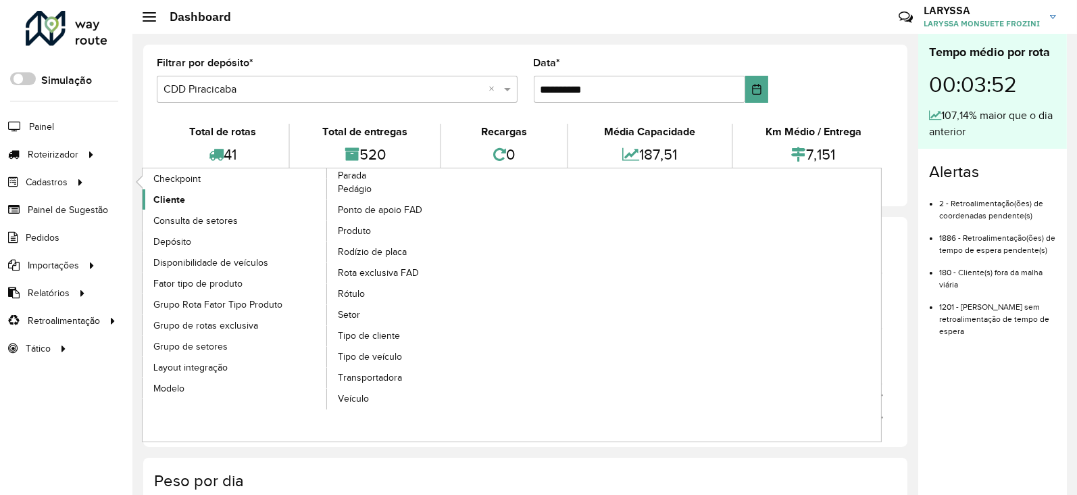
click at [184, 197] on link "Cliente" at bounding box center [235, 199] width 185 height 20
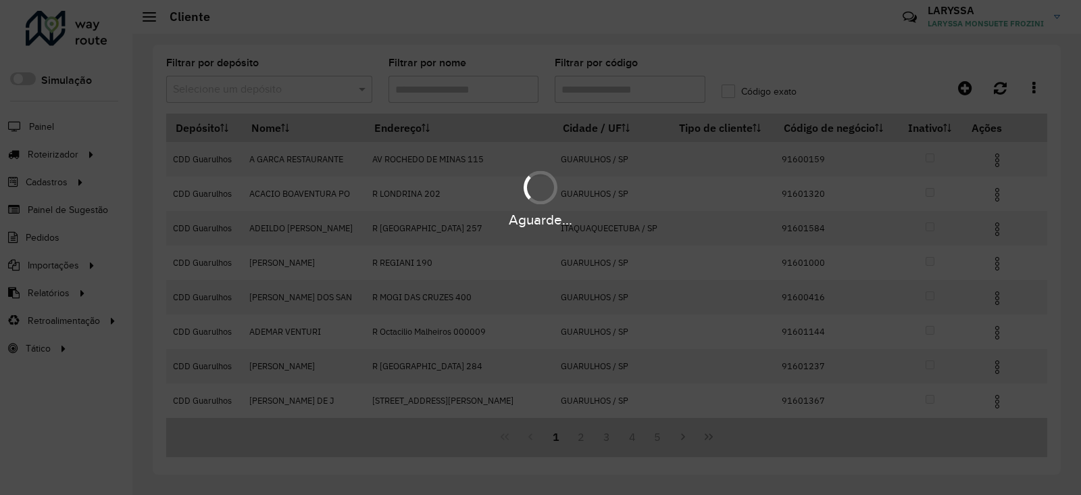
click at [258, 91] on hb-app "Aguarde... Pop-up bloqueado! Seu navegador bloqueou automáticamente a abertura …" at bounding box center [540, 247] width 1081 height 495
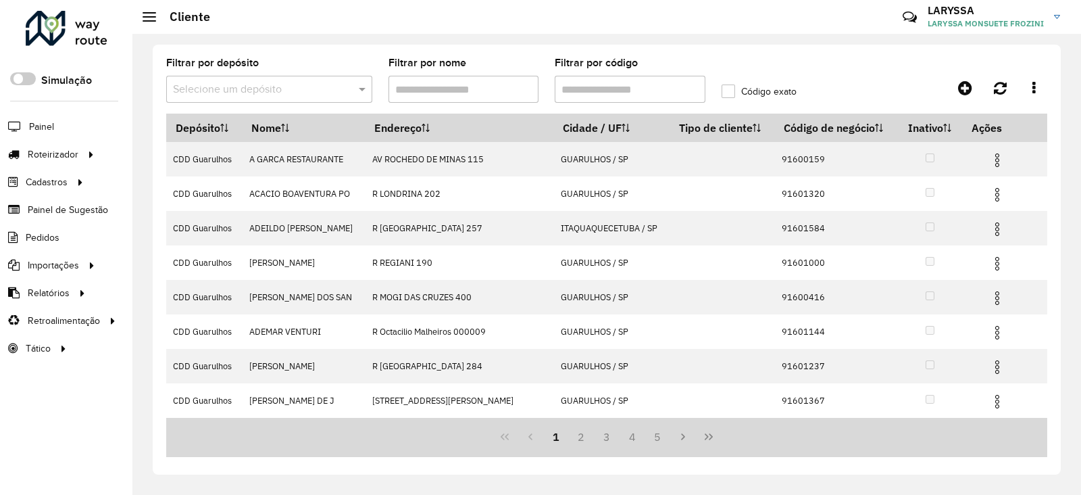
click at [268, 84] on input "text" at bounding box center [256, 90] width 166 height 16
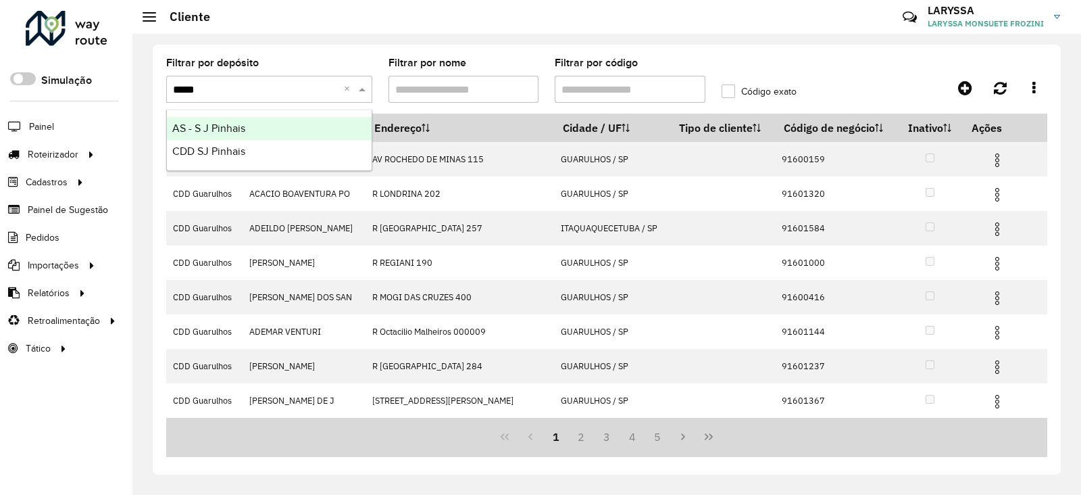
type input "******"
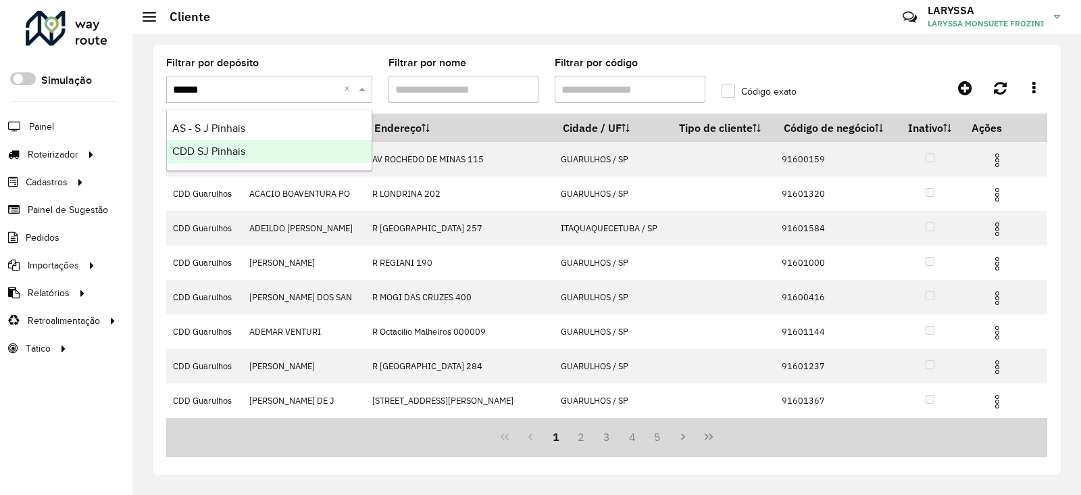
click at [263, 150] on div "CDD SJ Pinhais" at bounding box center [269, 151] width 205 height 23
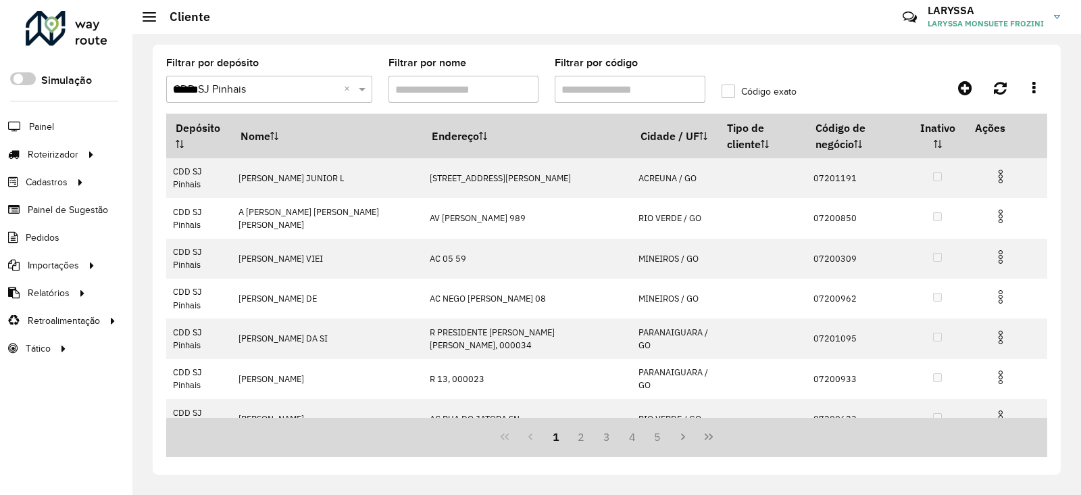
click at [507, 91] on input "Filtrar por nome" at bounding box center [464, 89] width 151 height 27
click at [639, 92] on input "Filtrar por código" at bounding box center [630, 89] width 151 height 27
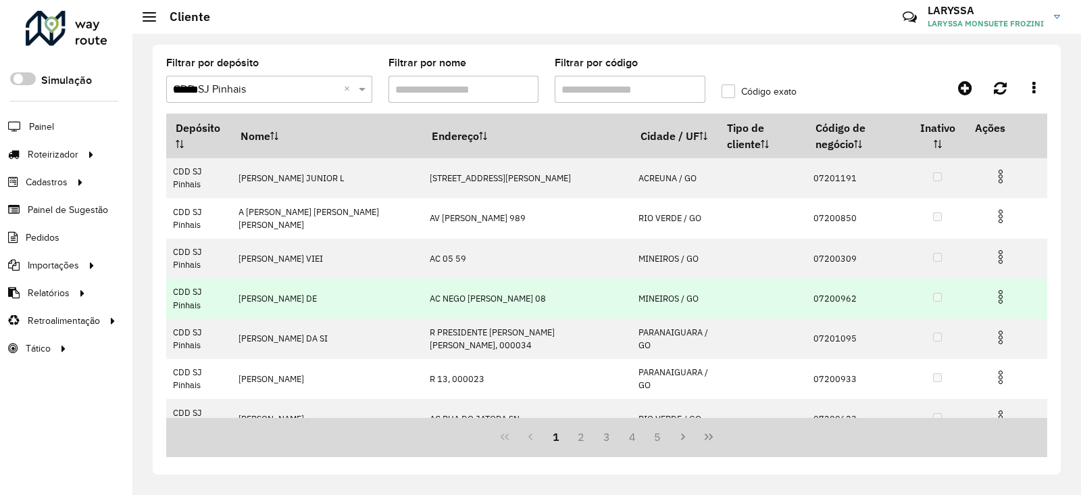
scroll to position [137, 0]
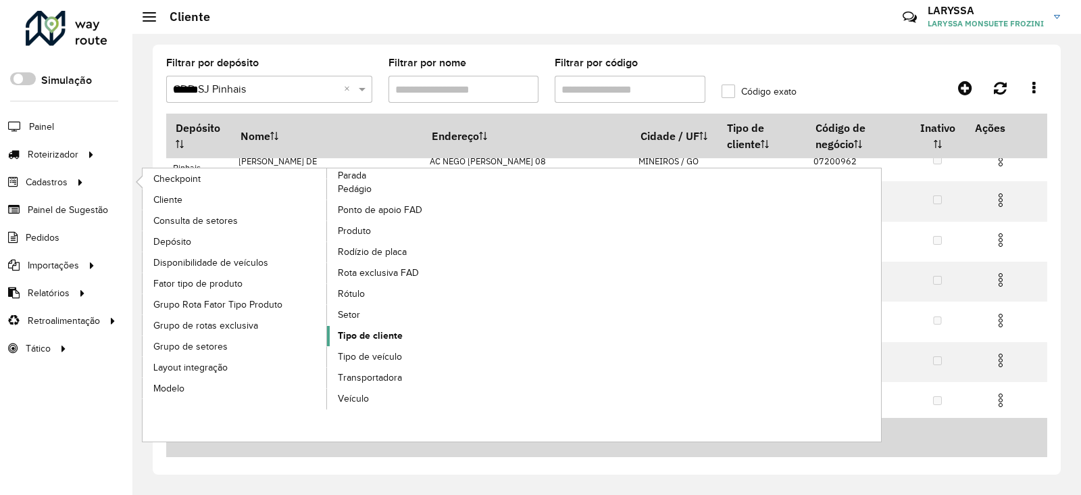
click at [389, 339] on span "Tipo de cliente" at bounding box center [370, 335] width 65 height 14
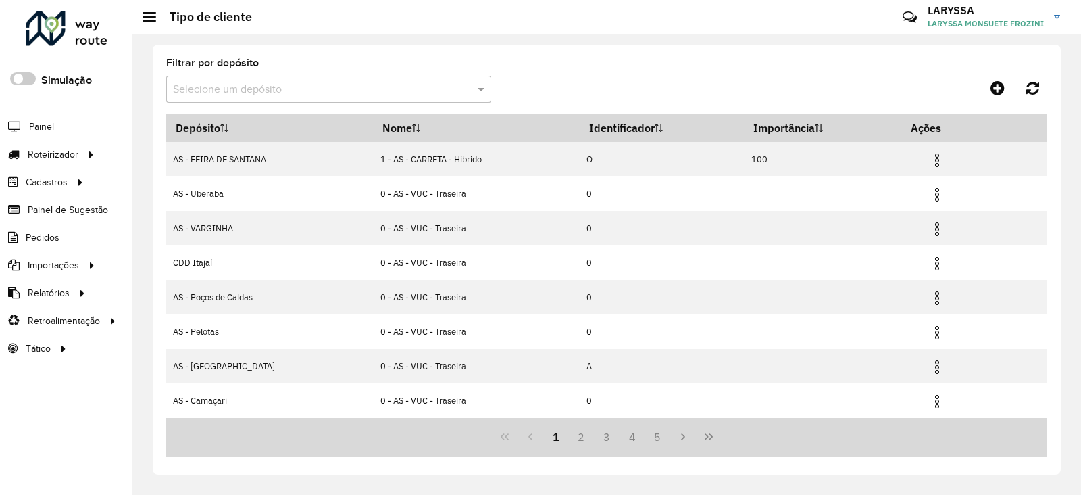
click at [274, 86] on input "text" at bounding box center [315, 90] width 284 height 16
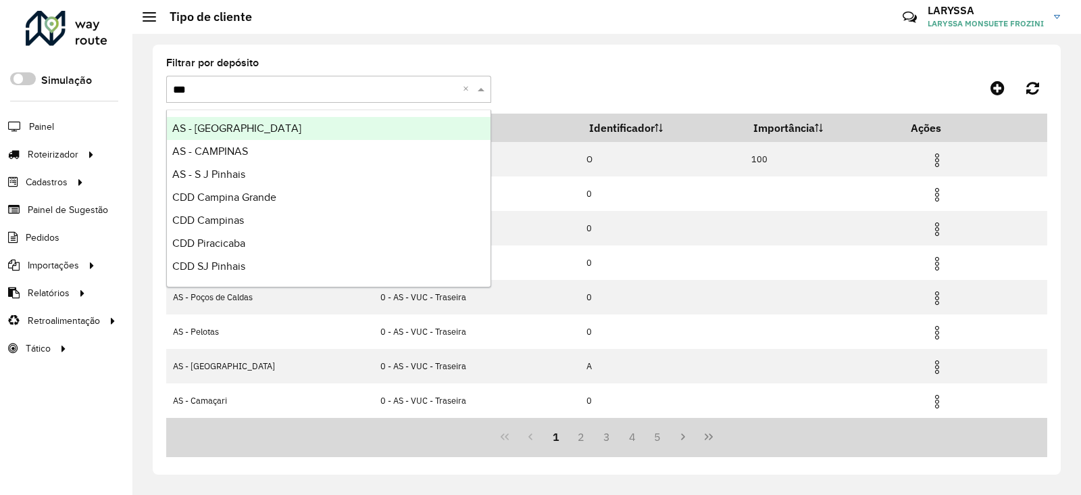
type input "****"
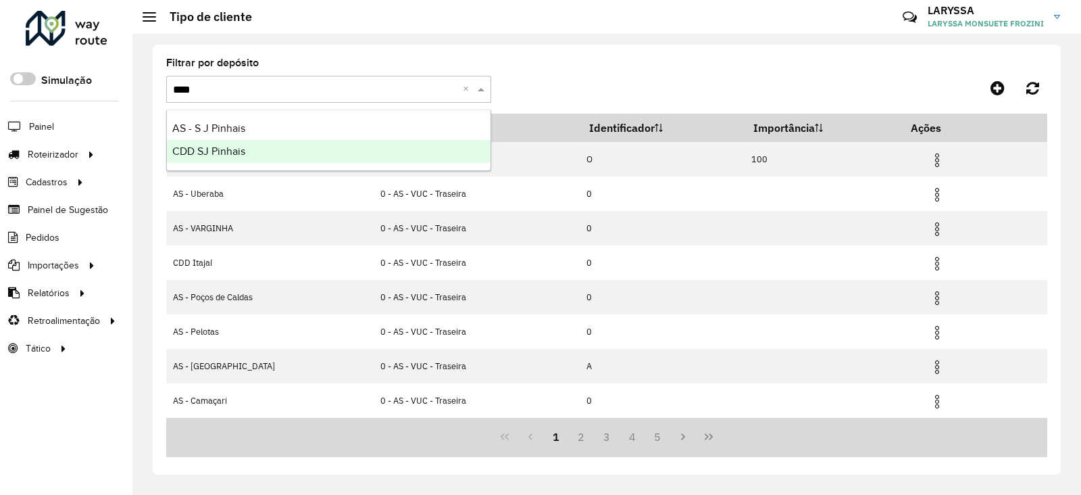
click at [233, 159] on div "CDD SJ Pinhais" at bounding box center [329, 151] width 324 height 23
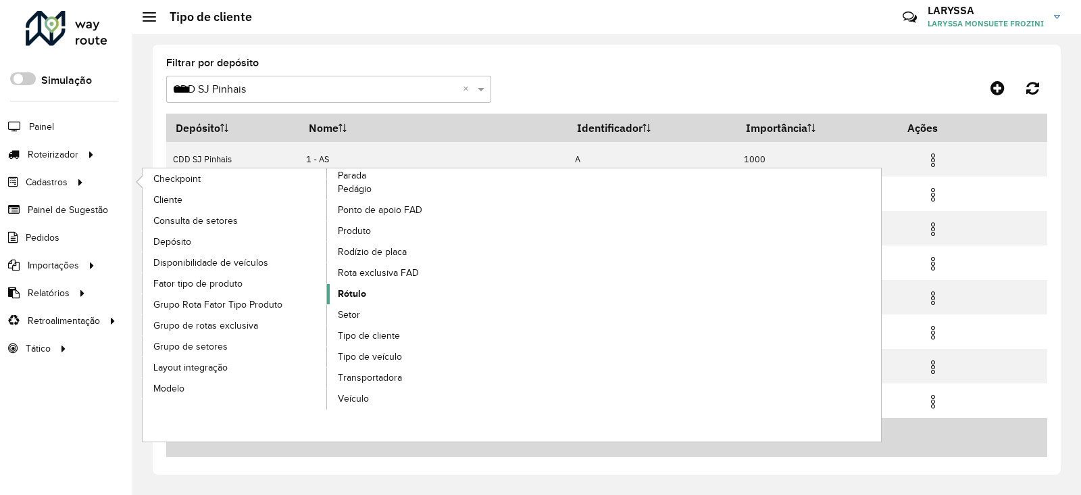
click at [362, 291] on span "Rótulo" at bounding box center [352, 294] width 28 height 14
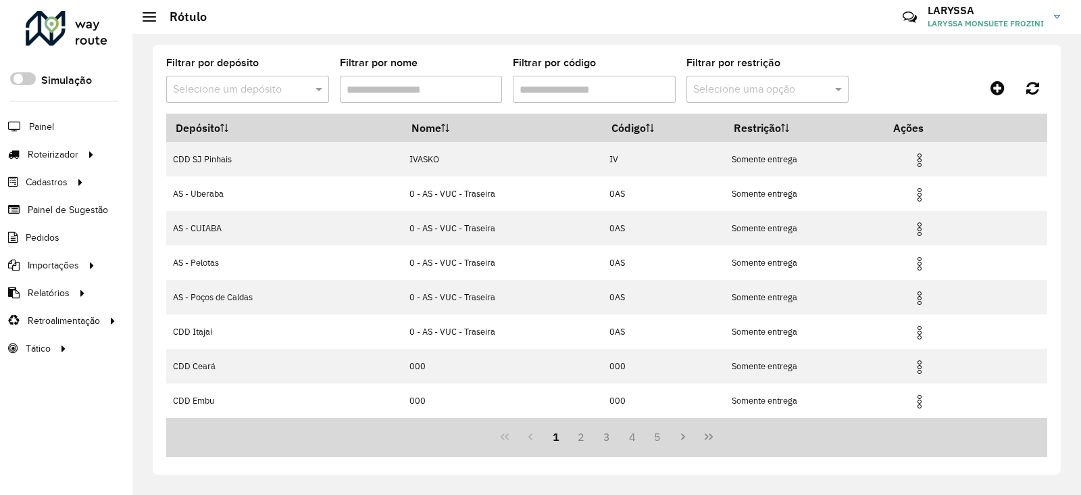
click at [230, 93] on input "text" at bounding box center [234, 90] width 122 height 16
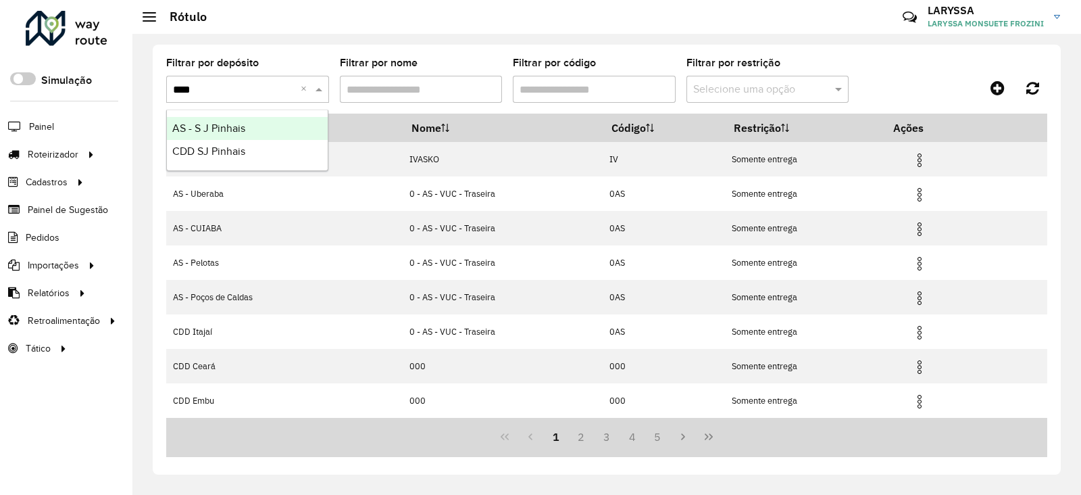
type input "*****"
click at [232, 156] on span "CDD SJ Pinhais" at bounding box center [208, 150] width 73 height 11
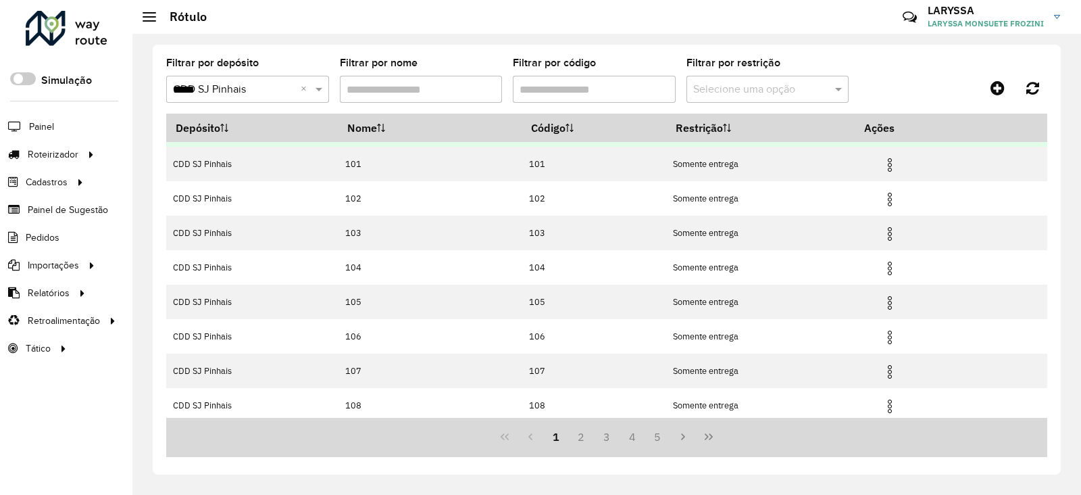
scroll to position [137, 0]
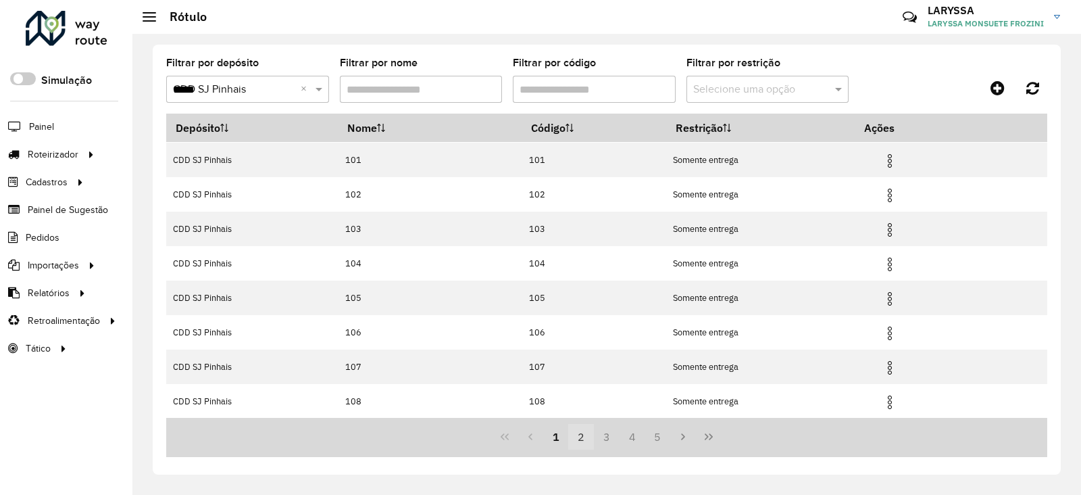
click at [578, 439] on button "2" at bounding box center [581, 437] width 26 height 26
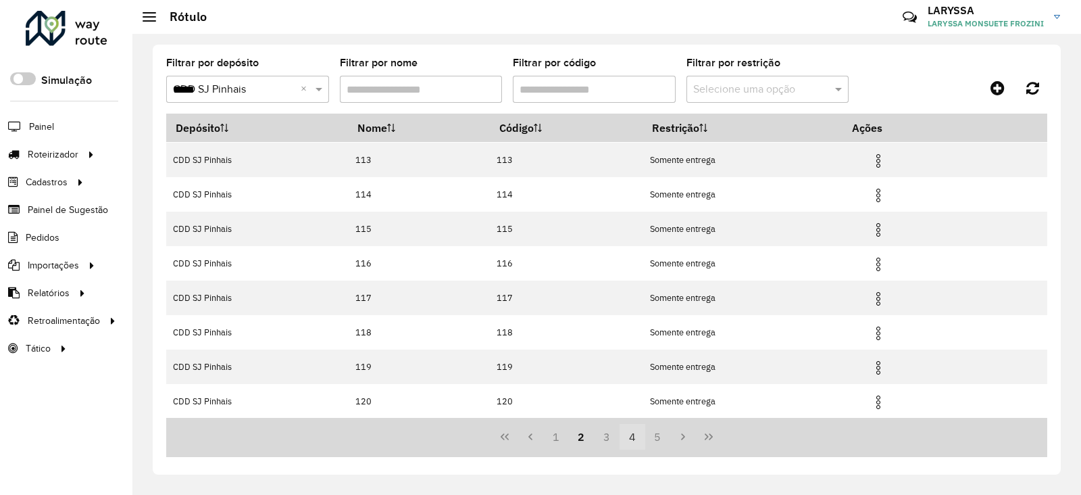
click at [620, 441] on button "4" at bounding box center [633, 437] width 26 height 26
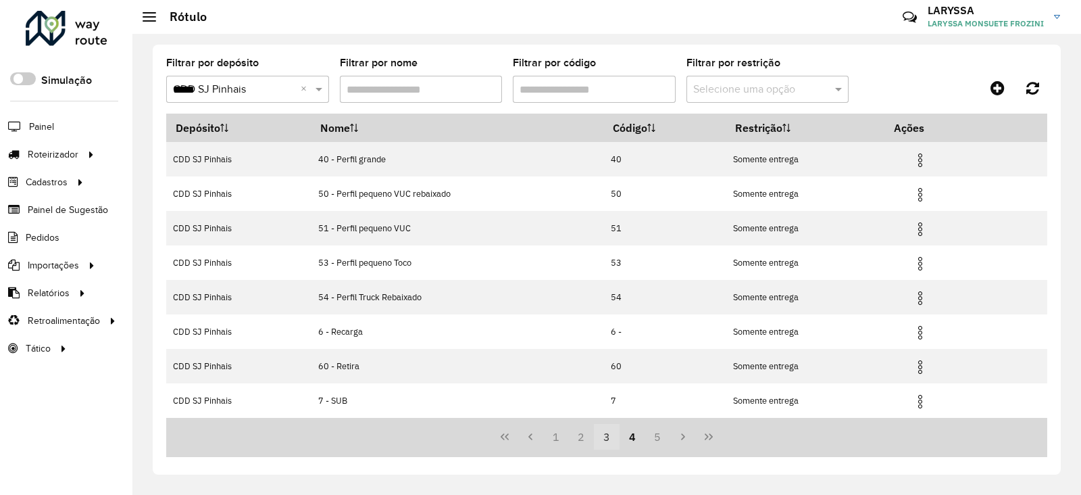
click at [607, 443] on button "3" at bounding box center [607, 437] width 26 height 26
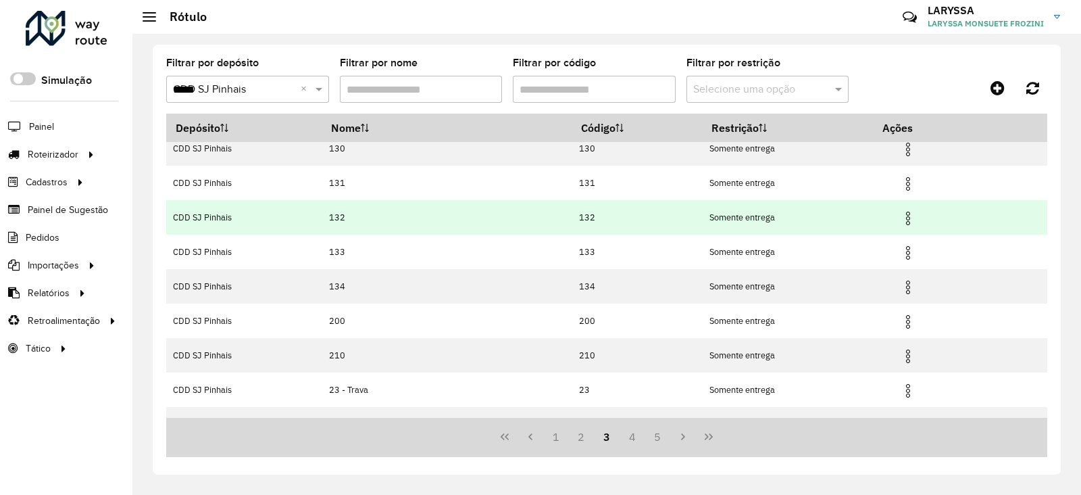
scroll to position [137, 0]
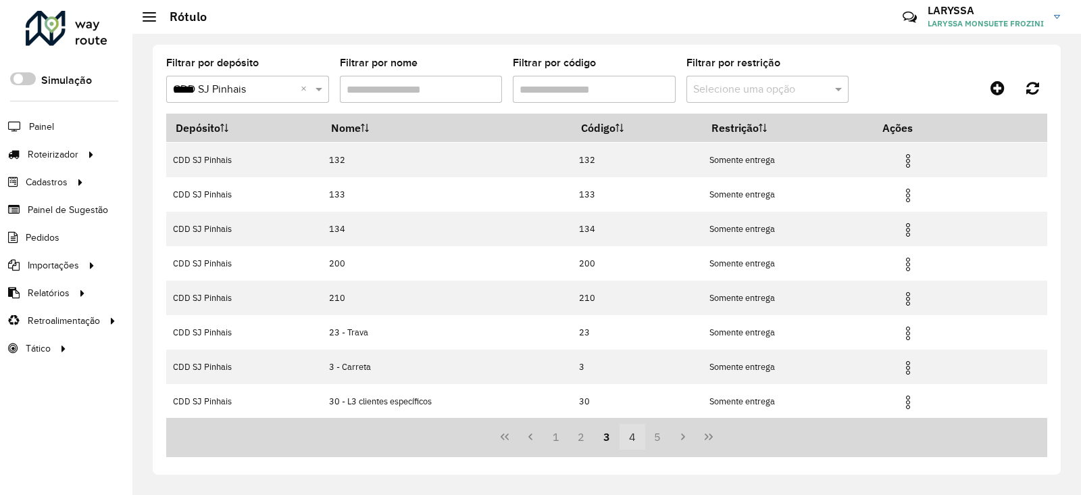
click at [637, 433] on button "4" at bounding box center [633, 437] width 26 height 26
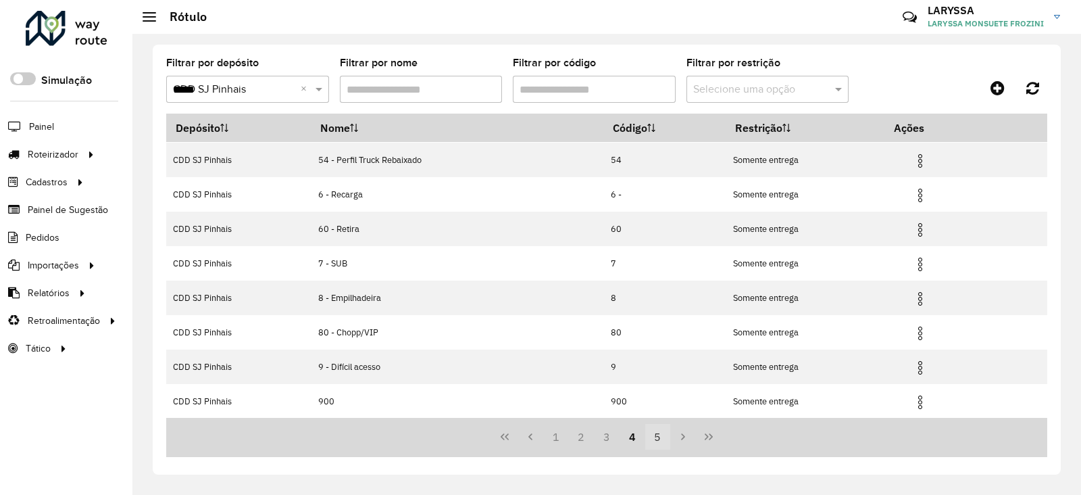
click at [655, 441] on button "5" at bounding box center [658, 437] width 26 height 26
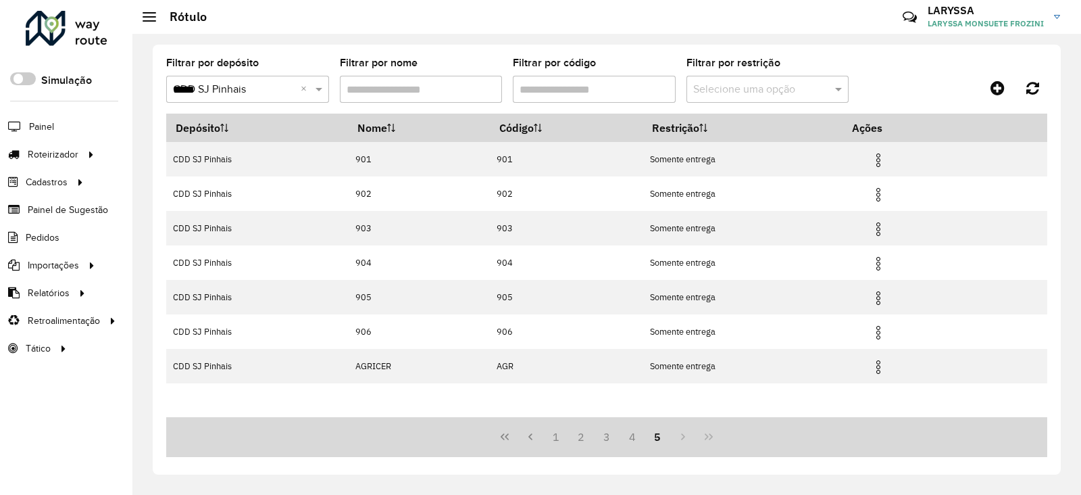
scroll to position [0, 0]
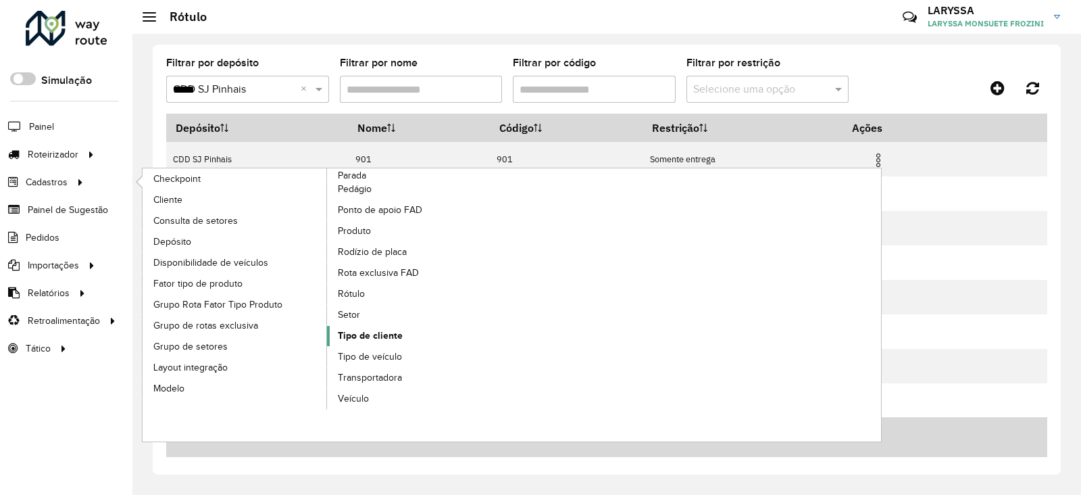
click at [381, 329] on span "Tipo de cliente" at bounding box center [370, 335] width 65 height 14
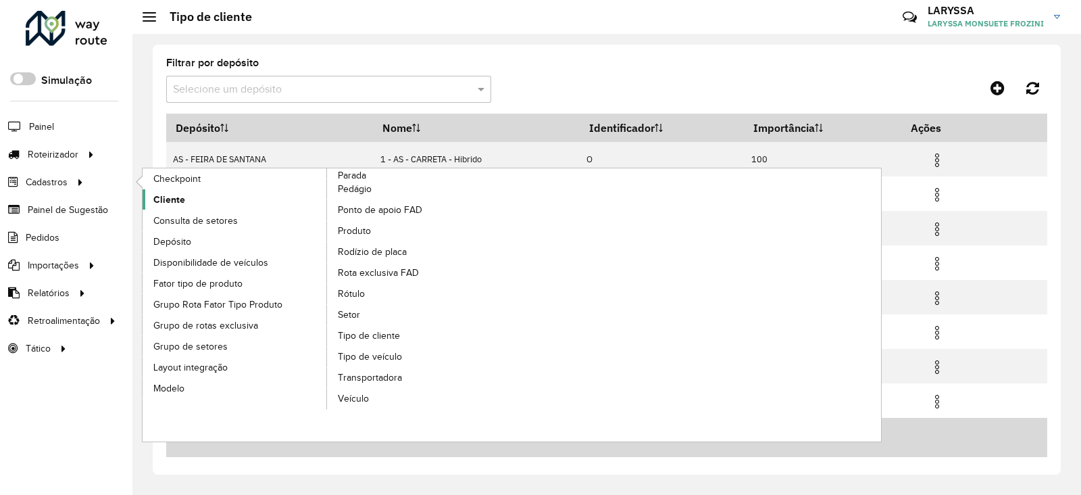
click at [157, 200] on span "Cliente" at bounding box center [169, 200] width 32 height 14
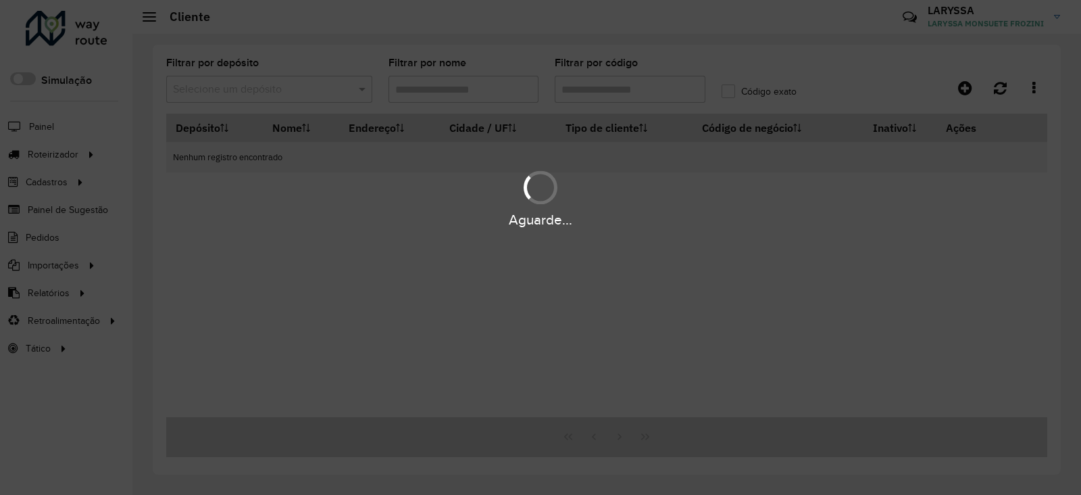
click at [244, 91] on div "Aguarde..." at bounding box center [540, 247] width 1081 height 495
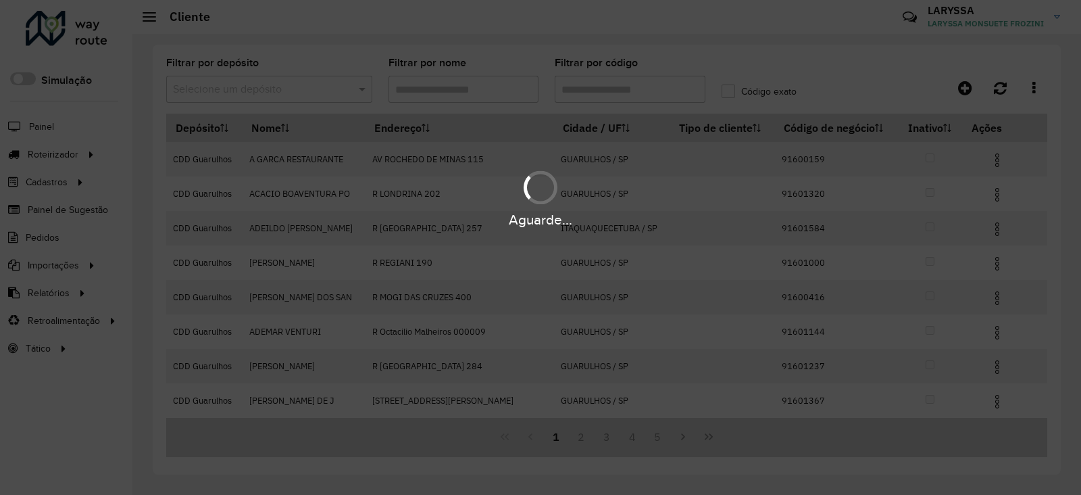
click at [244, 91] on input "text" at bounding box center [256, 90] width 166 height 16
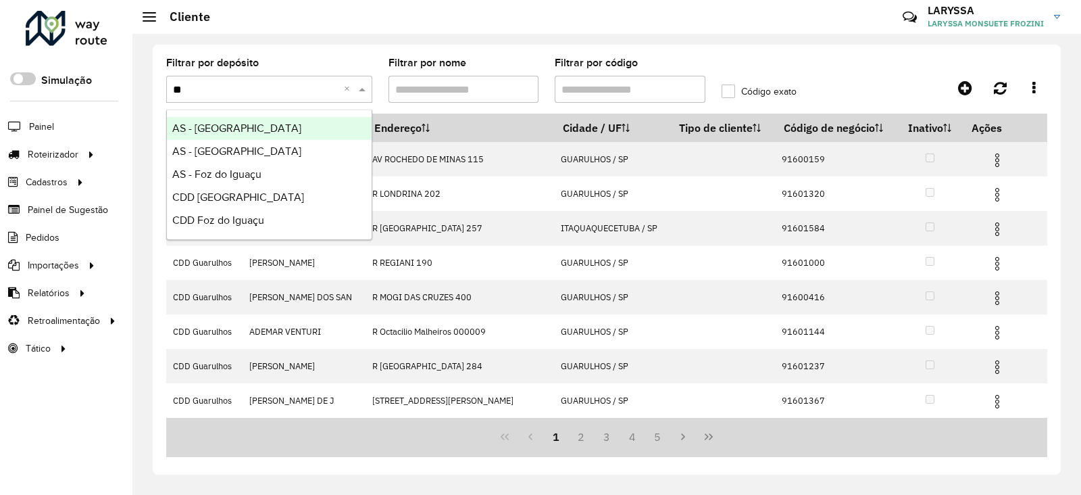
type input "***"
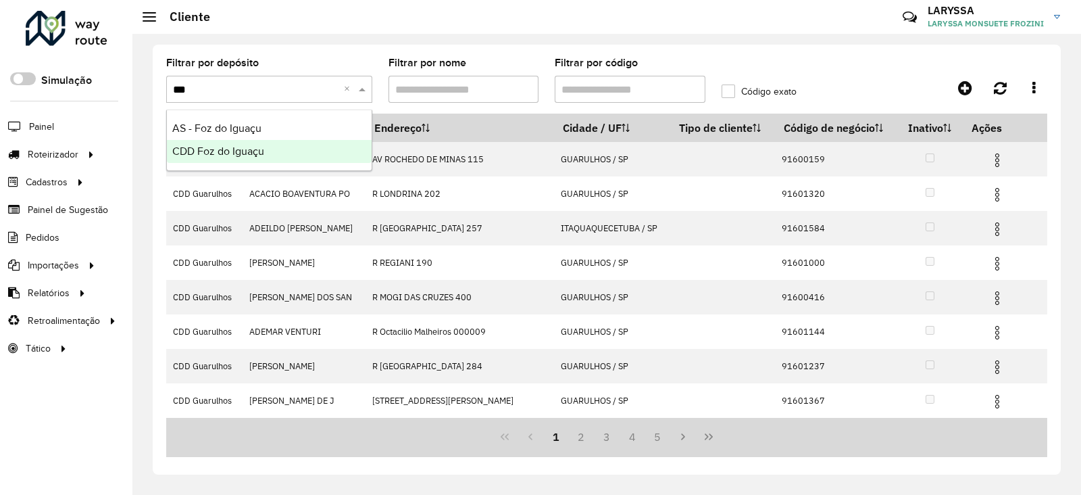
click at [234, 154] on span "CDD Foz do Iguaçu" at bounding box center [218, 150] width 92 height 11
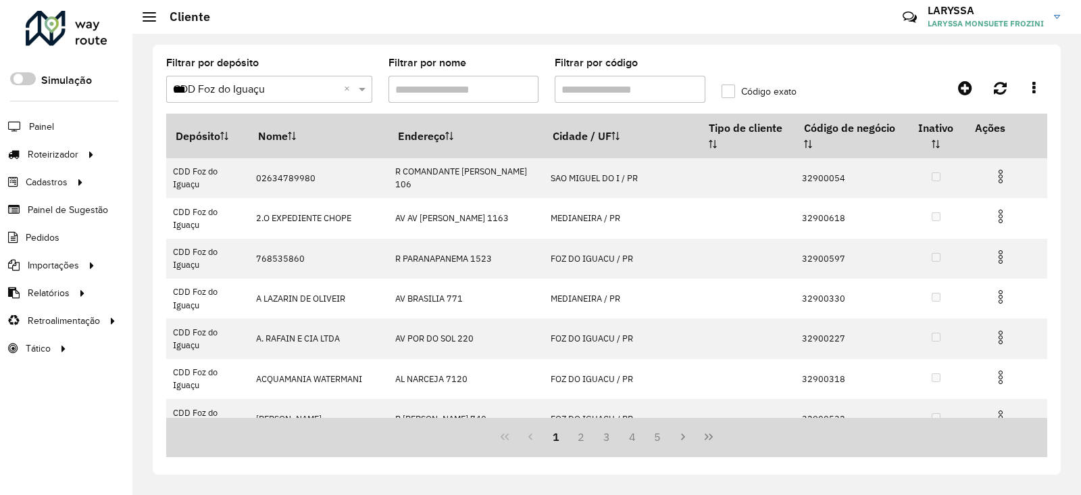
click at [589, 86] on input "Filtrar por código" at bounding box center [630, 89] width 151 height 27
paste input "****"
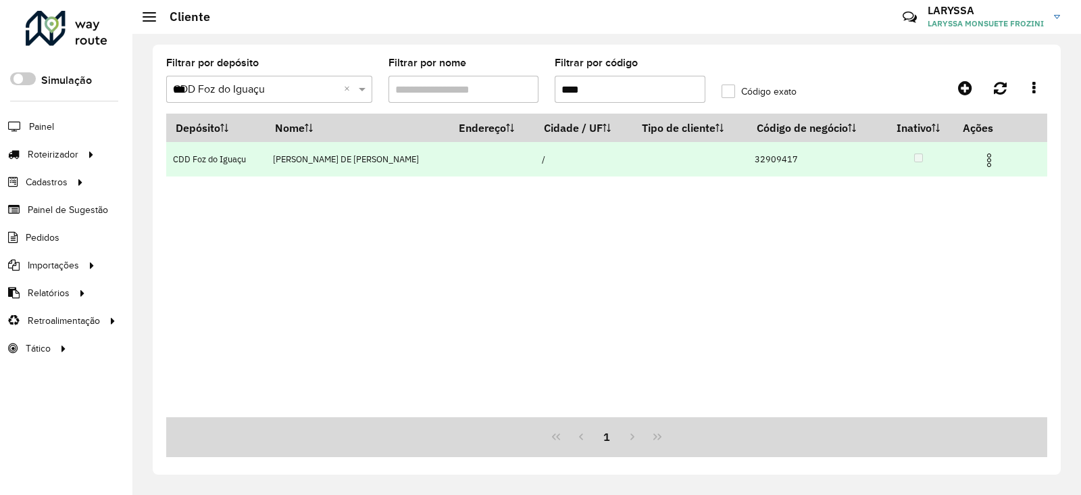
type input "****"
click at [986, 162] on img at bounding box center [989, 160] width 16 height 16
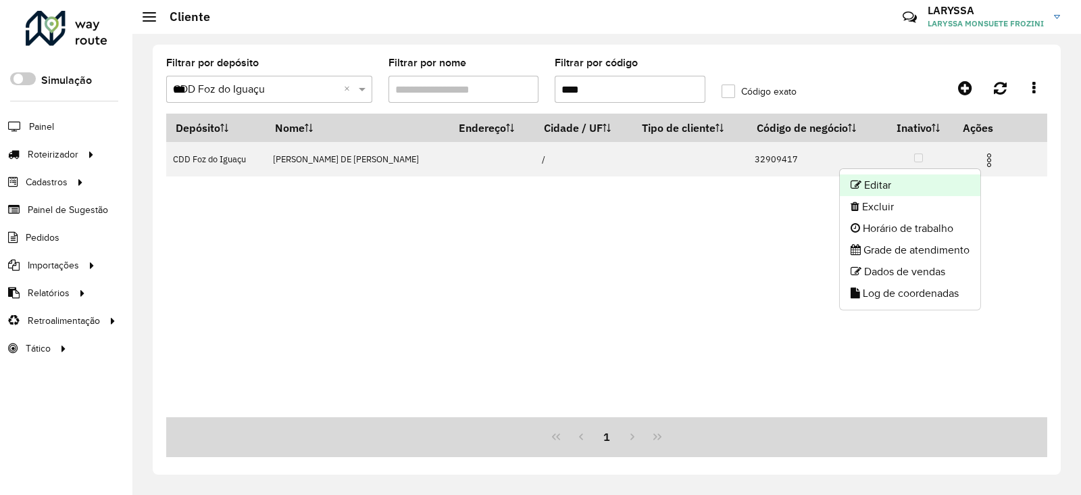
click at [882, 179] on li "Editar" at bounding box center [910, 185] width 141 height 22
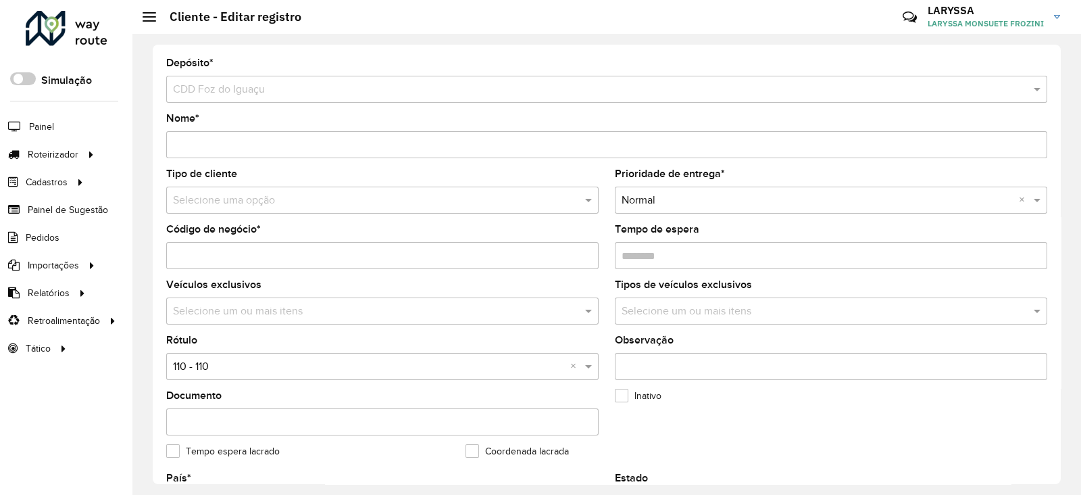
click at [225, 204] on input "text" at bounding box center [369, 201] width 392 height 16
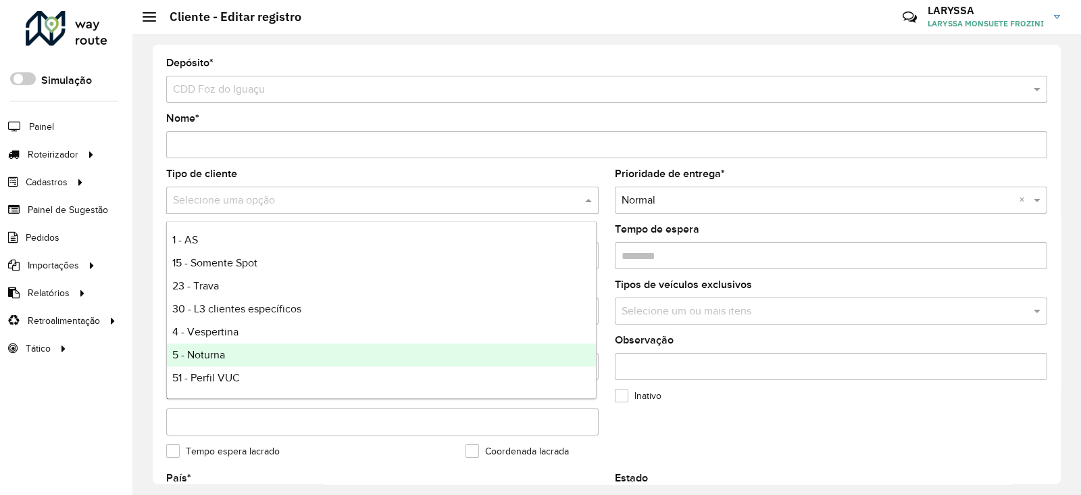
click at [188, 346] on div "5 - Noturna" at bounding box center [381, 354] width 429 height 23
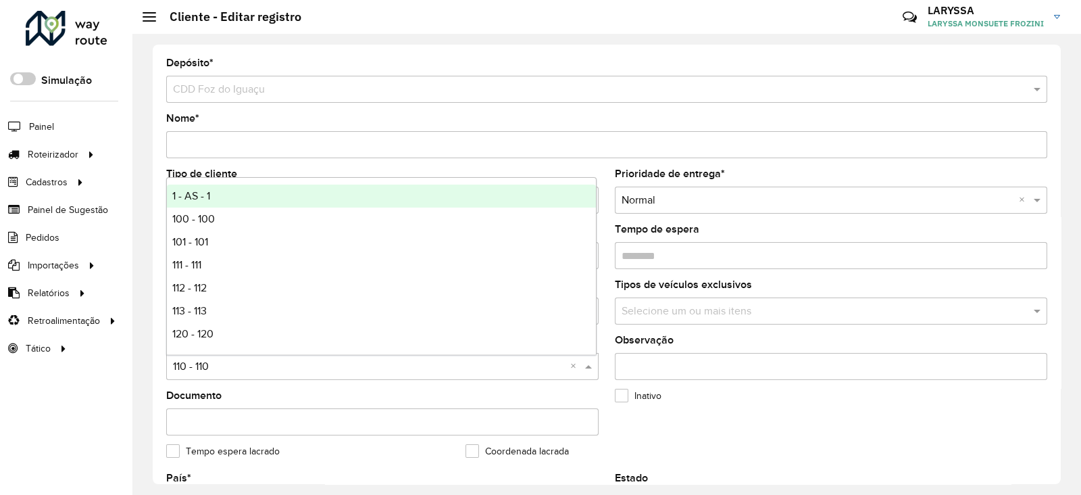
click at [220, 362] on input "text" at bounding box center [369, 367] width 392 height 16
type input "*"
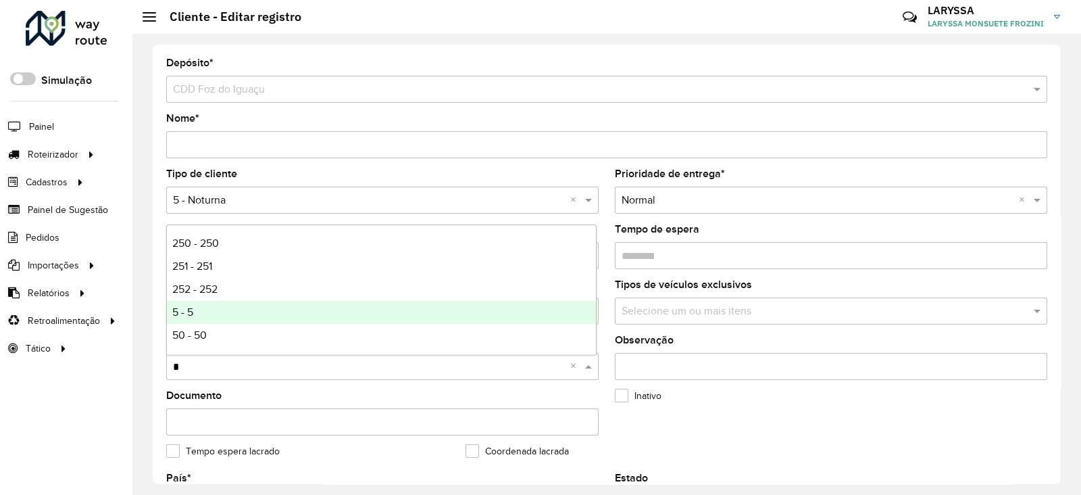
click at [257, 312] on div "5 - 5" at bounding box center [381, 312] width 429 height 23
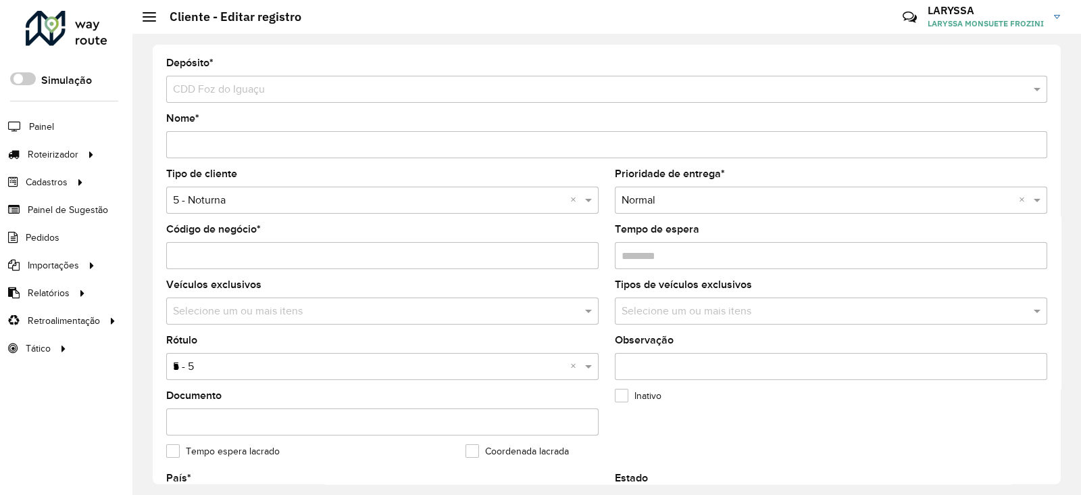
scroll to position [512, 0]
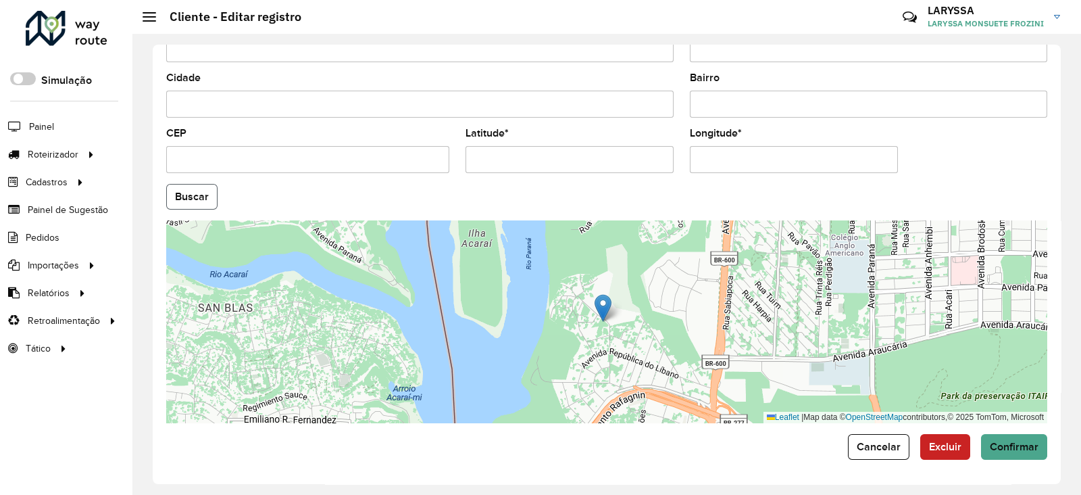
click at [184, 197] on button "Buscar" at bounding box center [191, 197] width 51 height 26
click at [1011, 437] on button "Confirmar" at bounding box center [1014, 447] width 66 height 26
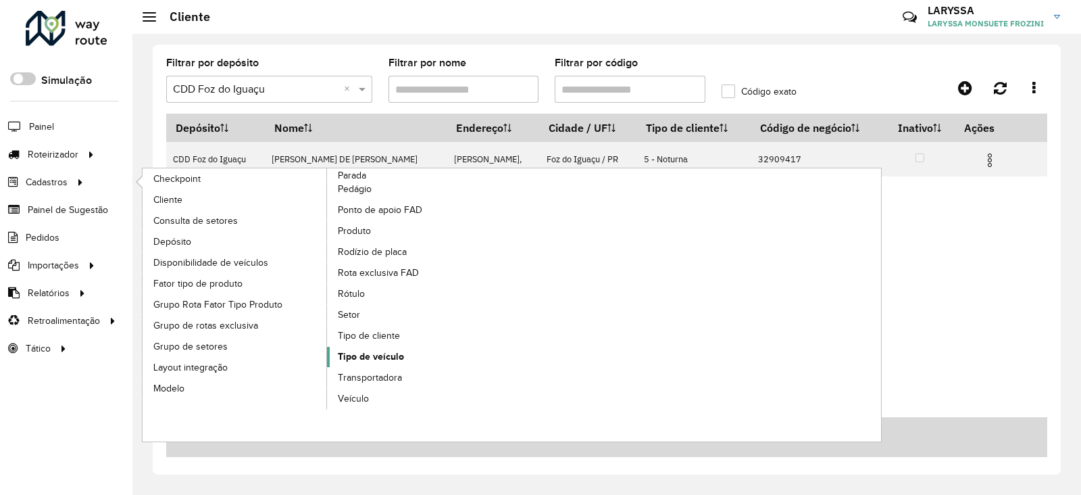
click at [392, 362] on span "Tipo de veículo" at bounding box center [371, 356] width 66 height 14
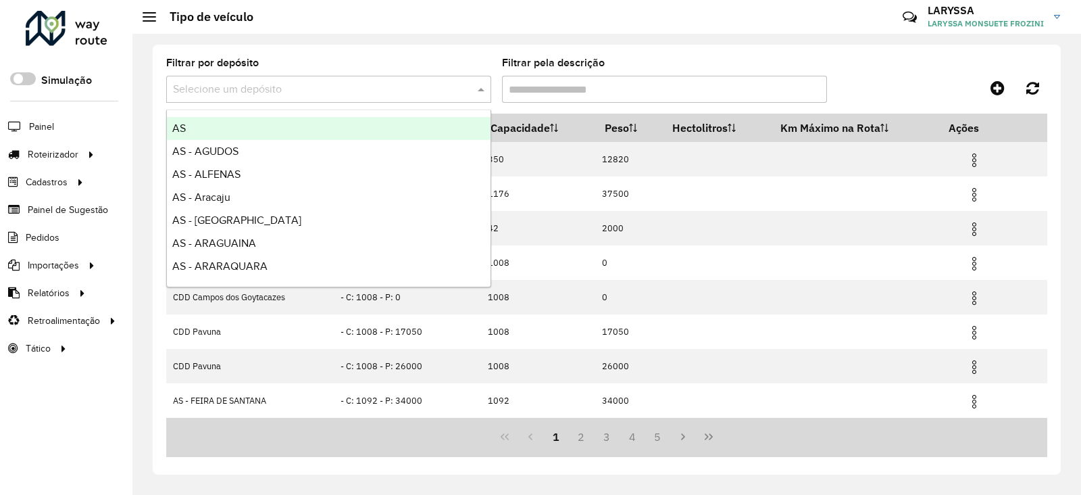
click at [316, 95] on input "text" at bounding box center [315, 90] width 284 height 16
type input "***"
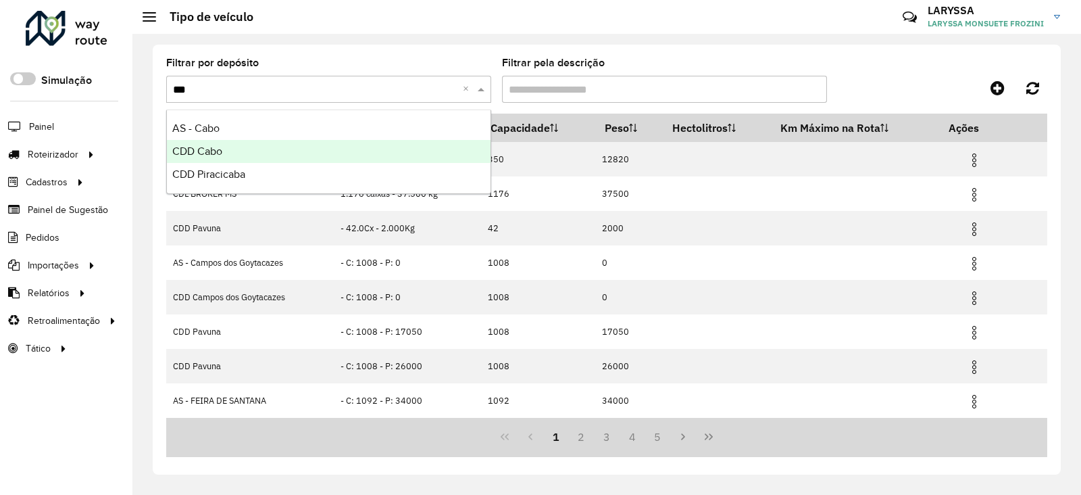
click at [284, 155] on div "CDD Cabo" at bounding box center [329, 151] width 324 height 23
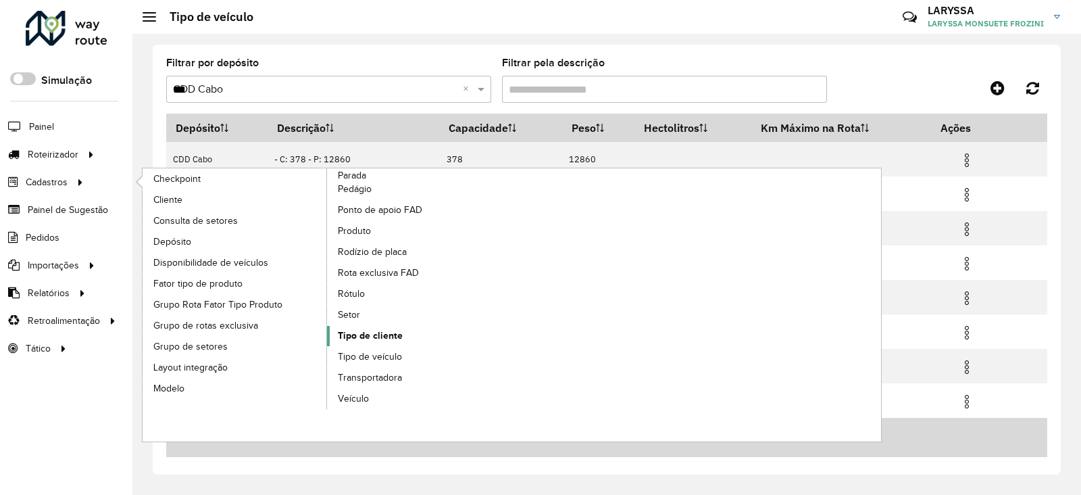
click at [369, 336] on span "Tipo de cliente" at bounding box center [370, 335] width 65 height 14
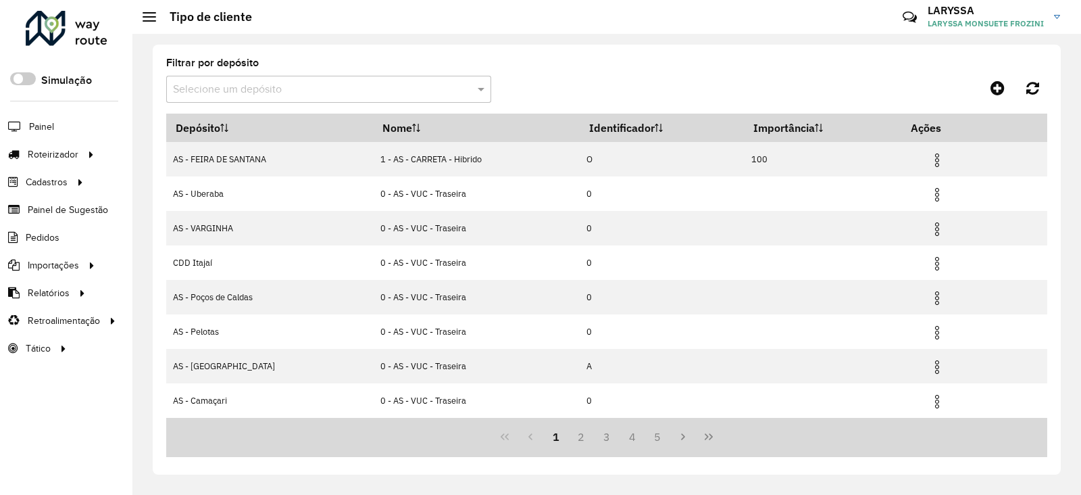
click at [343, 103] on formly-field "Filtrar por depósito Selecione um depósito" at bounding box center [328, 85] width 325 height 55
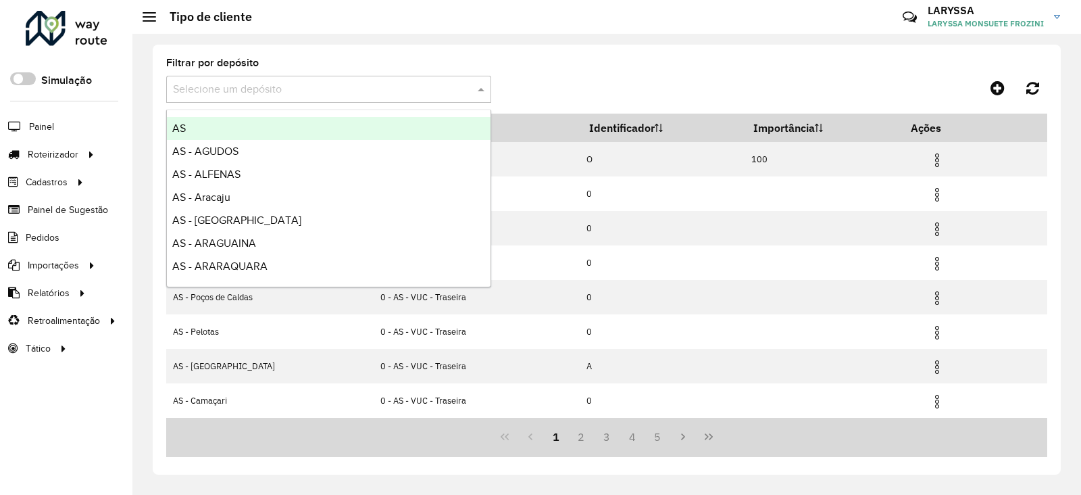
click at [341, 88] on input "text" at bounding box center [315, 90] width 284 height 16
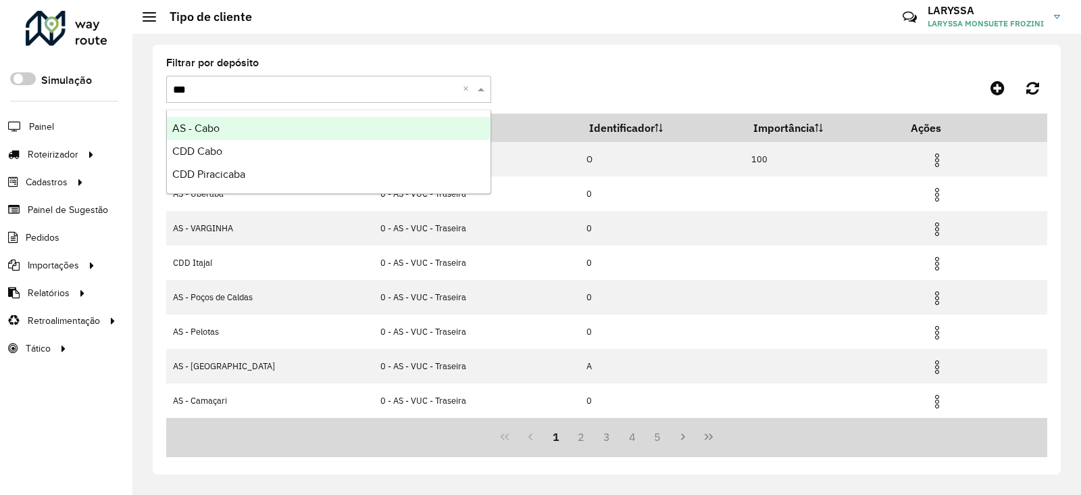
type input "****"
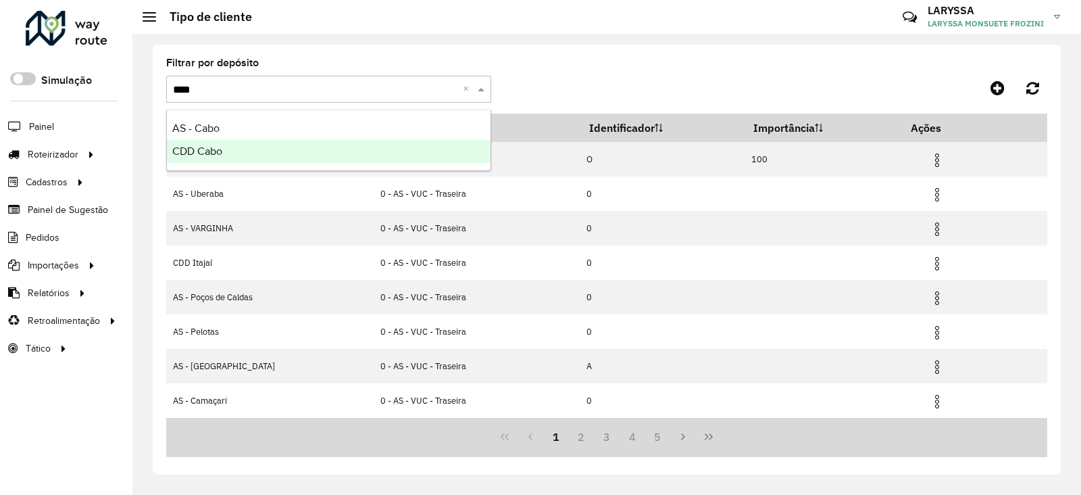
click at [270, 147] on div "CDD Cabo" at bounding box center [329, 151] width 324 height 23
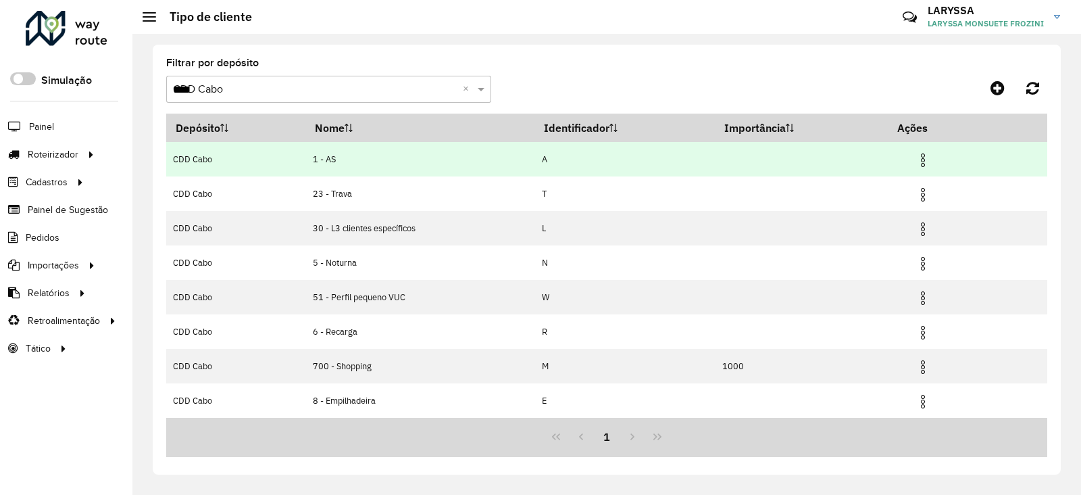
click at [926, 160] on img at bounding box center [923, 160] width 16 height 16
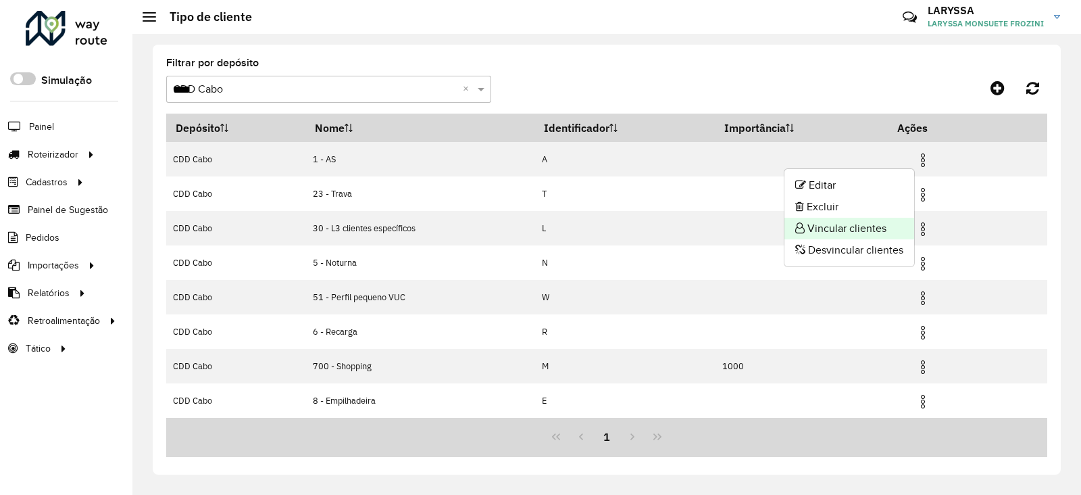
click at [848, 237] on li "Vincular clientes" at bounding box center [850, 229] width 130 height 22
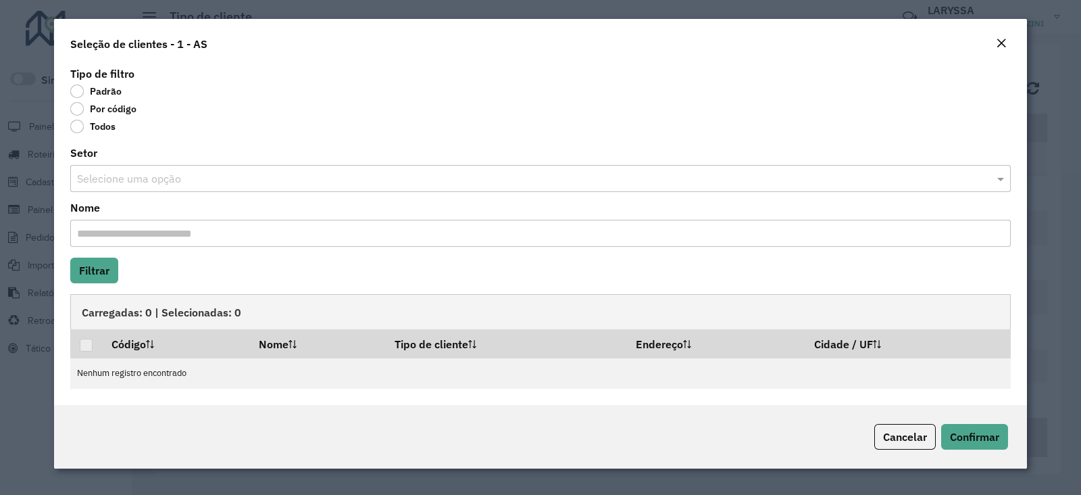
click at [86, 104] on label "Por código" at bounding box center [103, 109] width 66 height 14
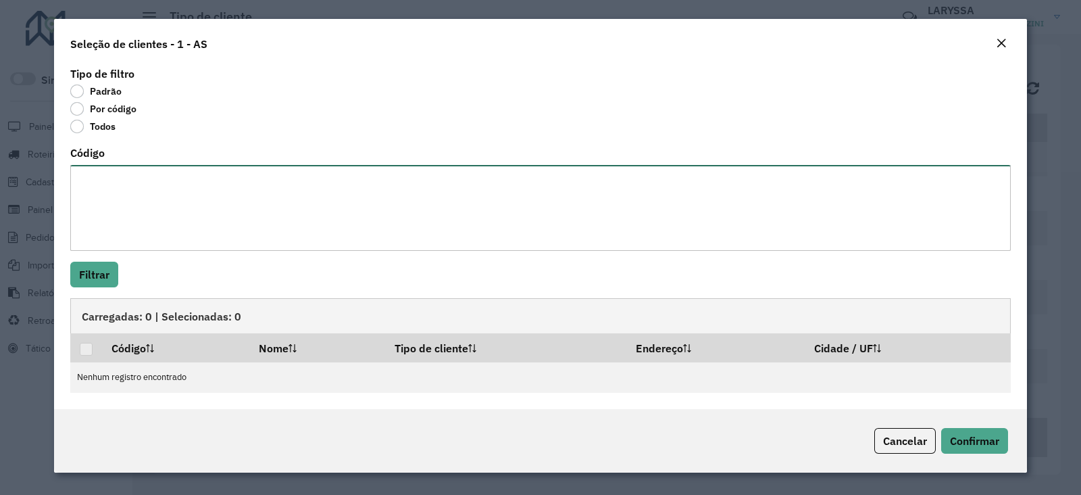
click at [120, 180] on textarea "Código" at bounding box center [540, 208] width 941 height 86
paste textarea "**** ***** ***** ***** ***** ***** ***** ***** ***** **** ***** ***** ***** ***…"
type textarea "**** ***** ***** ***** ***** ***** ***** ***** ***** **** ***** ***** ***** ***…"
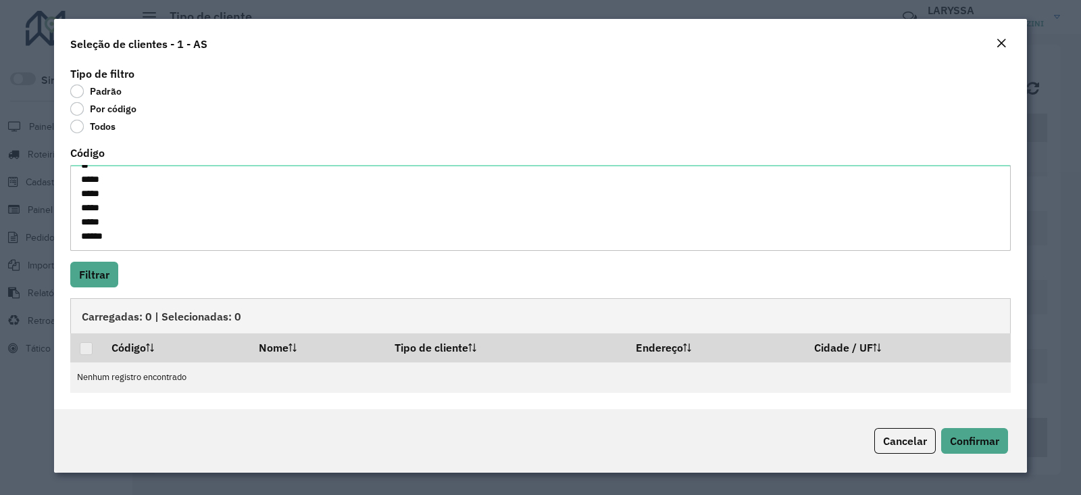
click at [105, 299] on div "Carregadas: 0 | Selecionadas: 0" at bounding box center [540, 315] width 941 height 35
click at [101, 280] on button "Filtrar" at bounding box center [94, 275] width 48 height 26
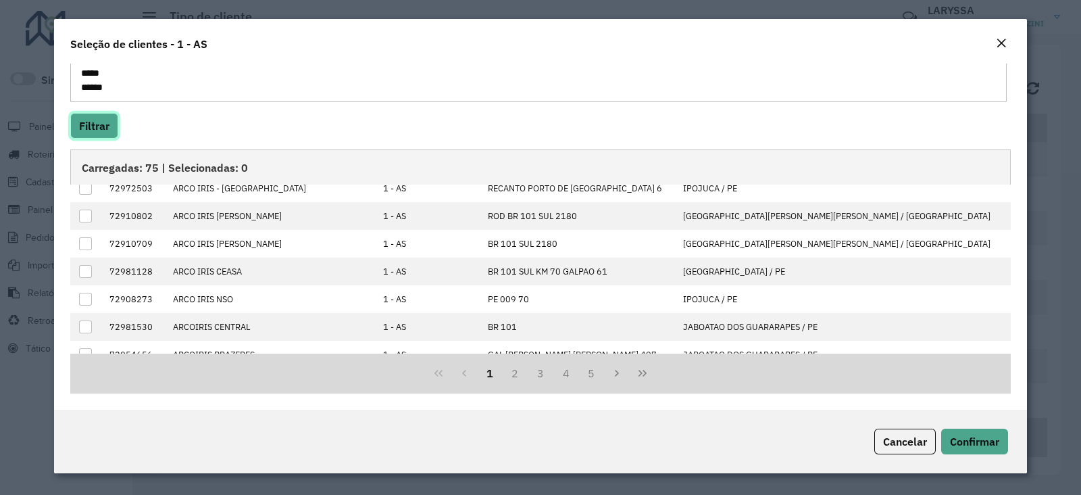
scroll to position [135, 0]
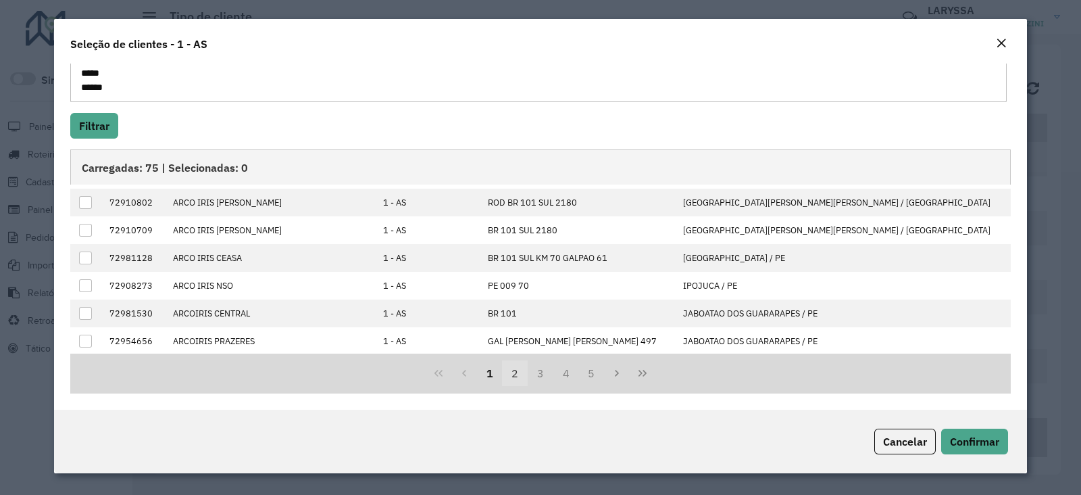
click at [513, 374] on button "2" at bounding box center [515, 373] width 26 height 26
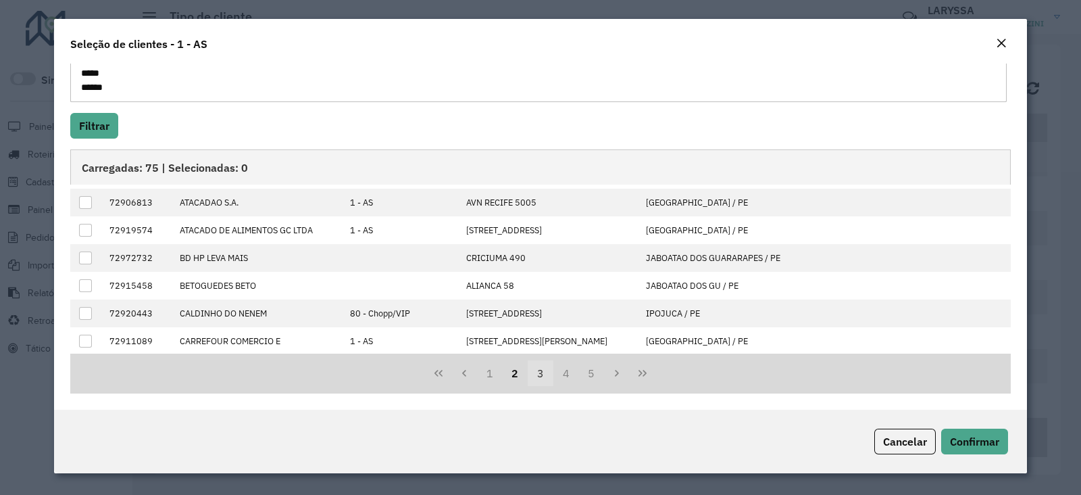
click at [538, 378] on button "3" at bounding box center [541, 373] width 26 height 26
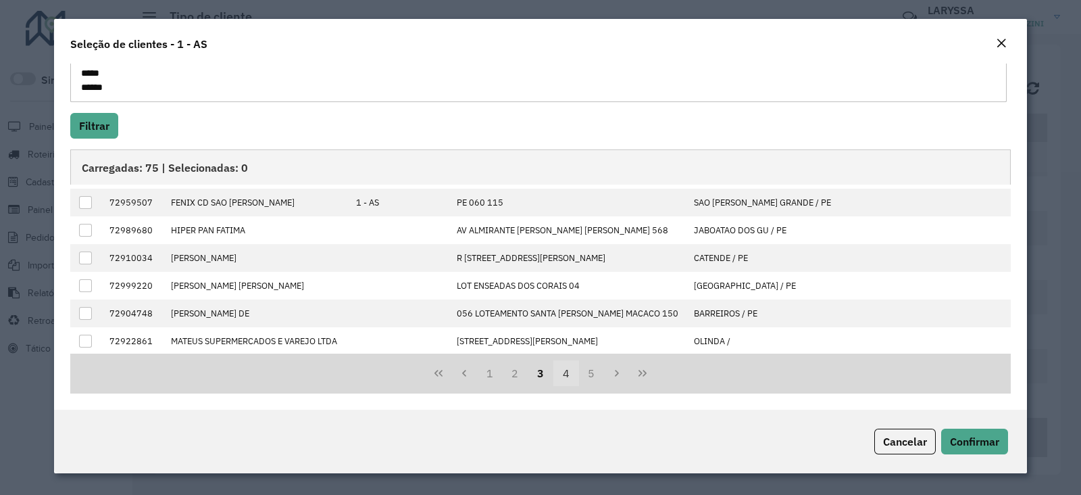
click at [566, 378] on button "4" at bounding box center [566, 373] width 26 height 26
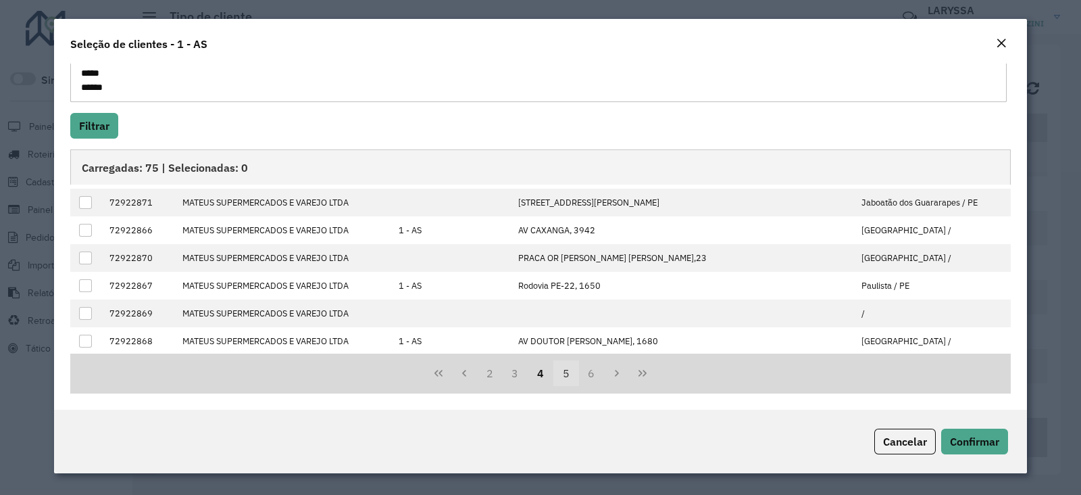
click at [555, 378] on button "5" at bounding box center [566, 373] width 26 height 26
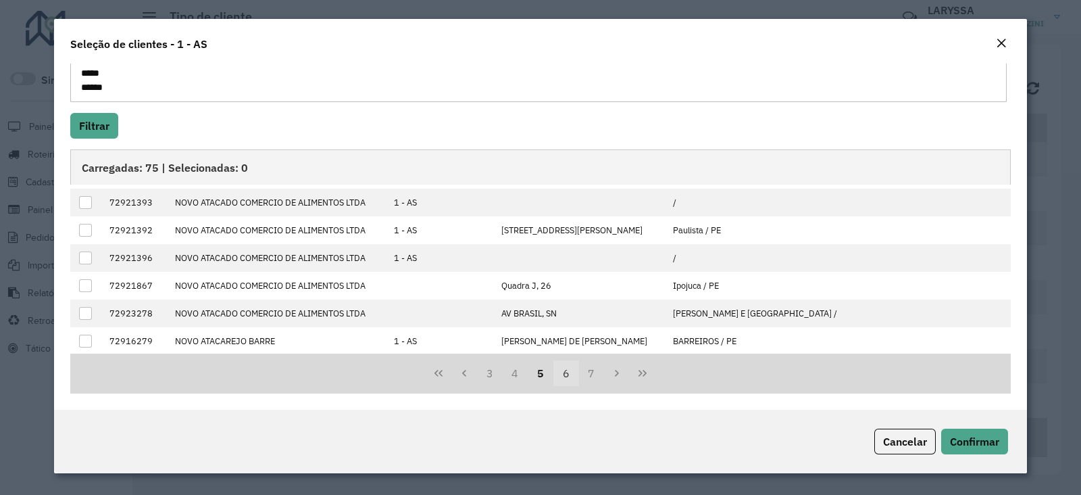
click at [561, 376] on button "6" at bounding box center [566, 373] width 26 height 26
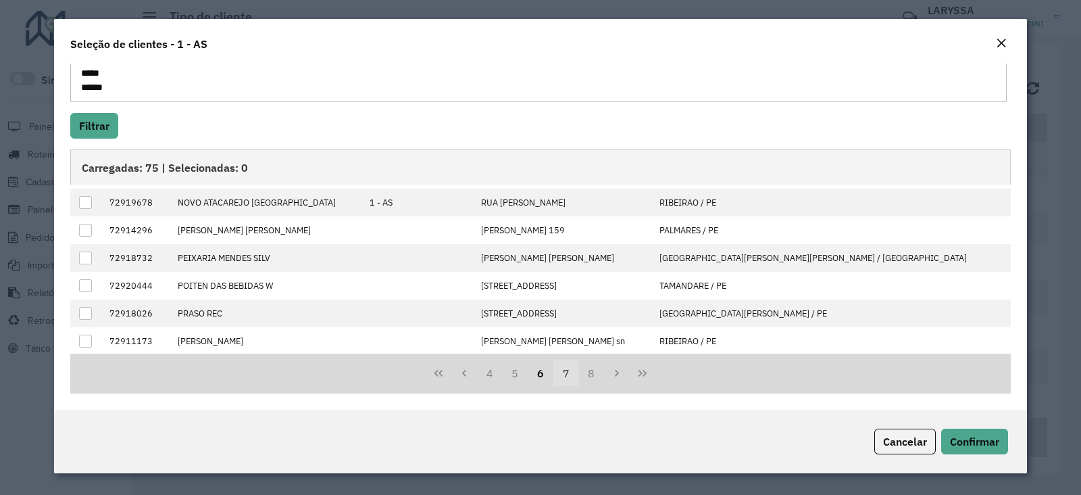
click at [564, 376] on button "7" at bounding box center [566, 373] width 26 height 26
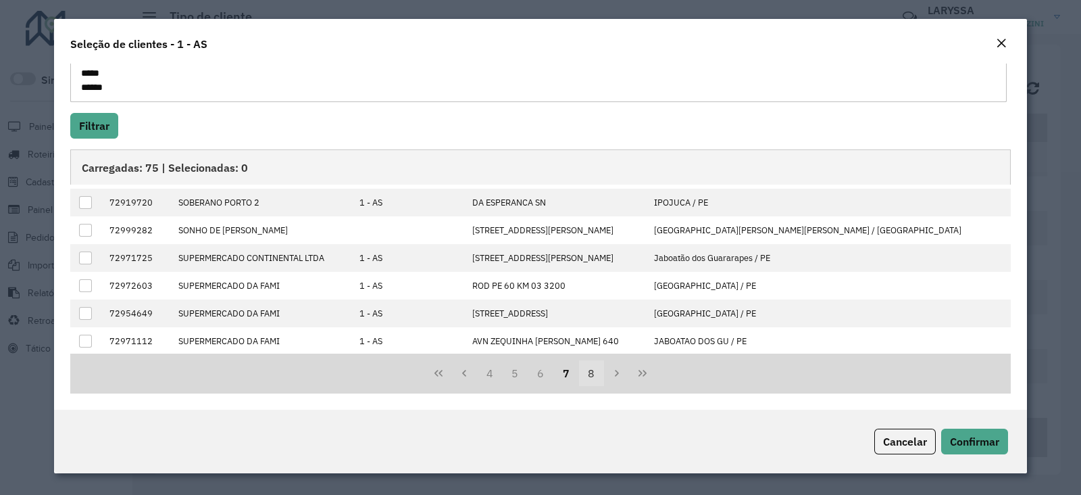
click at [591, 376] on button "8" at bounding box center [592, 373] width 26 height 26
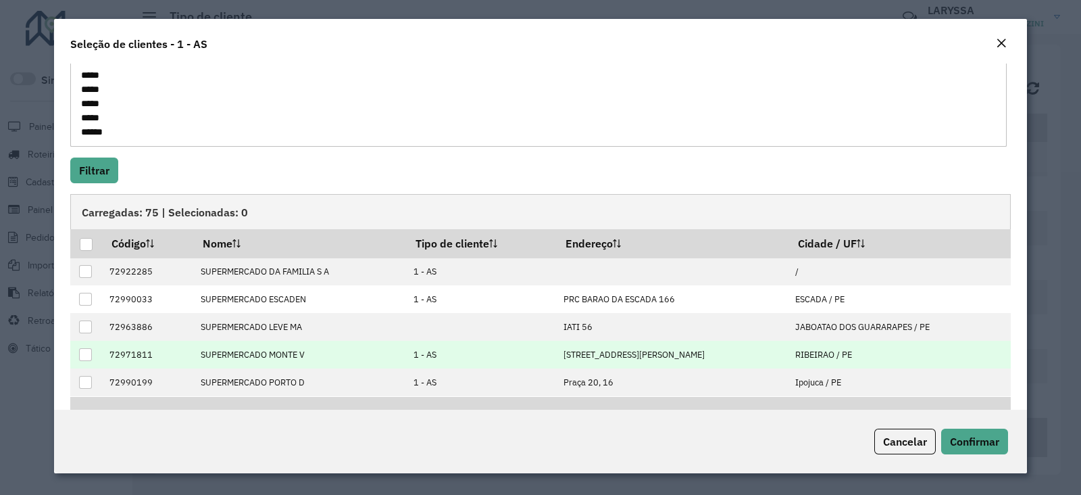
scroll to position [146, 0]
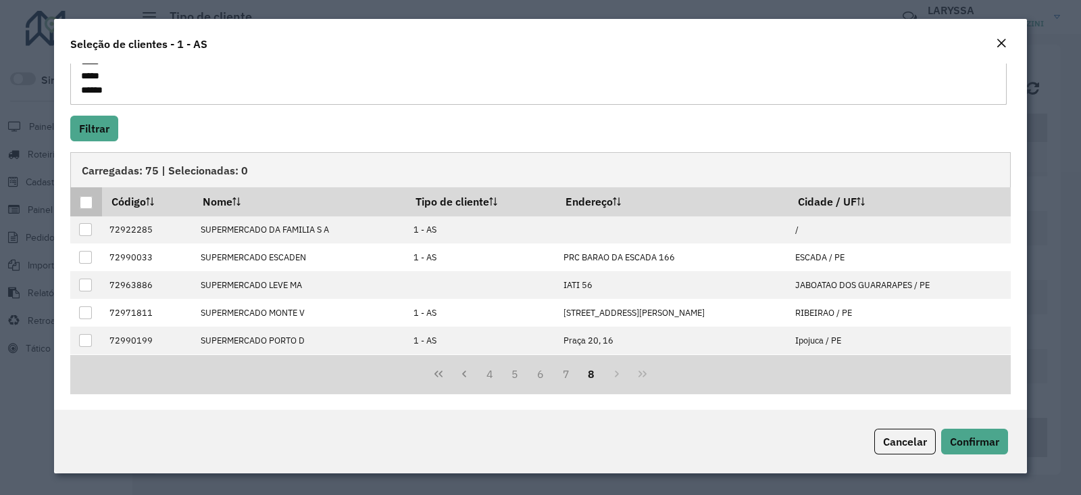
click at [85, 200] on div at bounding box center [86, 202] width 13 height 13
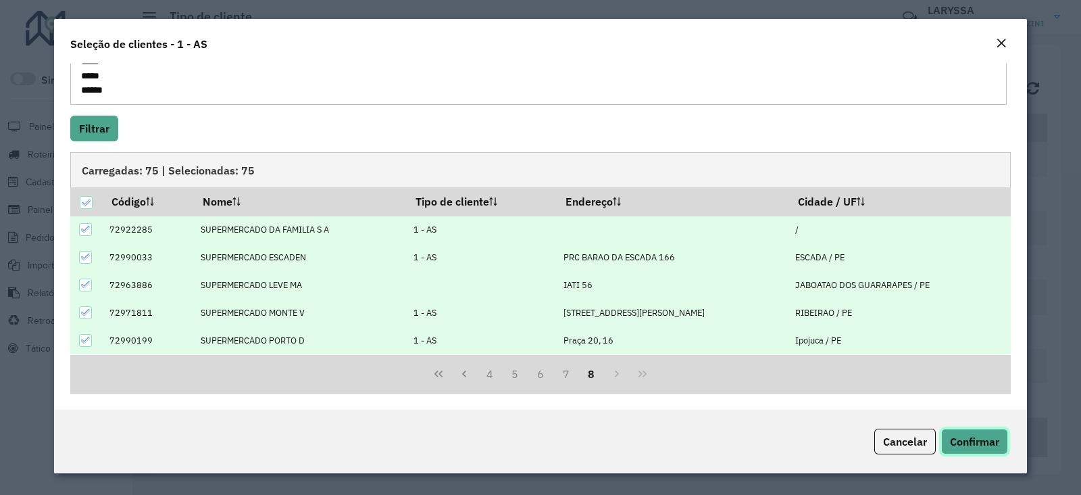
click at [976, 440] on span "Confirmar" at bounding box center [974, 442] width 49 height 14
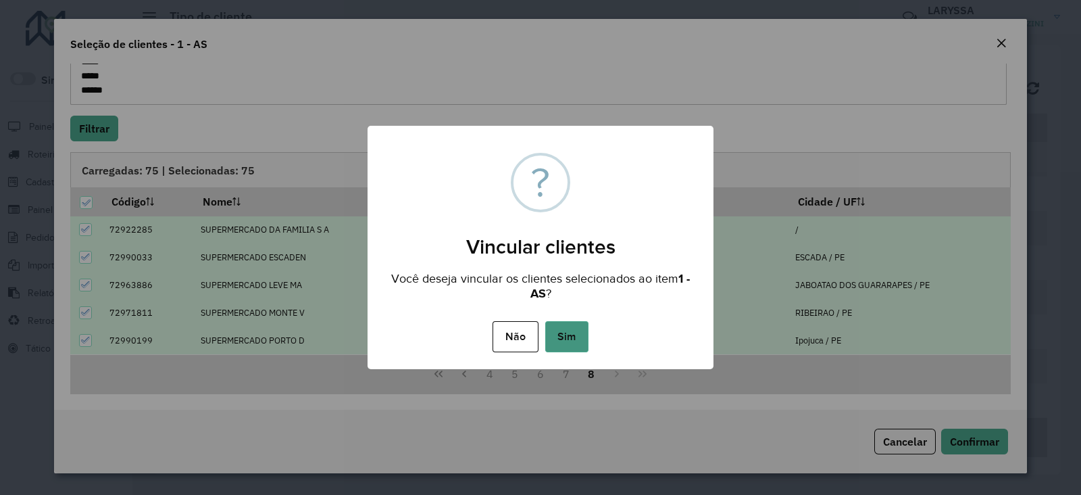
click at [583, 333] on button "Sim" at bounding box center [566, 336] width 43 height 31
